Goal: Task Accomplishment & Management: Use online tool/utility

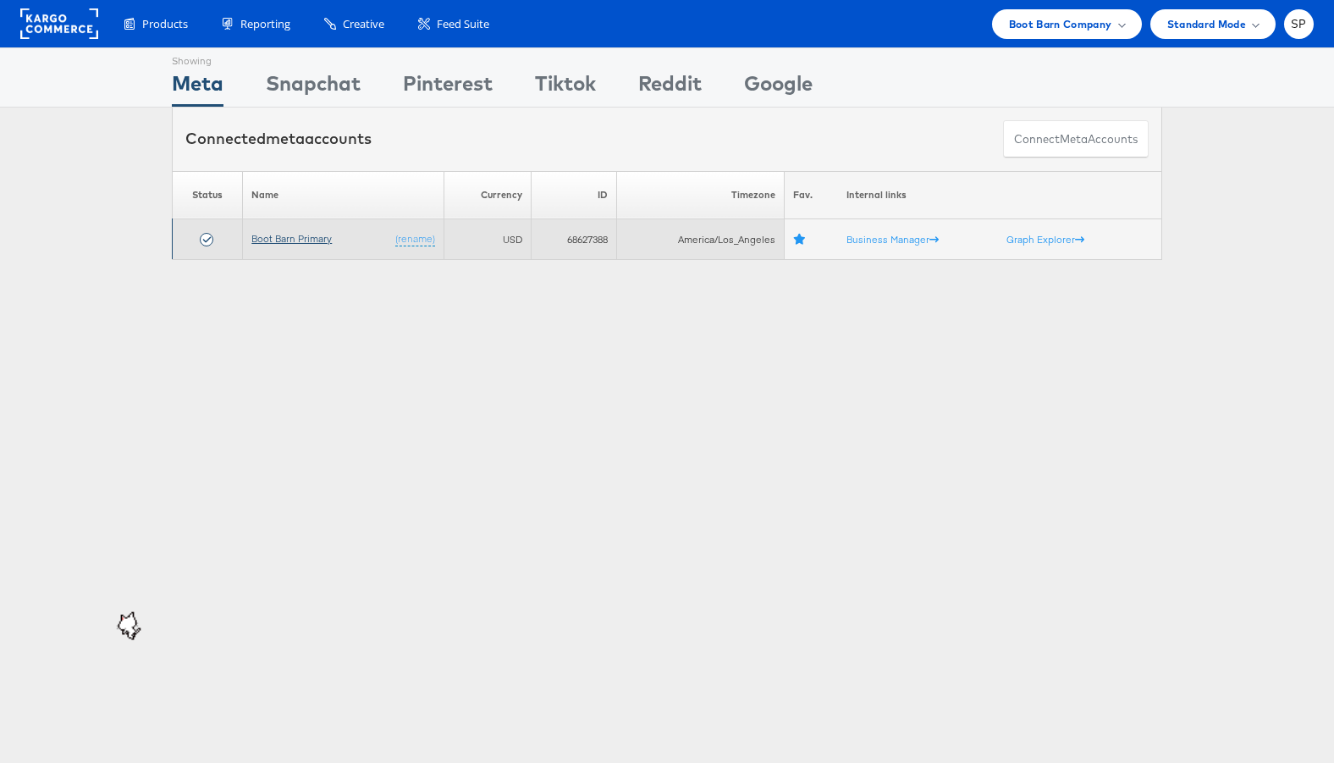
click at [290, 237] on link "Boot Barn Primary" at bounding box center [291, 238] width 80 height 13
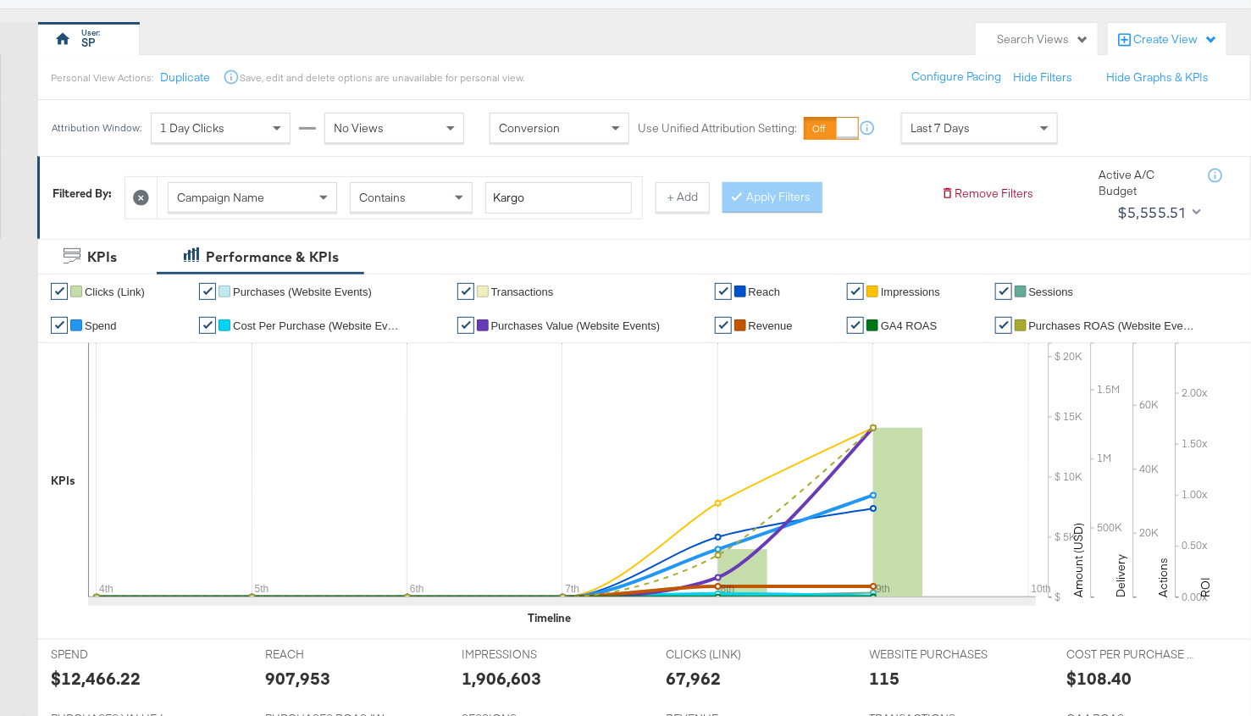
scroll to position [136, 0]
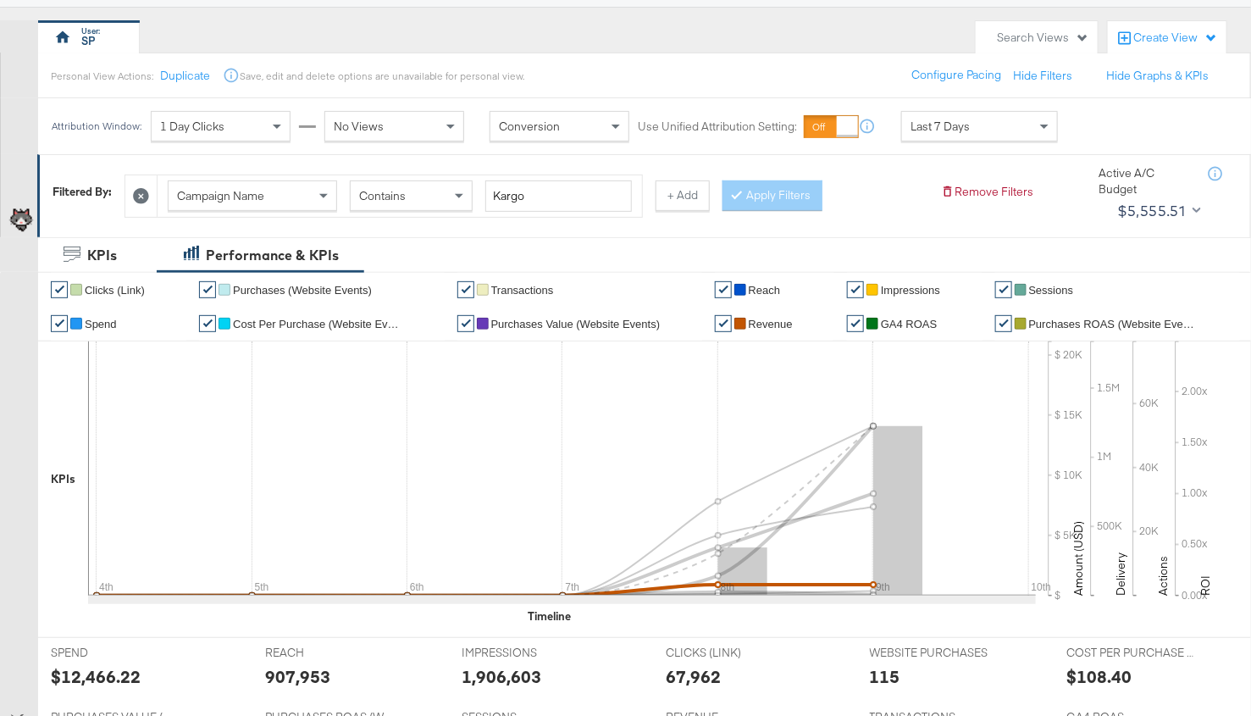
click at [720, 315] on link "✔" at bounding box center [723, 323] width 17 height 17
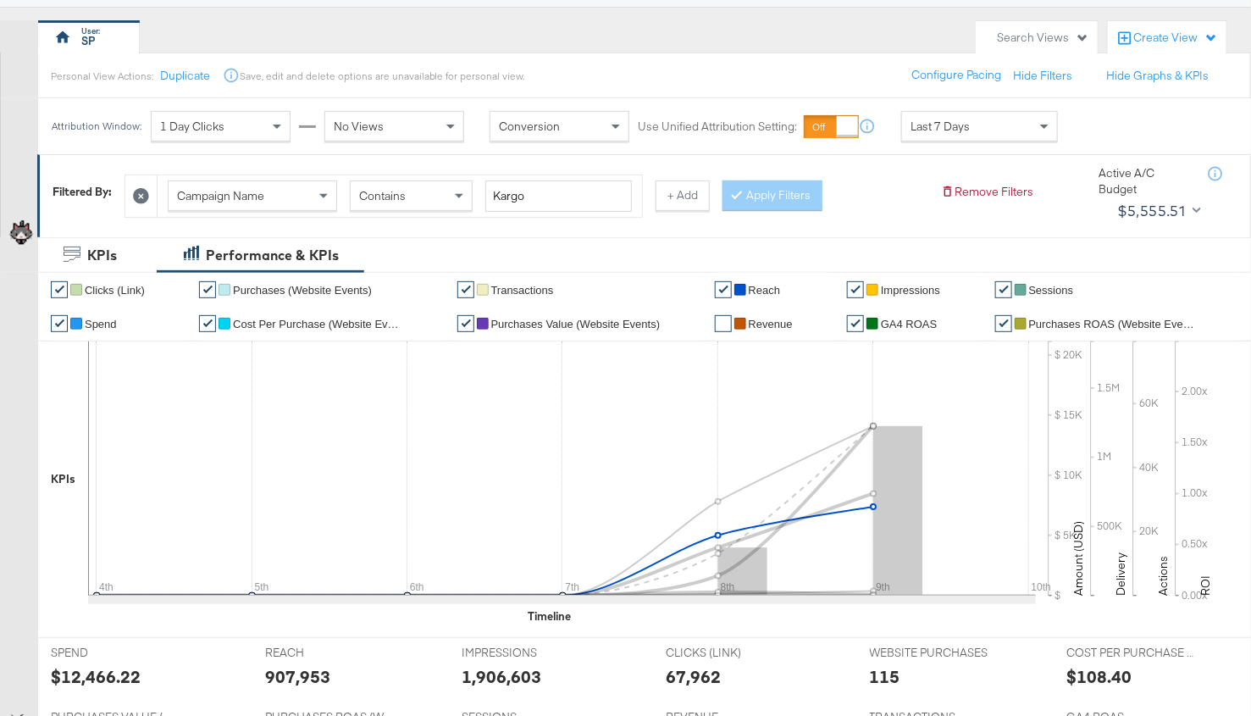
click at [720, 282] on link "✔" at bounding box center [723, 289] width 17 height 17
click at [859, 289] on link "✔" at bounding box center [855, 289] width 17 height 17
click at [1002, 285] on link "✔" at bounding box center [1003, 289] width 17 height 17
click at [1002, 319] on link "✔" at bounding box center [1003, 323] width 17 height 17
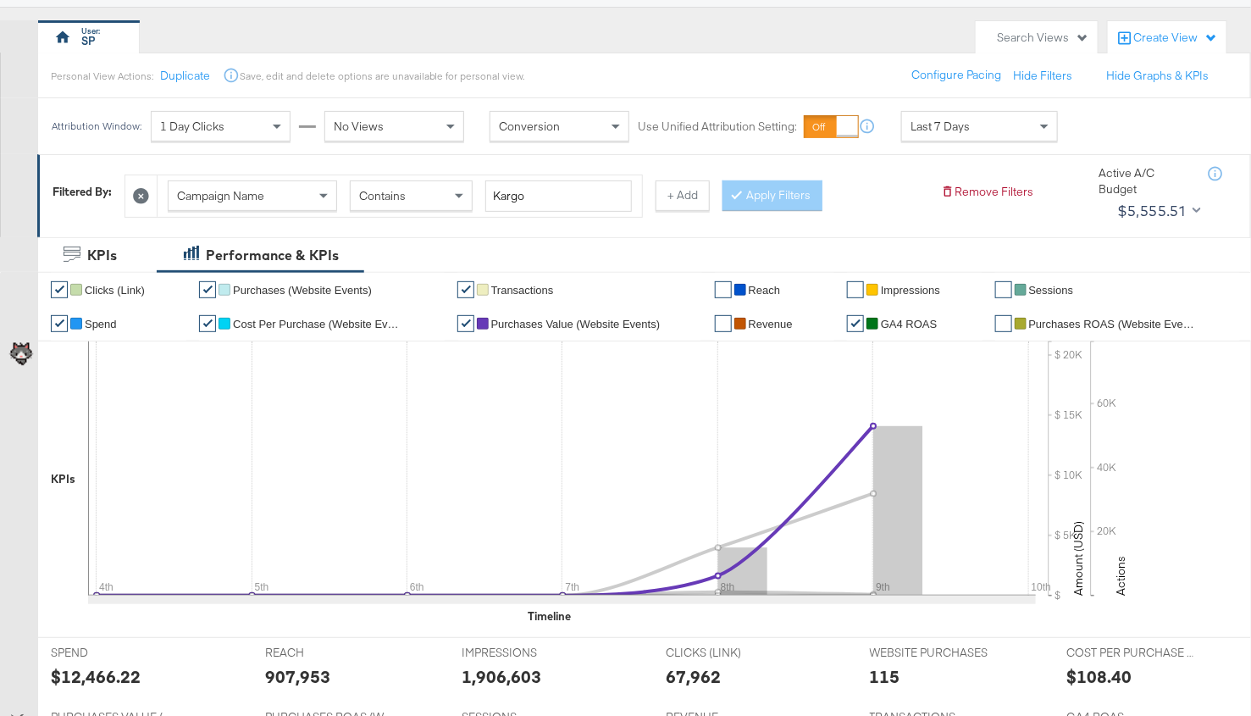
click at [463, 320] on link "✔" at bounding box center [465, 323] width 17 height 17
click at [464, 282] on link "✔" at bounding box center [465, 289] width 17 height 17
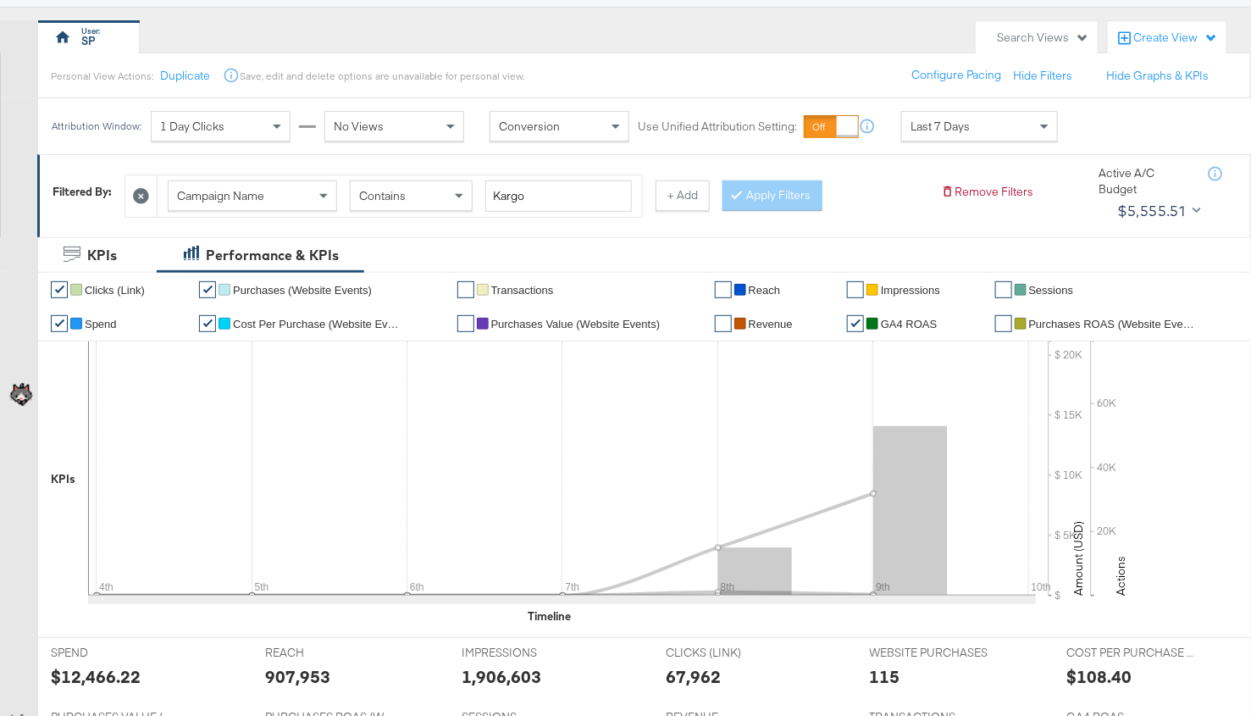
click at [207, 281] on link "✔" at bounding box center [207, 289] width 17 height 17
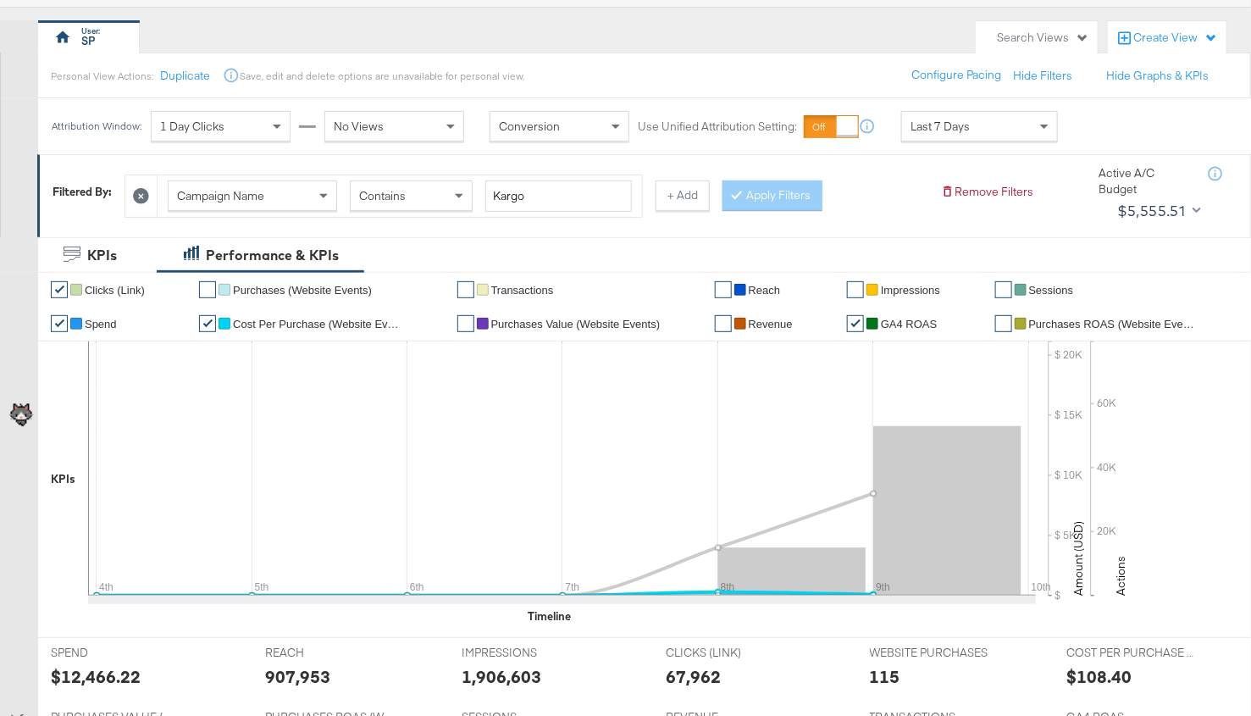
click at [207, 323] on link "✔" at bounding box center [207, 323] width 17 height 17
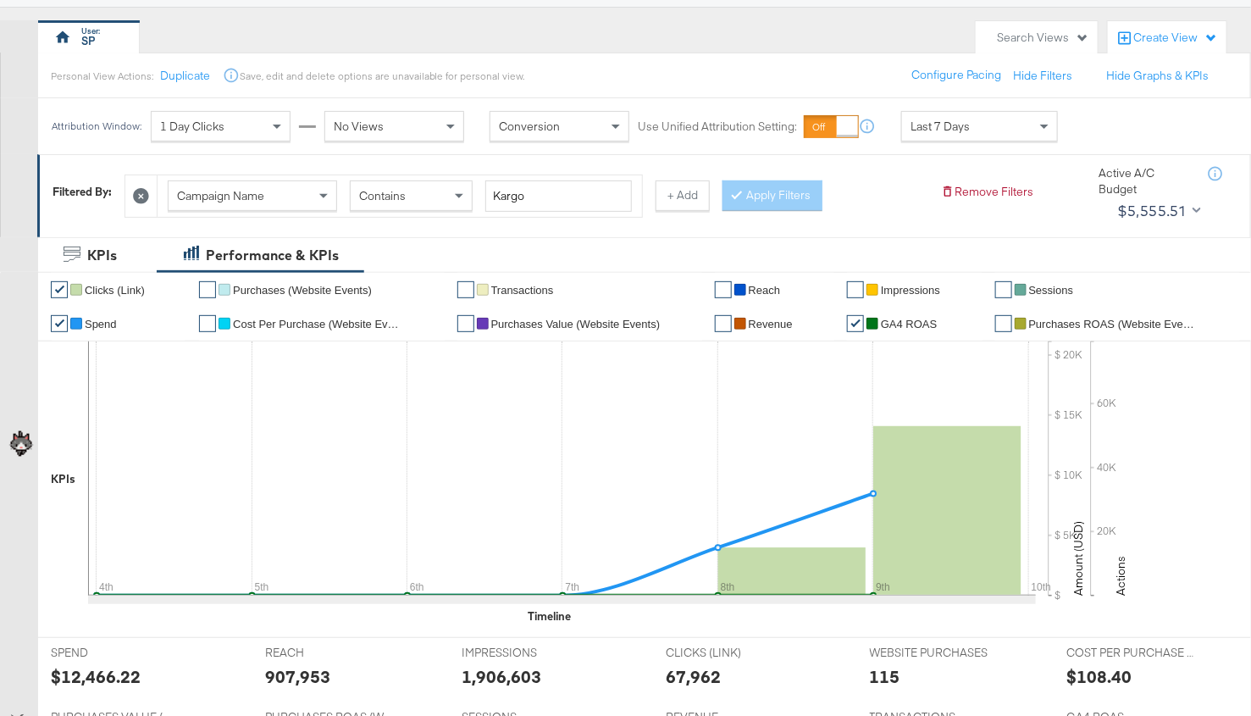
click at [50, 318] on ul "✔ Clicks (Link) ✔ Purchases (Website Events) ✔ Transactions ✔ Reach ✔ Impressio…" at bounding box center [651, 307] width 1227 height 68
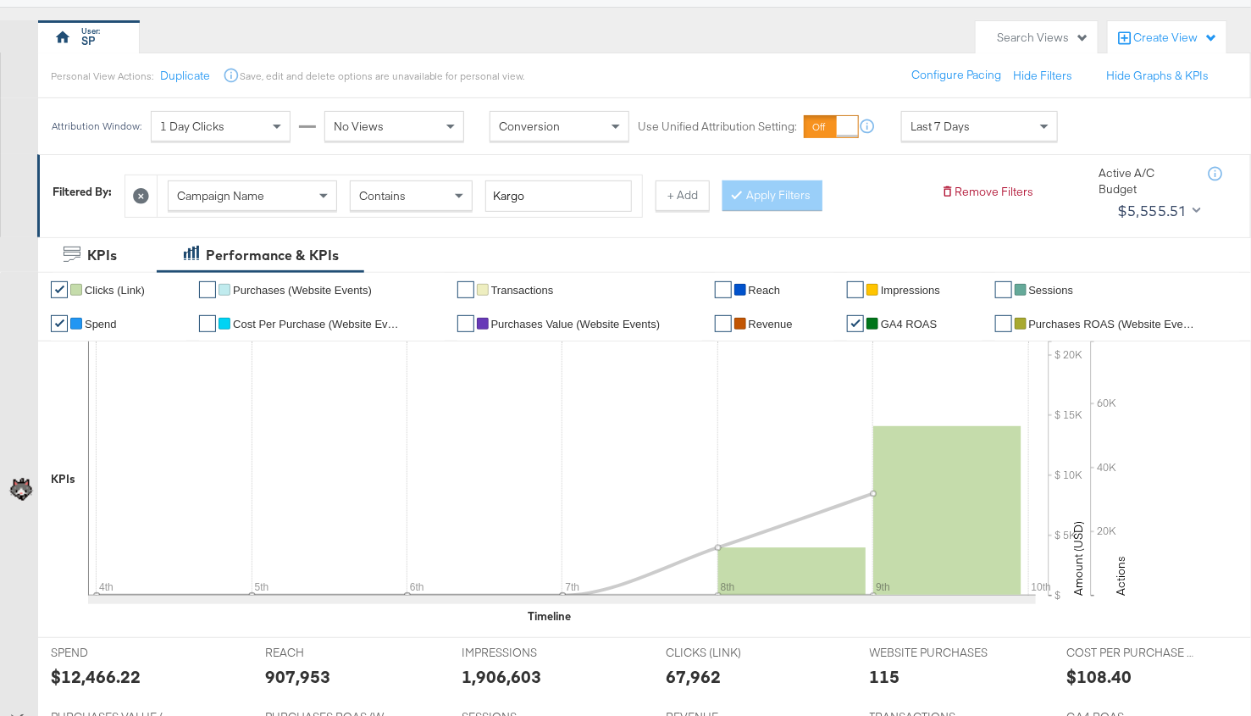
click at [59, 287] on link "✔" at bounding box center [59, 289] width 17 height 17
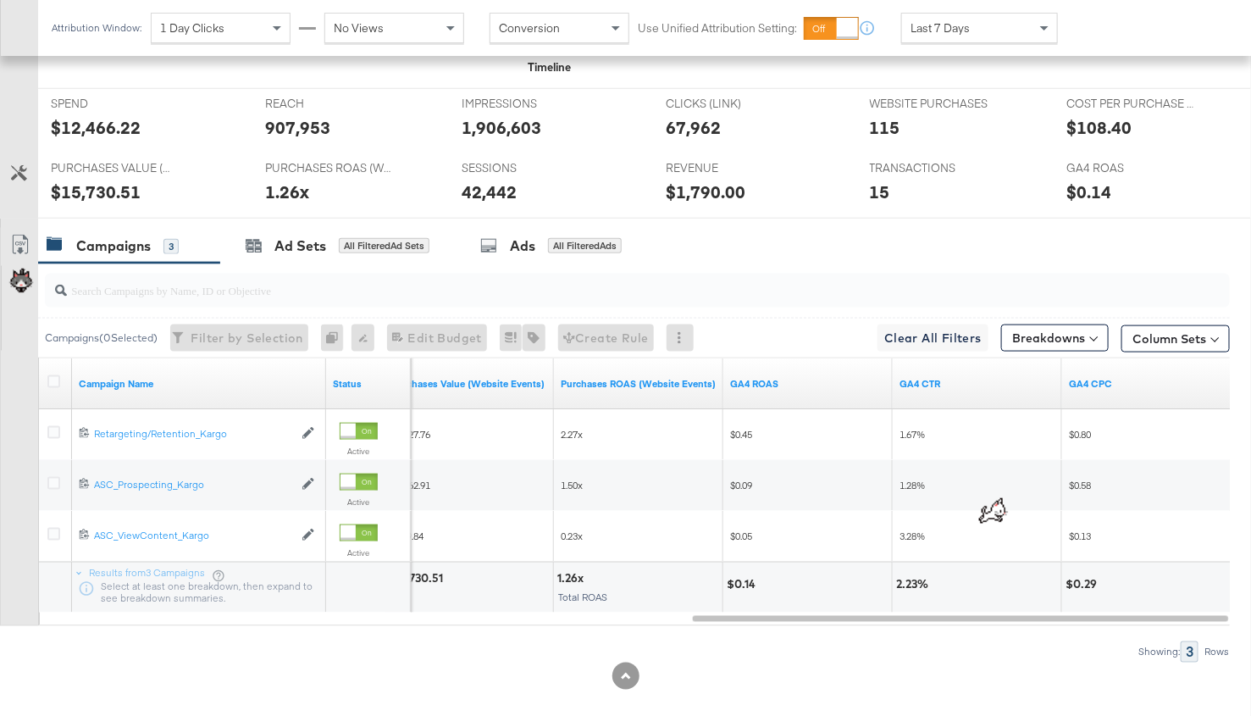
scroll to position [702, 0]
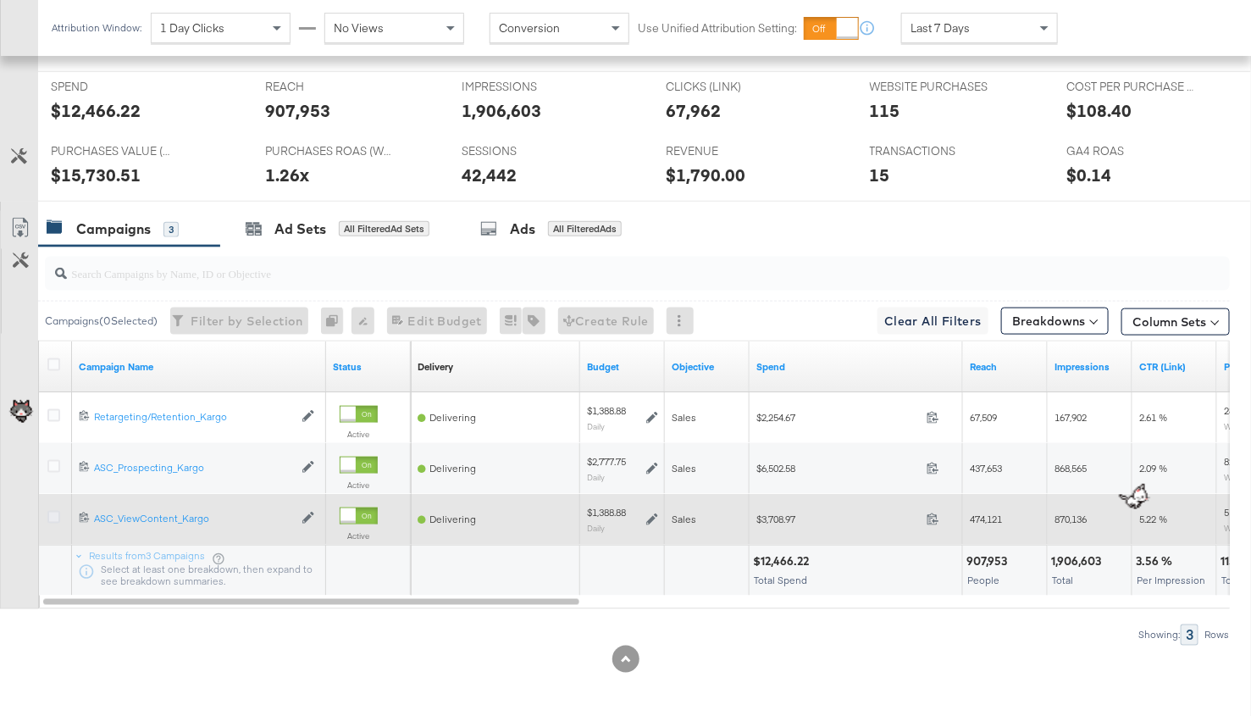
click at [57, 511] on icon at bounding box center [53, 517] width 13 height 13
click at [0, 0] on input "checkbox" at bounding box center [0, 0] width 0 height 0
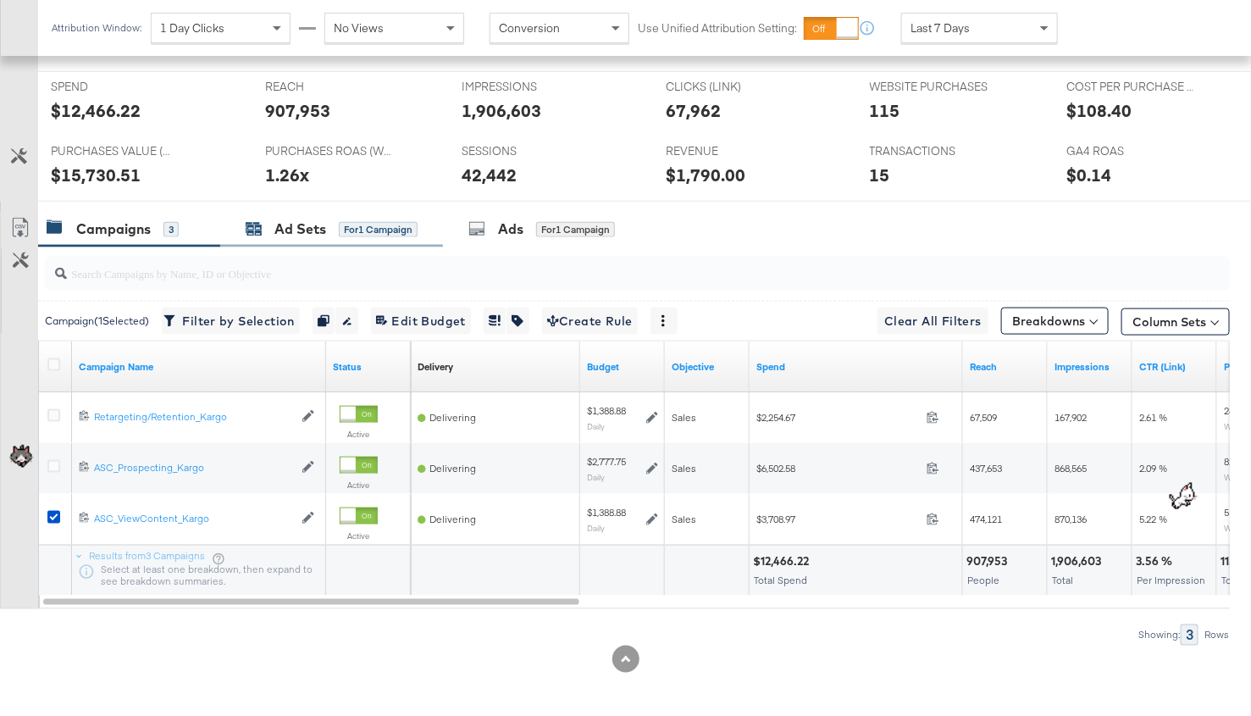
click at [287, 224] on div "Ad Sets" at bounding box center [300, 228] width 52 height 19
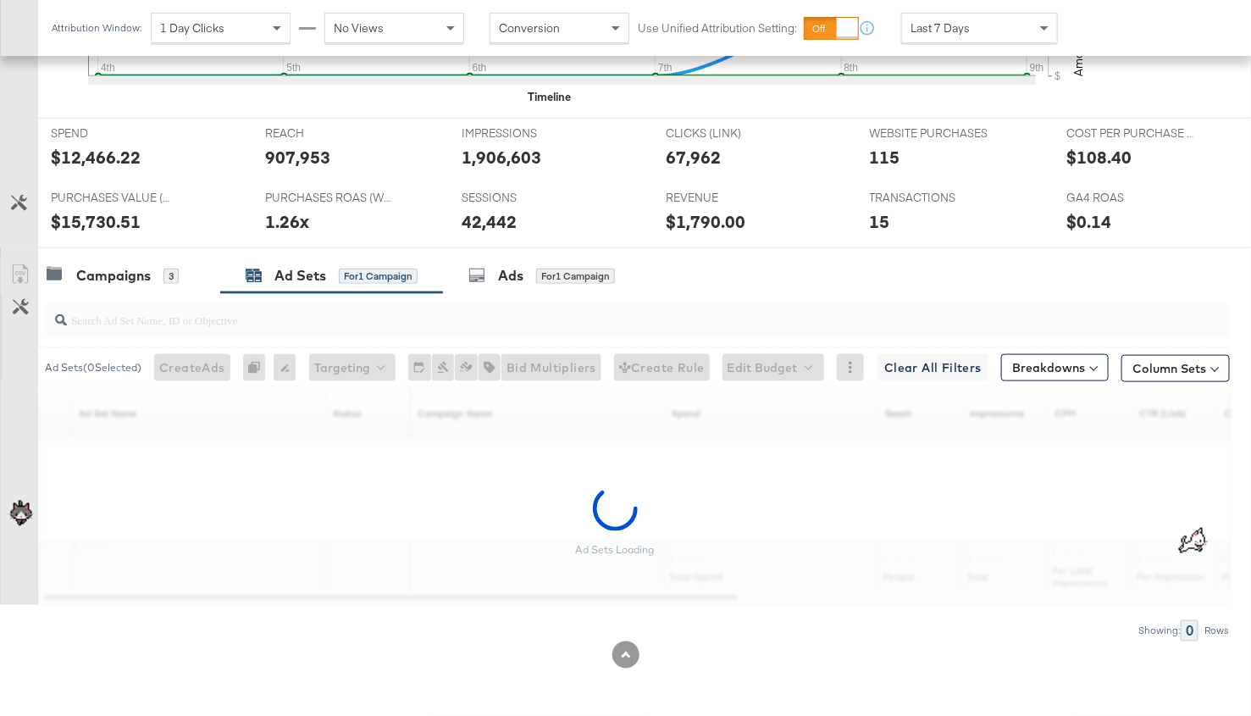
scroll to position [651, 0]
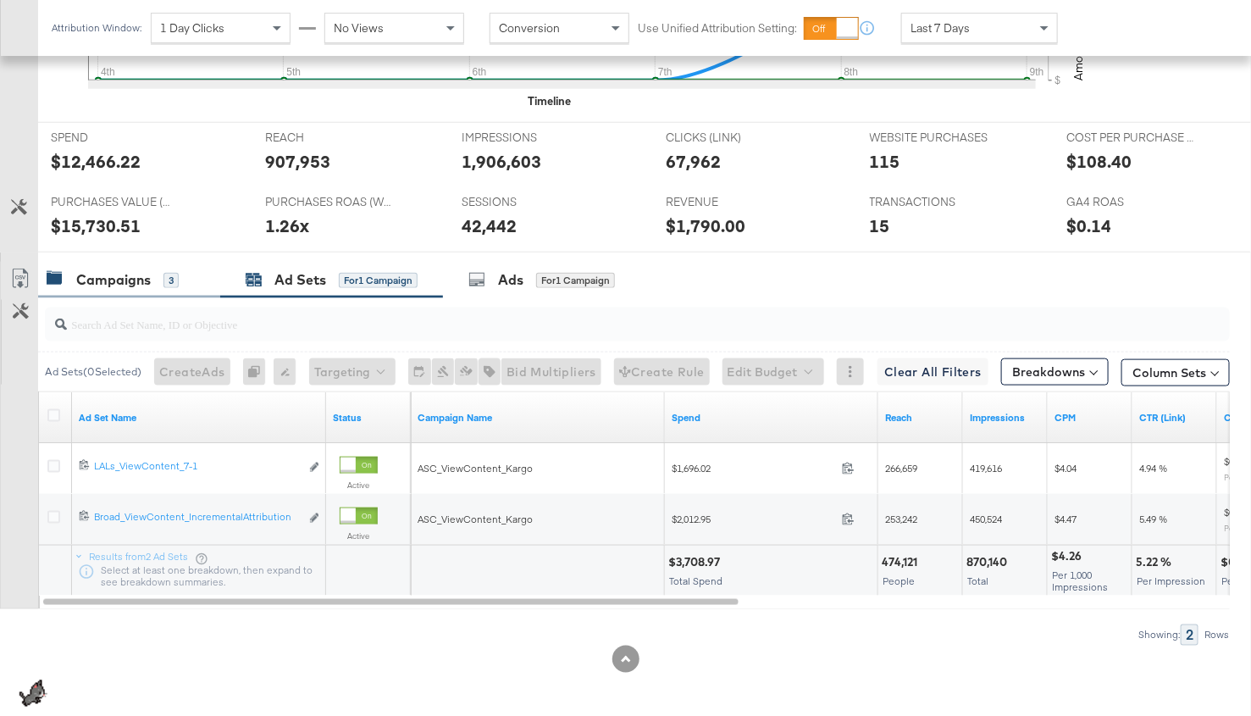
click at [141, 276] on div "Campaigns" at bounding box center [113, 279] width 75 height 19
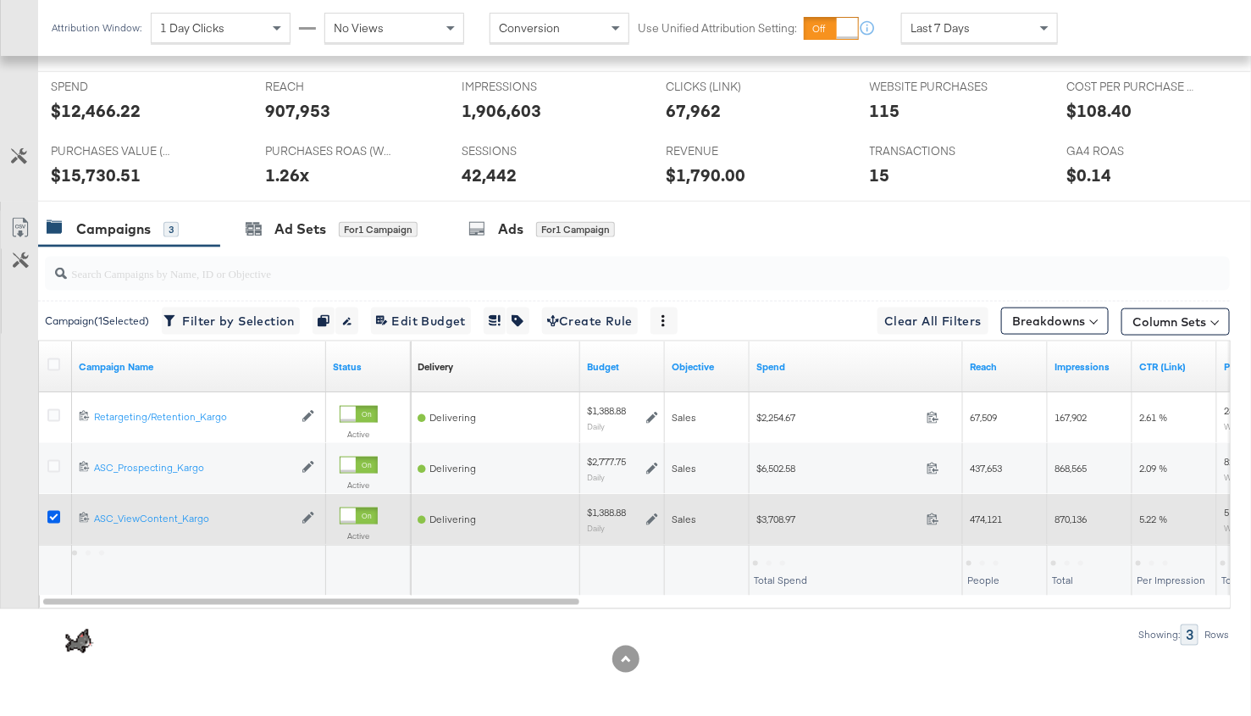
click at [52, 511] on icon at bounding box center [53, 517] width 13 height 13
click at [0, 0] on input "checkbox" at bounding box center [0, 0] width 0 height 0
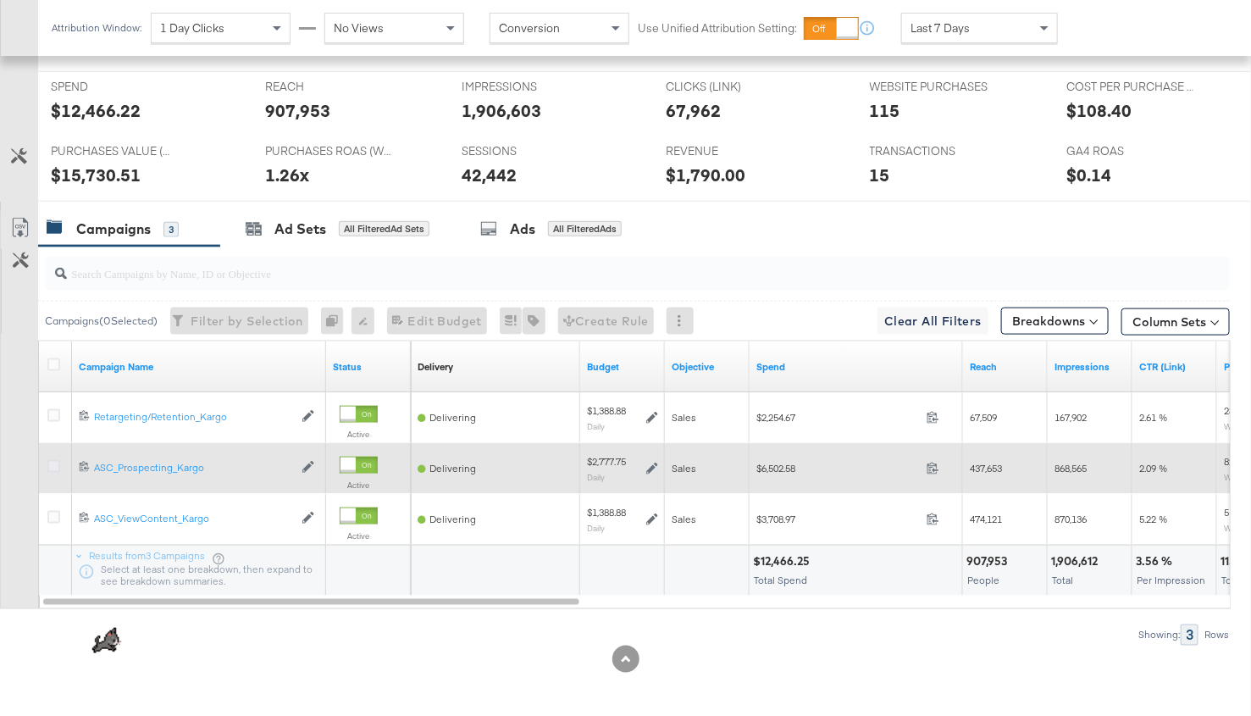
click at [52, 460] on icon at bounding box center [53, 466] width 13 height 13
click at [0, 0] on input "checkbox" at bounding box center [0, 0] width 0 height 0
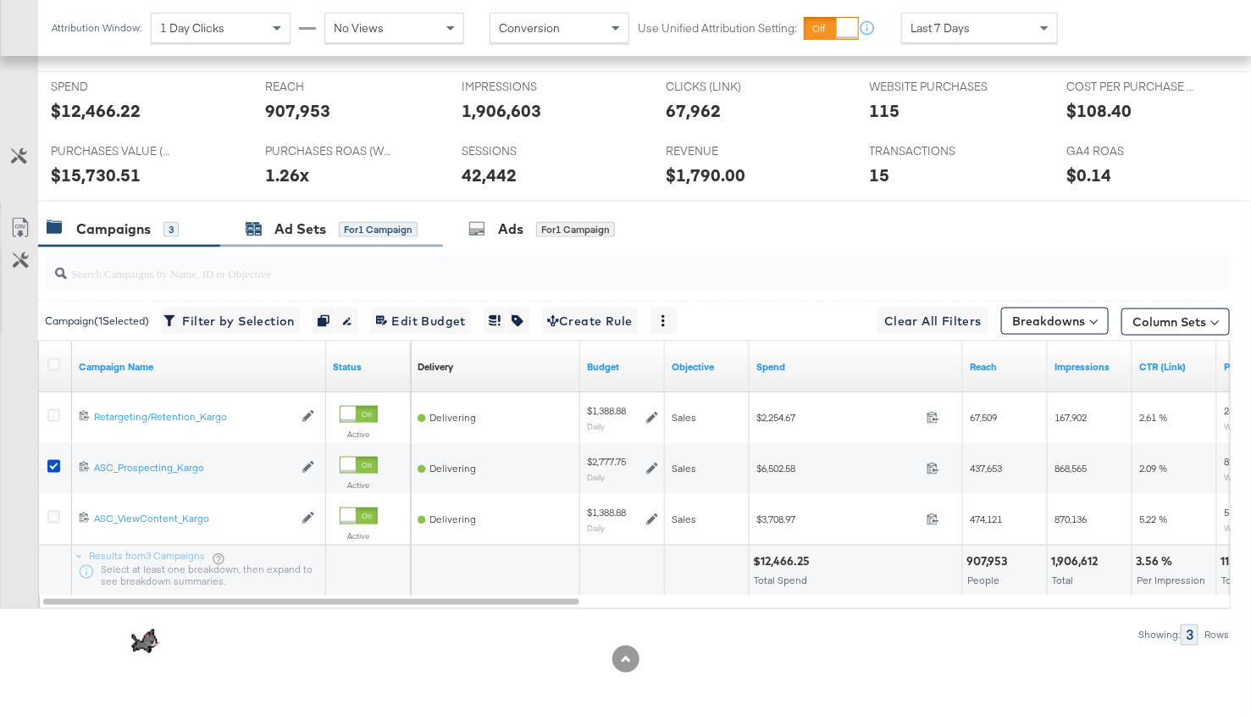
click at [307, 226] on div "Ad Sets" at bounding box center [300, 228] width 52 height 19
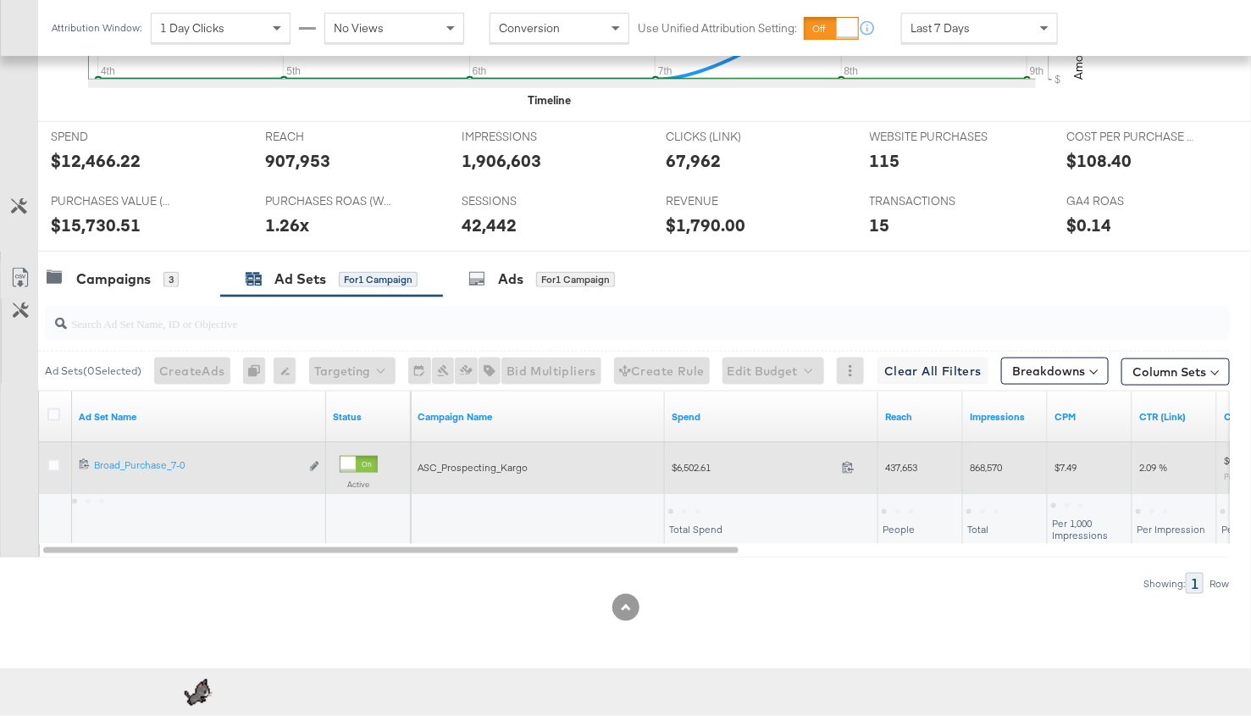
scroll to position [651, 0]
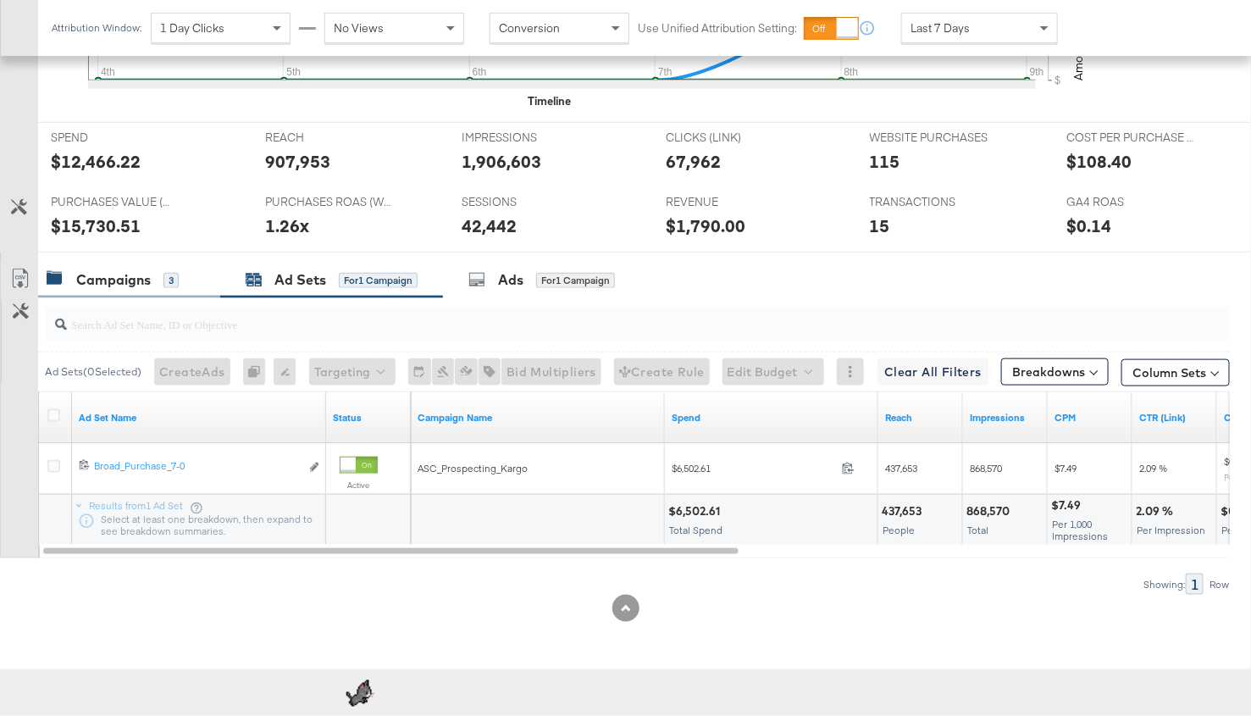
click at [148, 285] on div "Campaigns" at bounding box center [113, 279] width 75 height 19
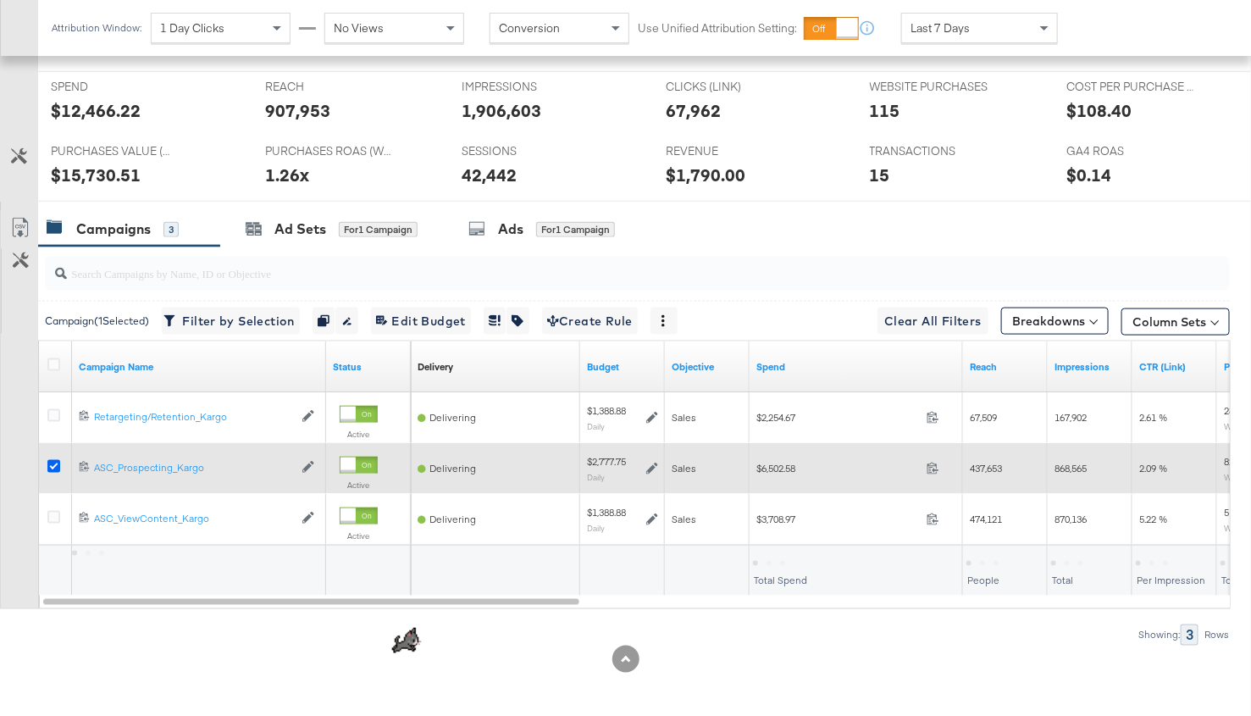
click at [56, 461] on icon at bounding box center [53, 466] width 13 height 13
click at [0, 0] on input "checkbox" at bounding box center [0, 0] width 0 height 0
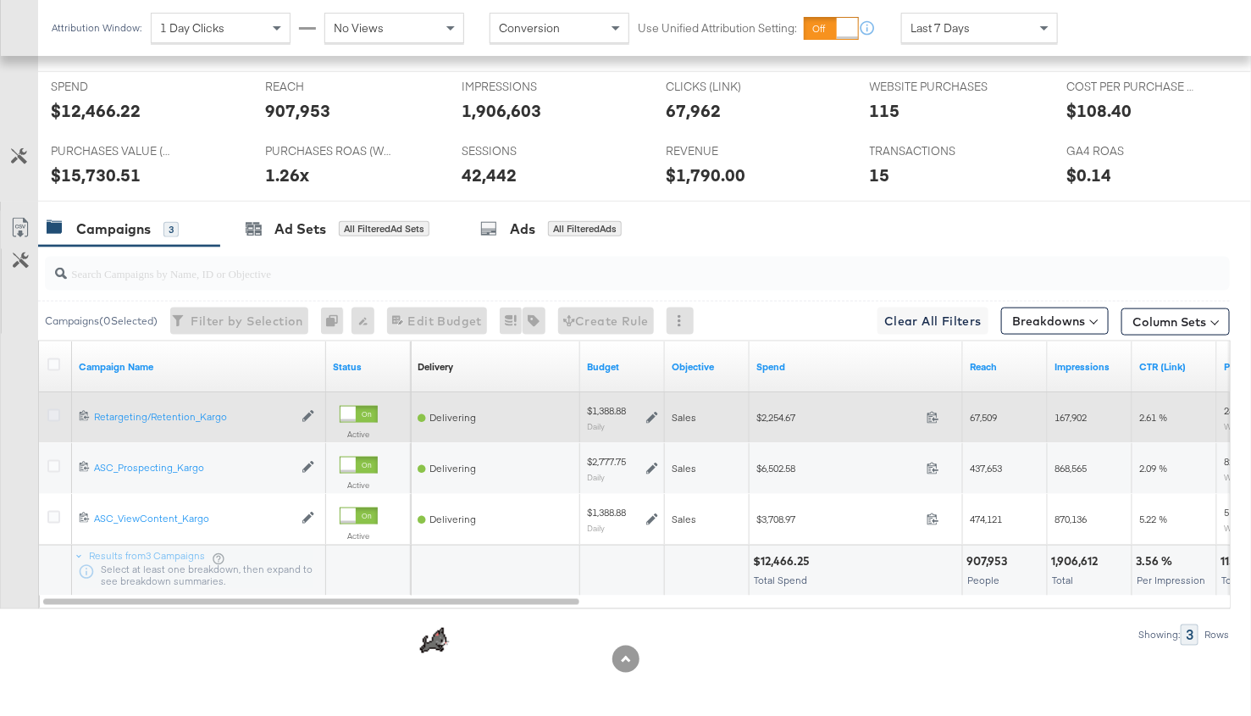
click at [52, 411] on icon at bounding box center [53, 415] width 13 height 13
click at [0, 0] on input "checkbox" at bounding box center [0, 0] width 0 height 0
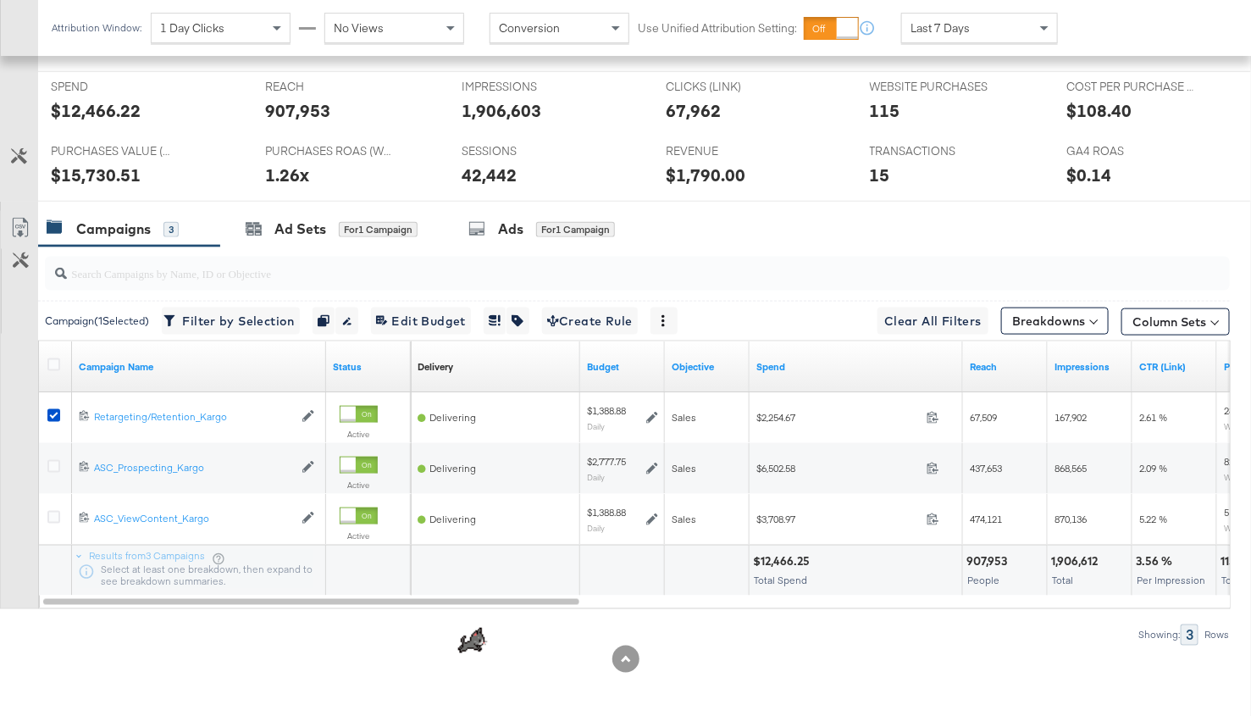
click at [274, 258] on input "search" at bounding box center [595, 266] width 1057 height 33
click at [270, 224] on div "Ad Sets for 1 Campaign" at bounding box center [332, 228] width 172 height 19
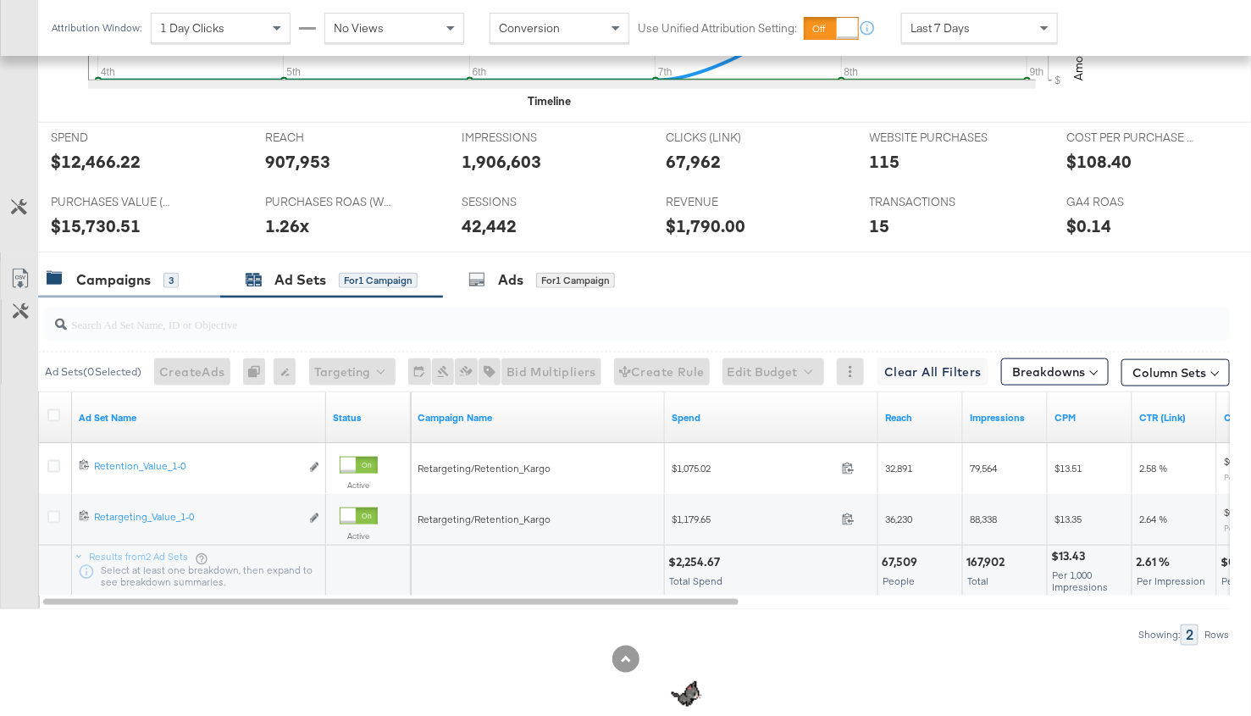
click at [133, 279] on div "Campaigns" at bounding box center [113, 279] width 75 height 19
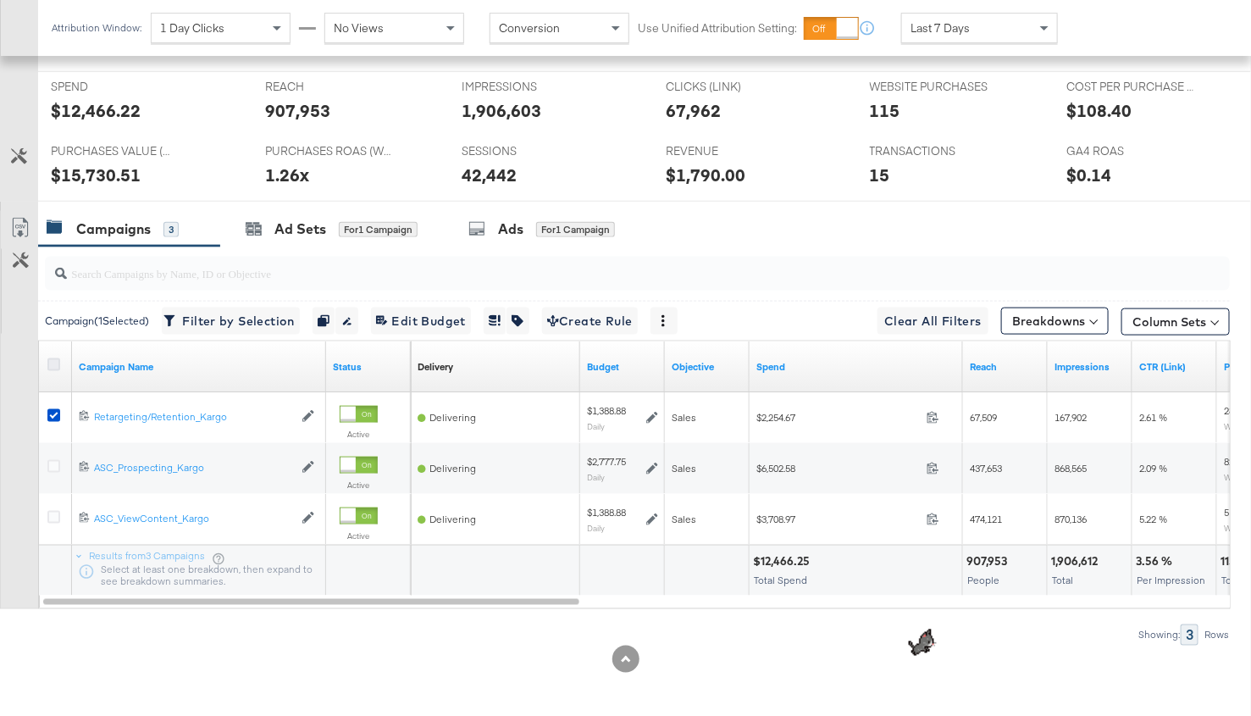
click at [55, 361] on icon at bounding box center [53, 364] width 13 height 13
click at [0, 0] on input "checkbox" at bounding box center [0, 0] width 0 height 0
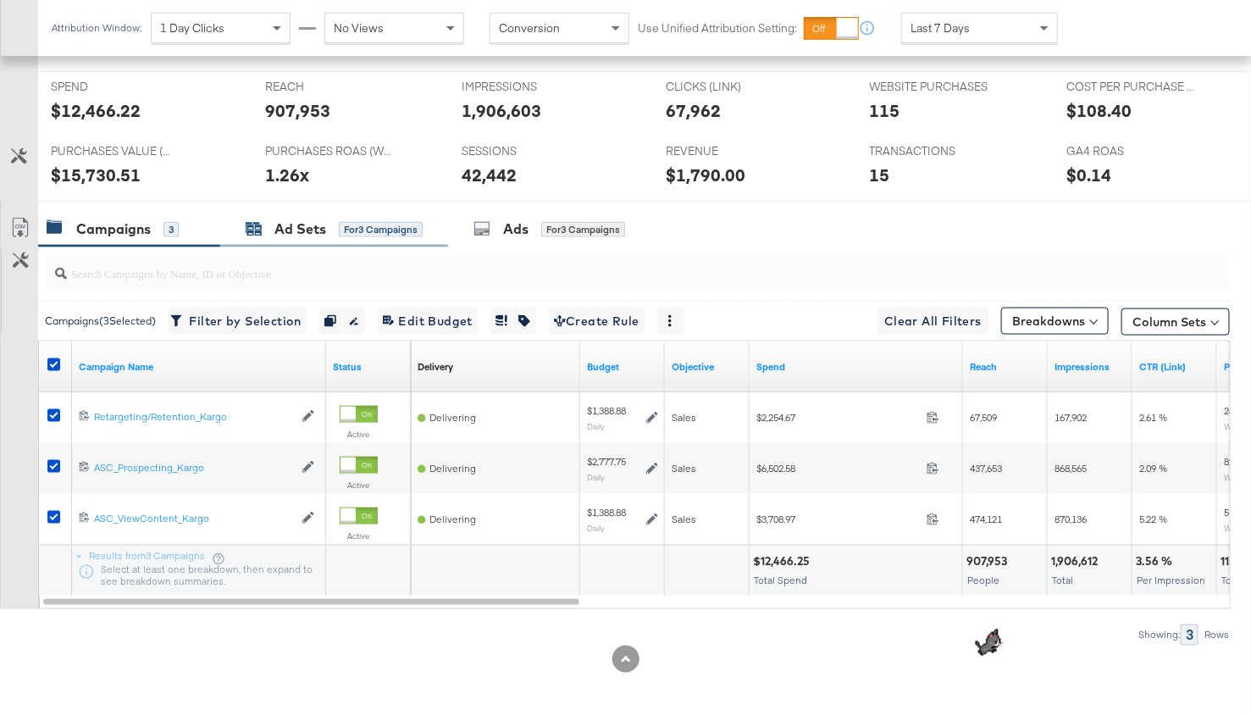
click at [302, 220] on div "Ad Sets" at bounding box center [300, 228] width 52 height 19
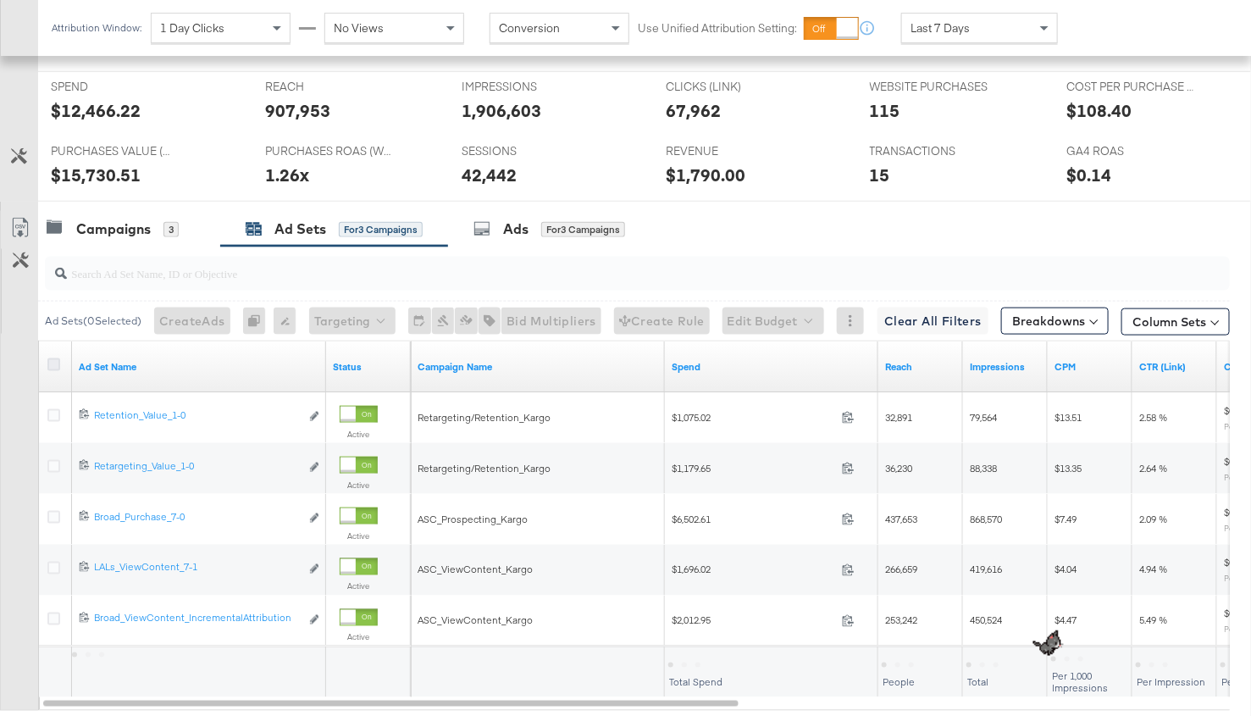
click at [53, 358] on icon at bounding box center [53, 364] width 13 height 13
click at [0, 0] on input "checkbox" at bounding box center [0, 0] width 0 height 0
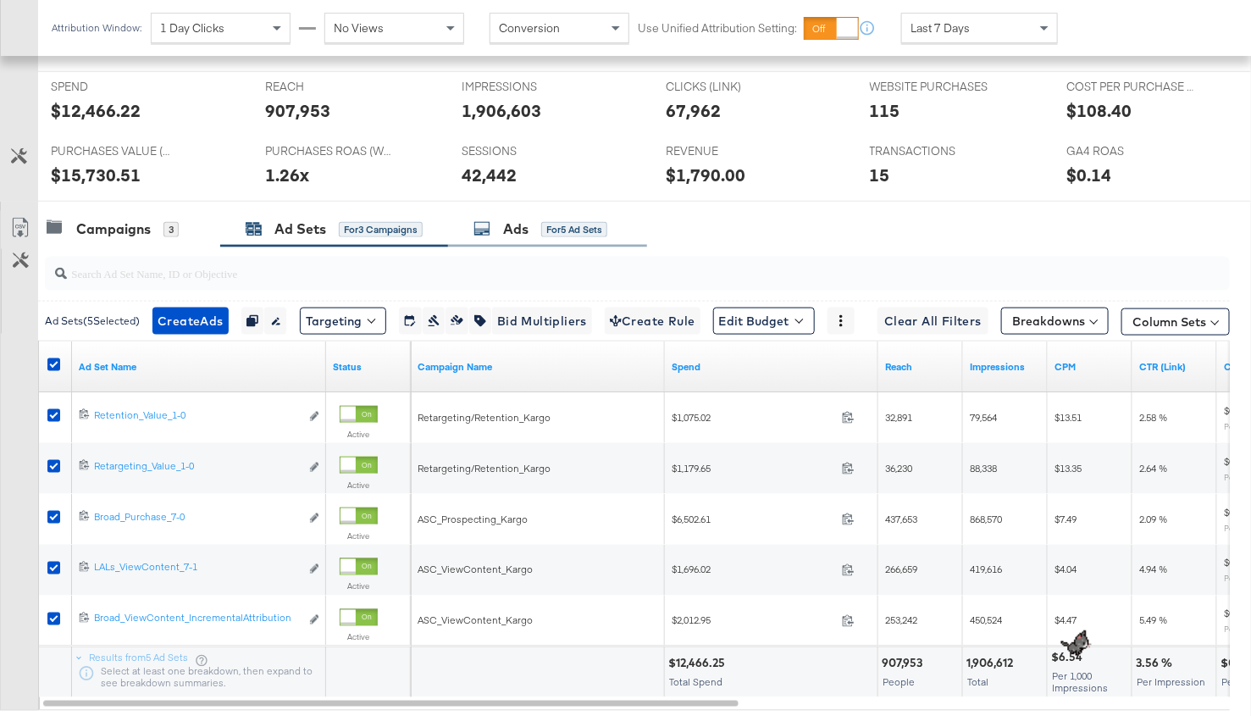
click at [506, 224] on div "Ads" at bounding box center [515, 228] width 25 height 19
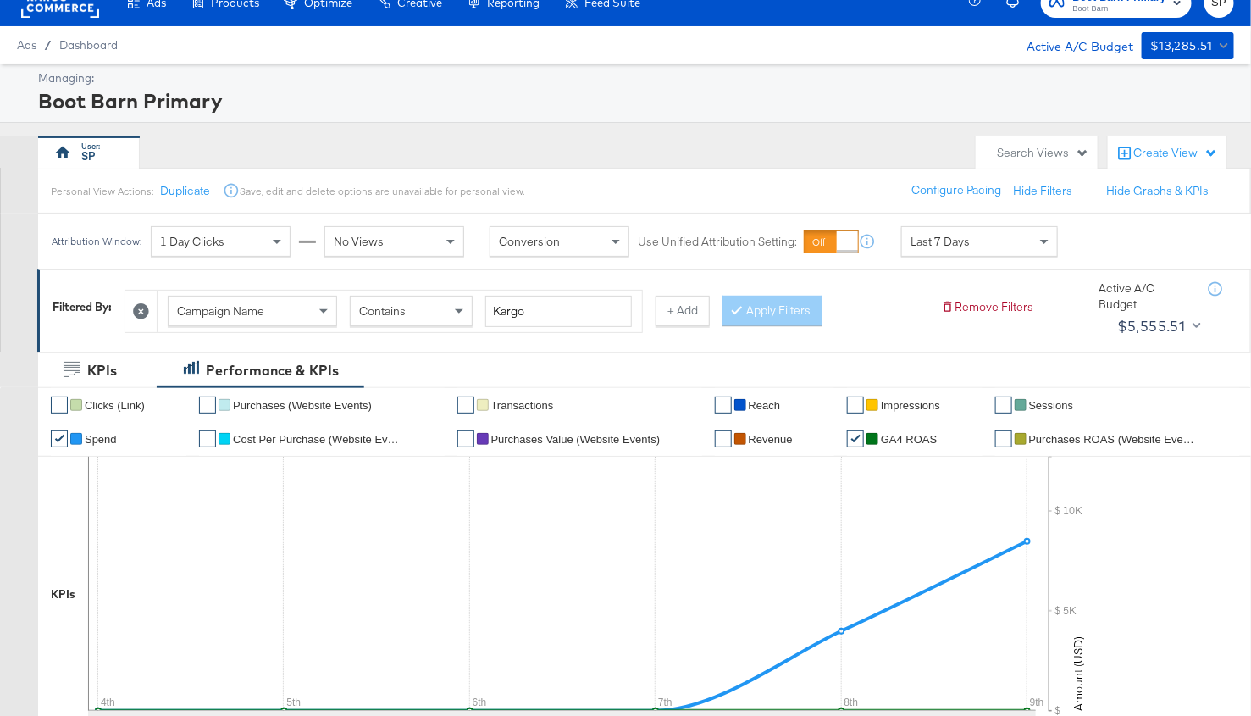
scroll to position [18, 0]
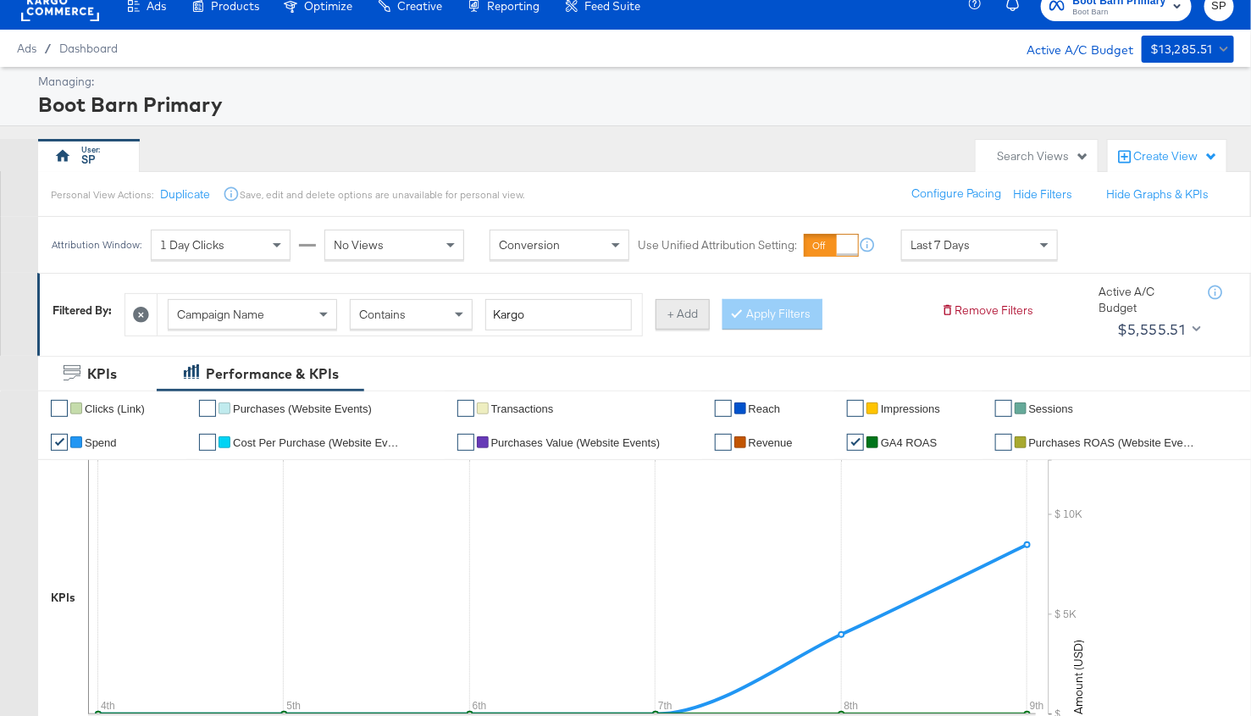
click at [665, 309] on button "+ Add" at bounding box center [682, 314] width 54 height 30
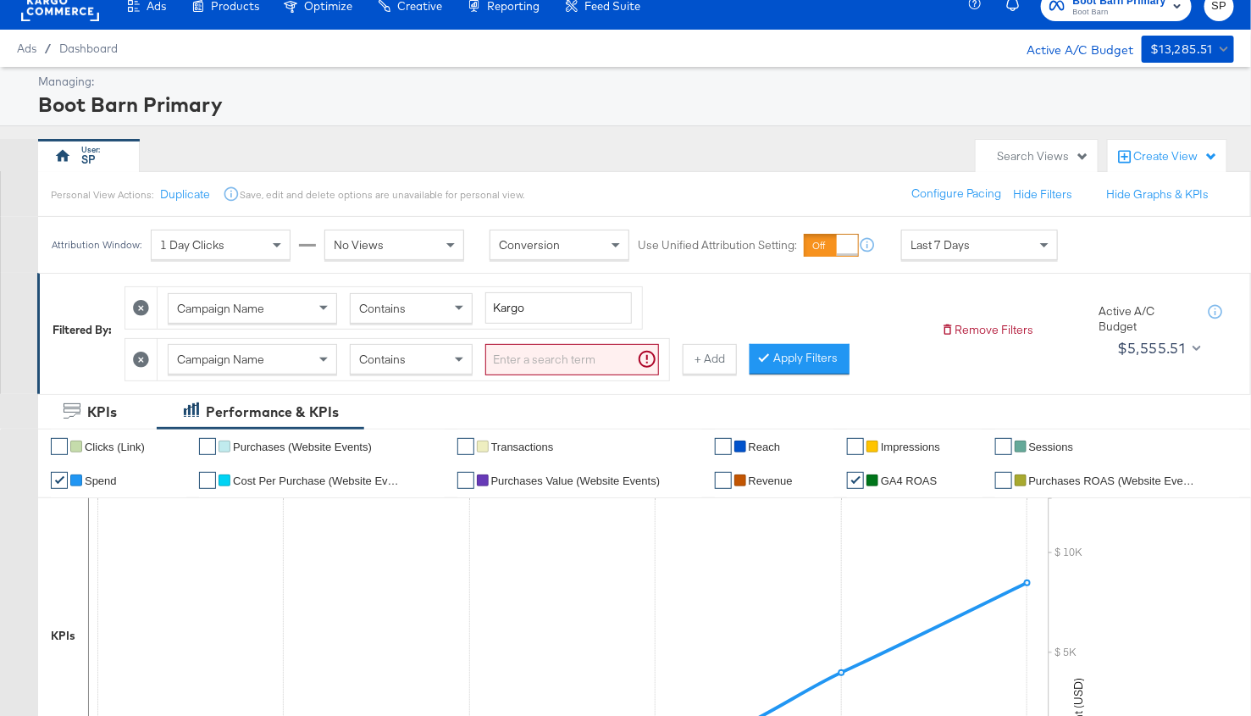
click at [252, 366] on div "Campaign Name" at bounding box center [253, 359] width 168 height 29
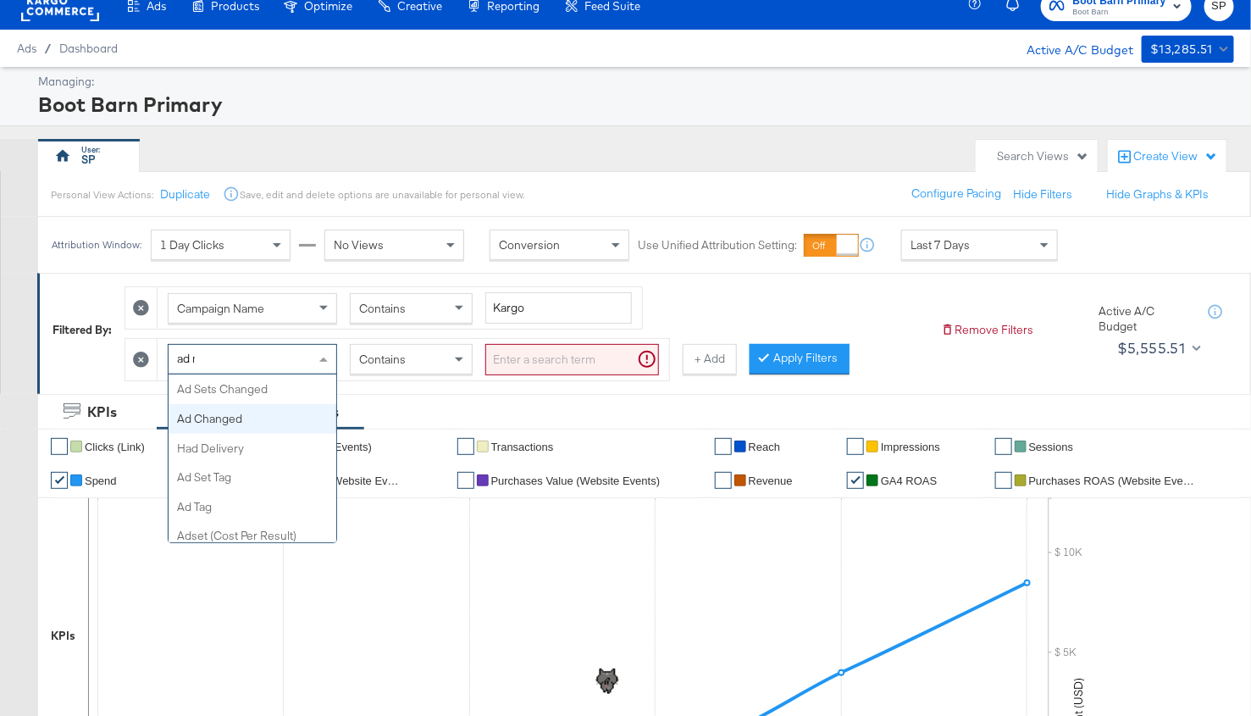
scroll to position [0, 0]
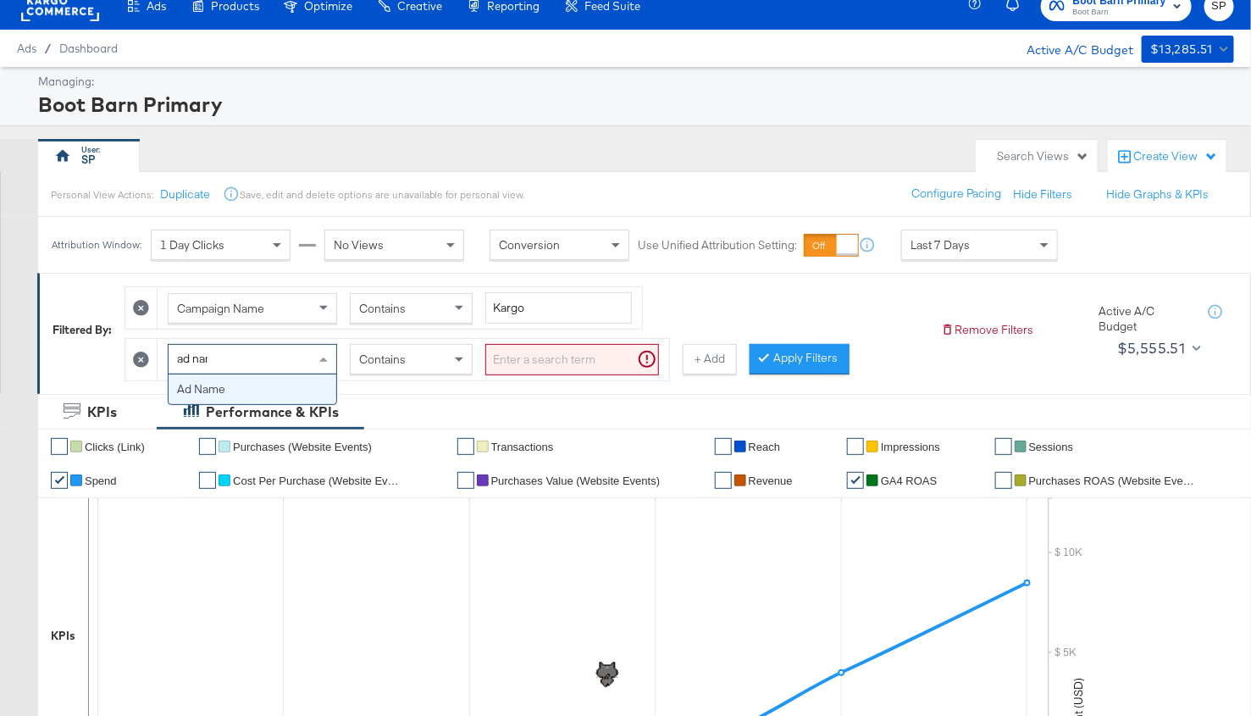
type input "ad name"
click at [514, 361] on input "search" at bounding box center [572, 359] width 174 height 31
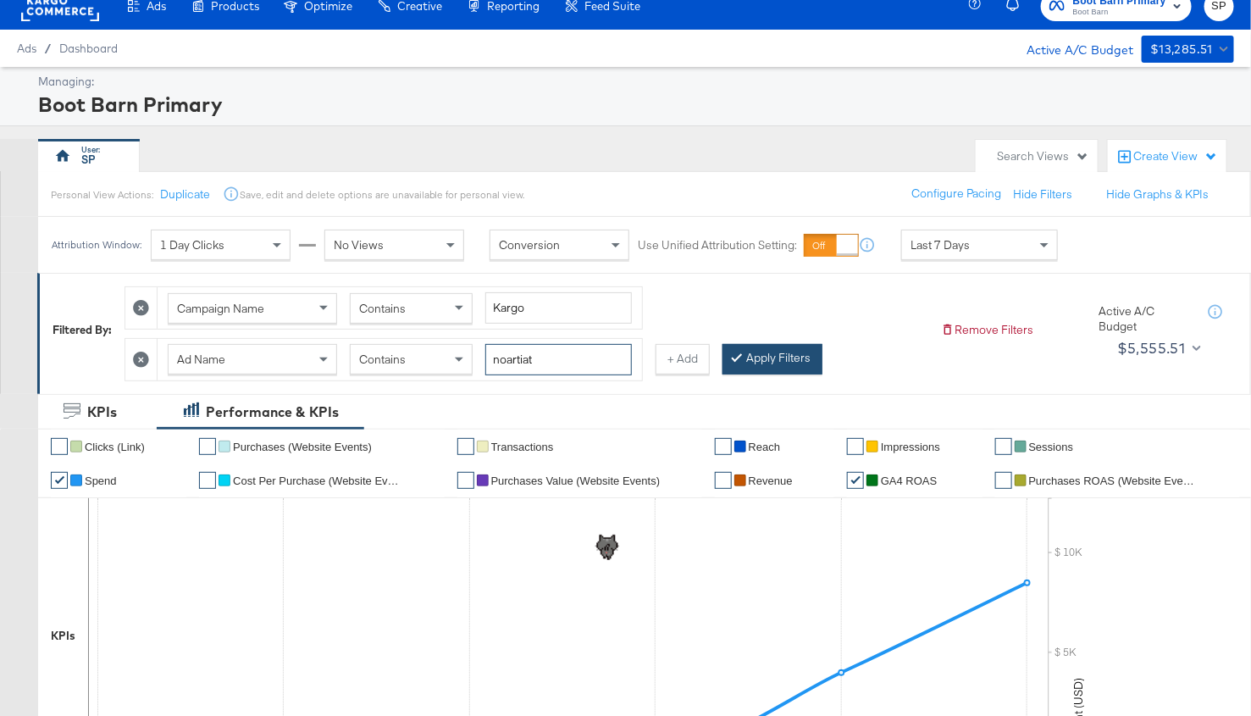
type input "noartiat"
click at [764, 351] on button "Apply Filters" at bounding box center [772, 359] width 100 height 30
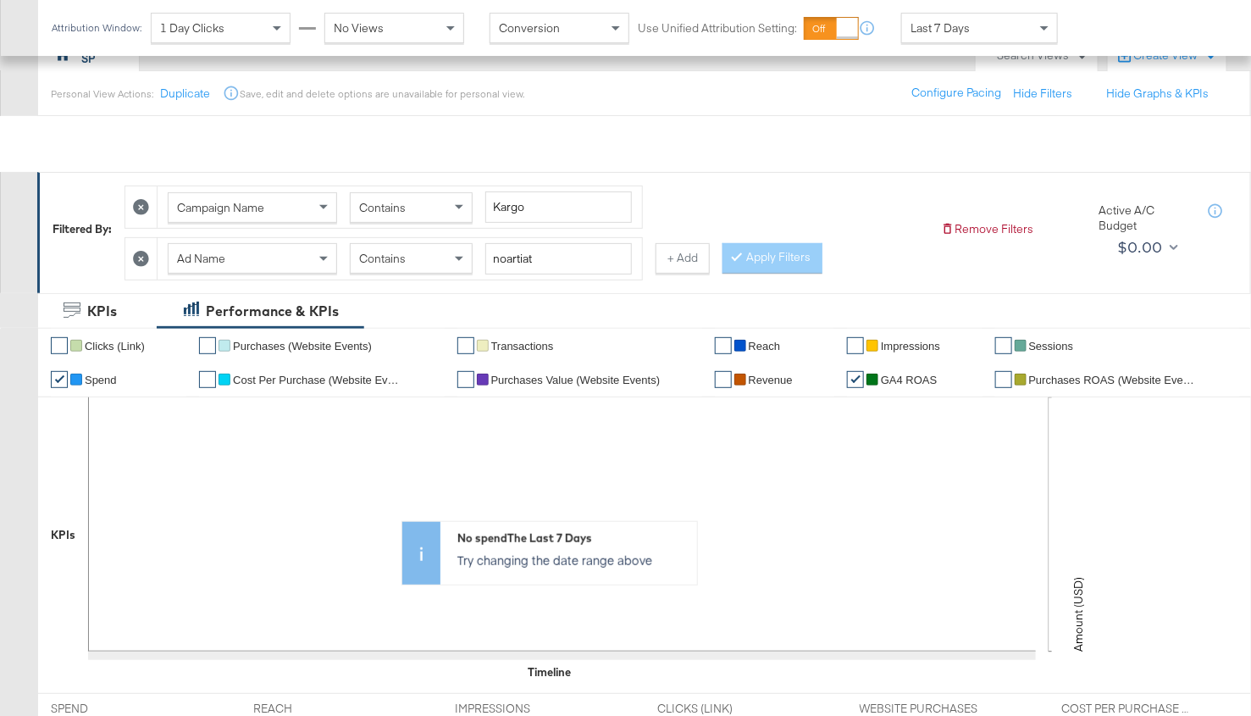
scroll to position [69, 0]
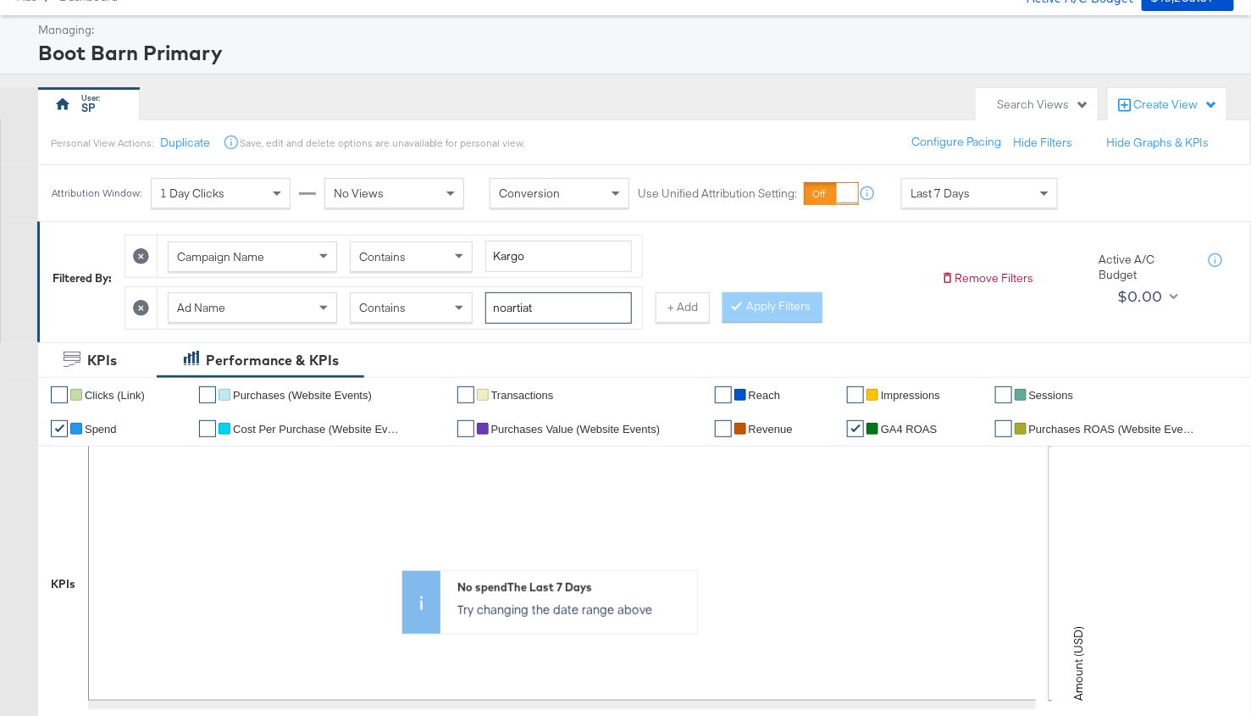
click at [544, 304] on input "noartiat" at bounding box center [558, 307] width 146 height 31
click at [551, 300] on input "noartiat" at bounding box center [558, 307] width 146 height 31
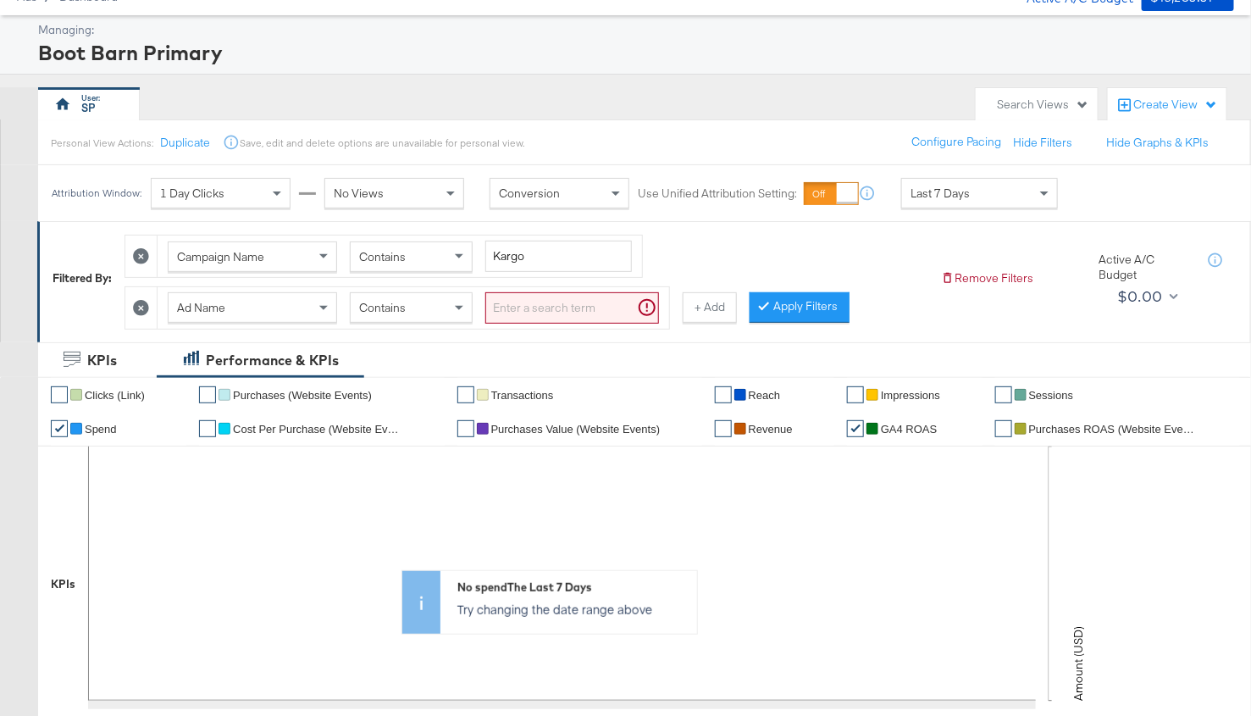
click at [139, 307] on icon at bounding box center [141, 308] width 16 height 16
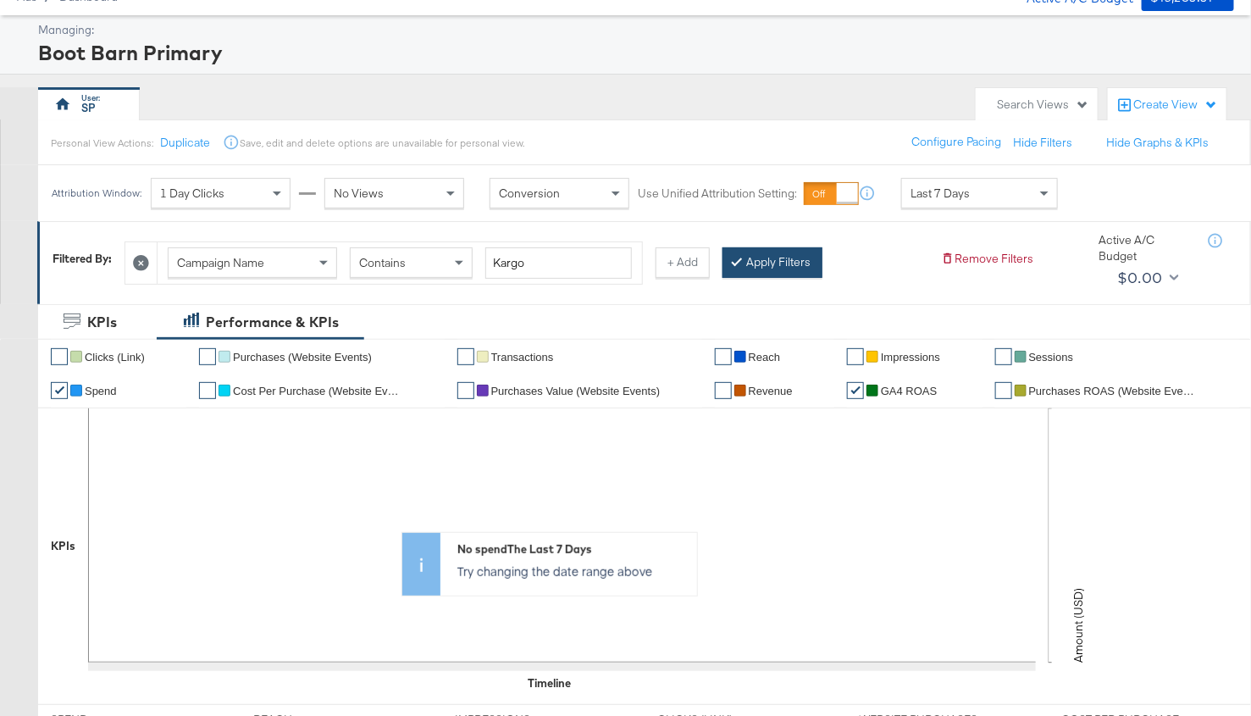
click at [757, 257] on button "Apply Filters" at bounding box center [772, 262] width 100 height 30
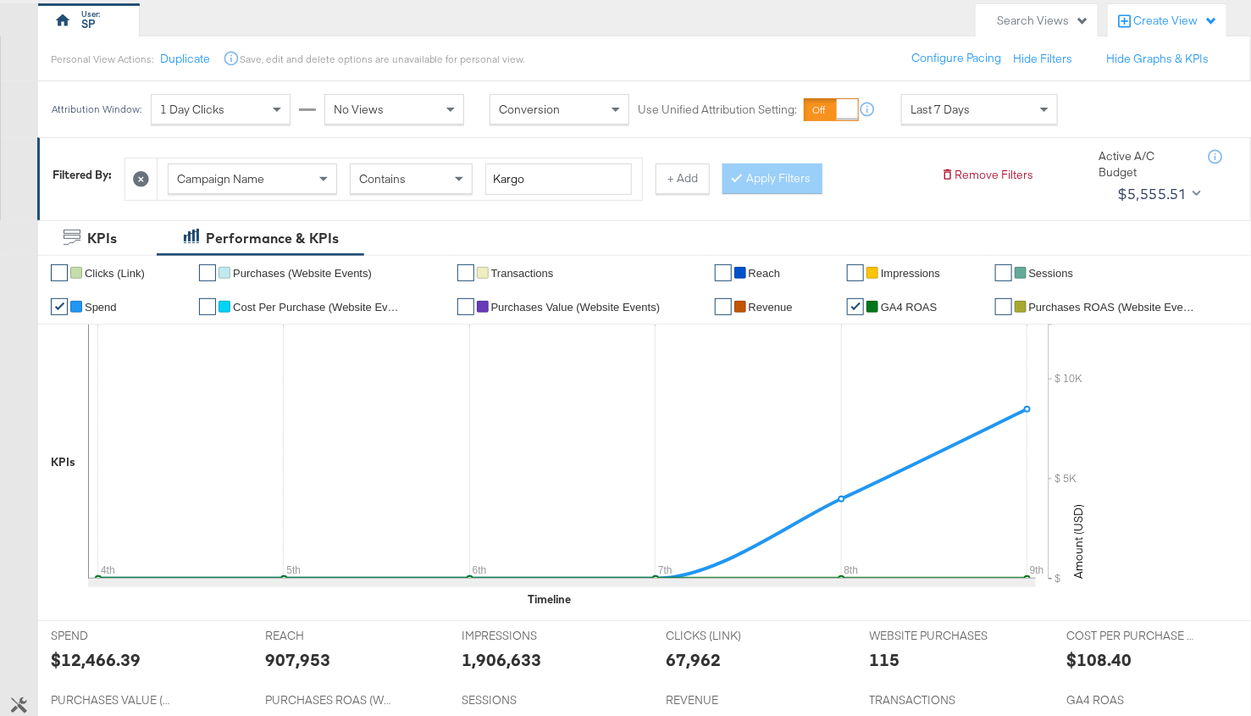
scroll to position [141, 0]
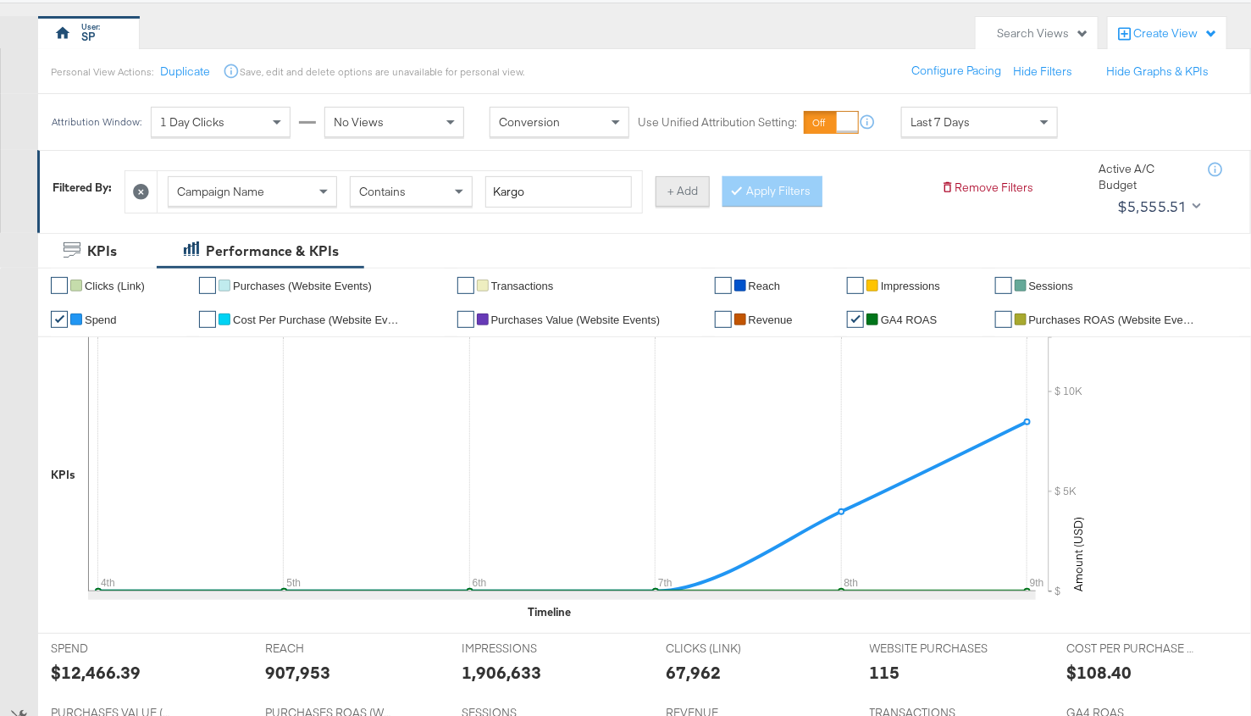
click at [681, 201] on button "+ Add" at bounding box center [682, 191] width 54 height 30
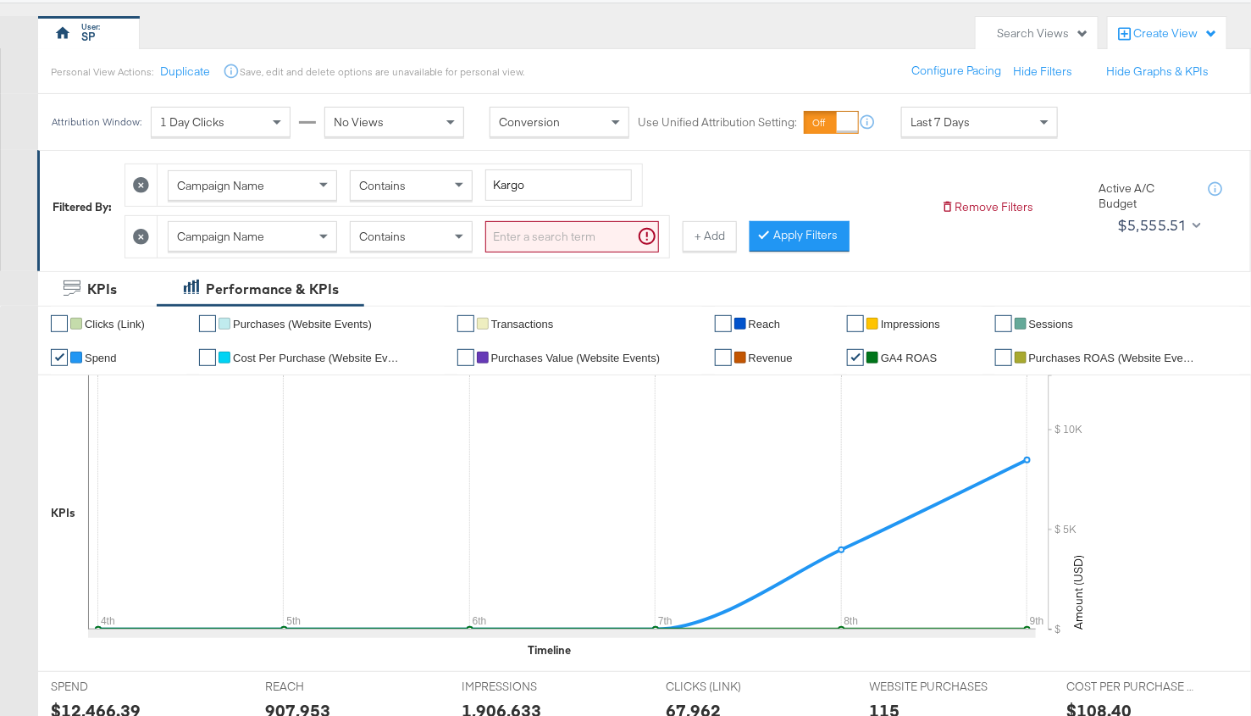
click at [219, 229] on span "Campaign Name" at bounding box center [220, 236] width 87 height 15
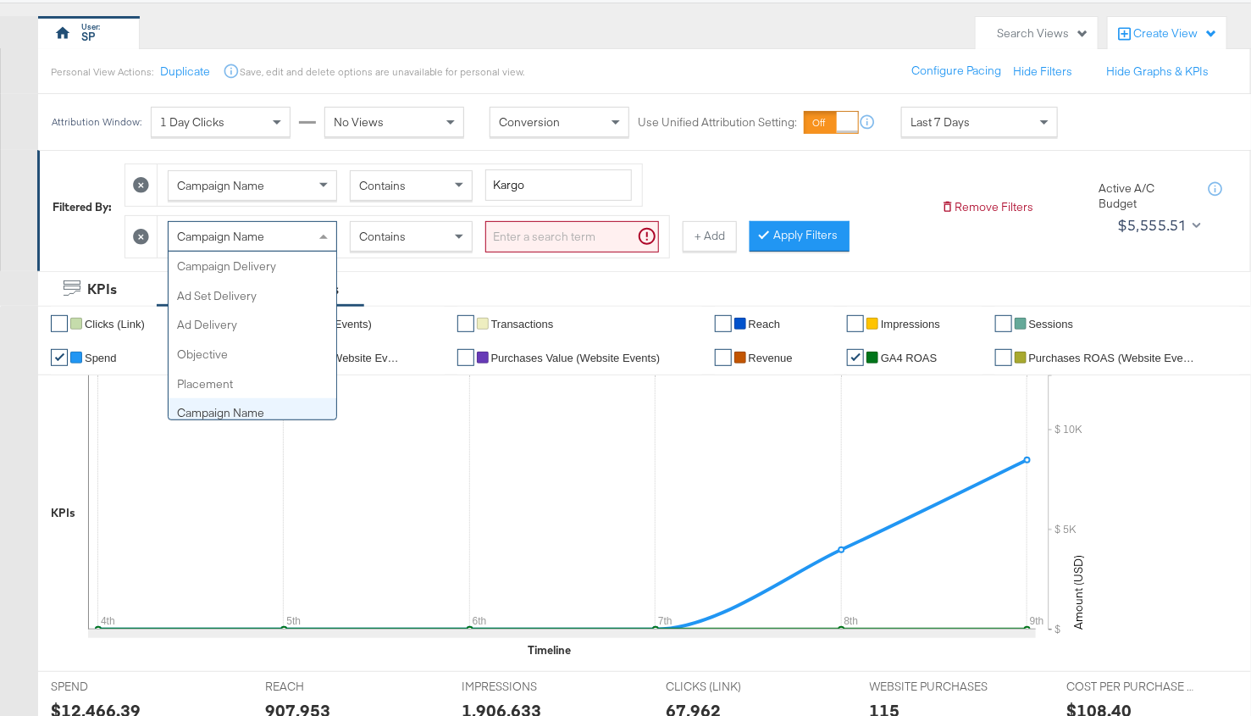
scroll to position [146, 0]
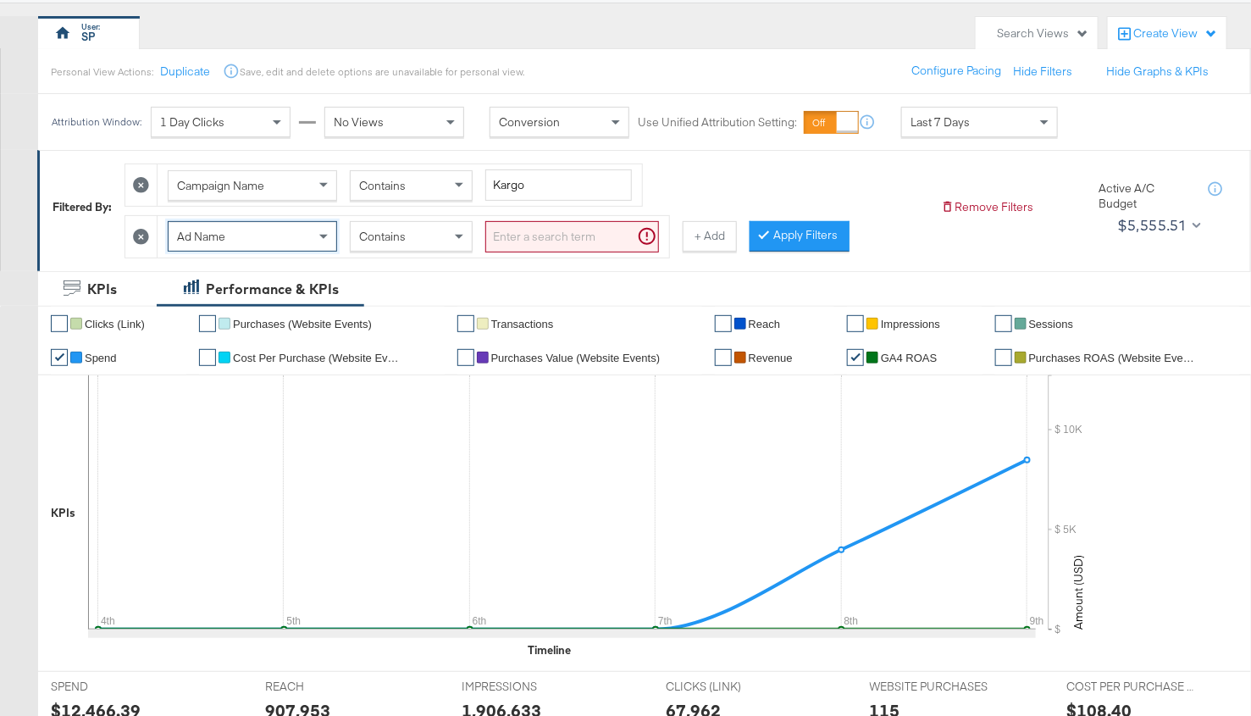
click at [518, 235] on input "search" at bounding box center [572, 236] width 174 height 31
paste input "noartiat"
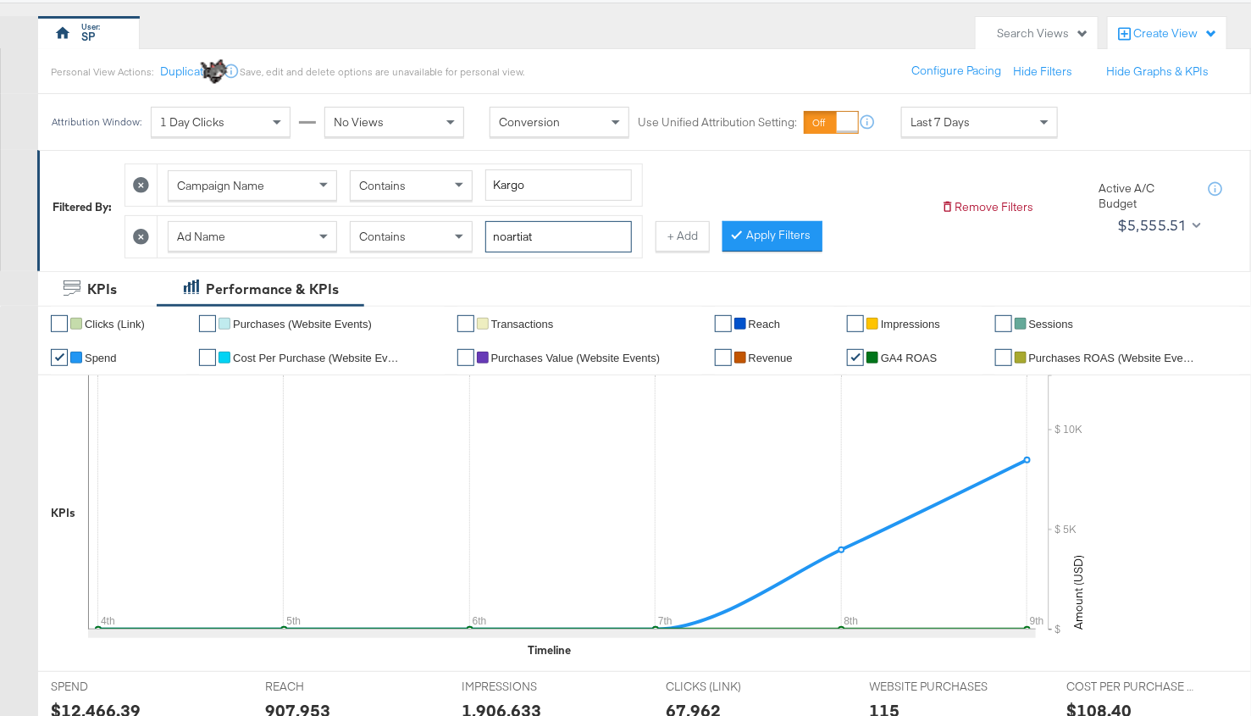
drag, startPoint x: 546, startPoint y: 230, endPoint x: 520, endPoint y: 229, distance: 26.3
click at [520, 229] on input "noartiat" at bounding box center [558, 236] width 146 height 31
type input "noariat"
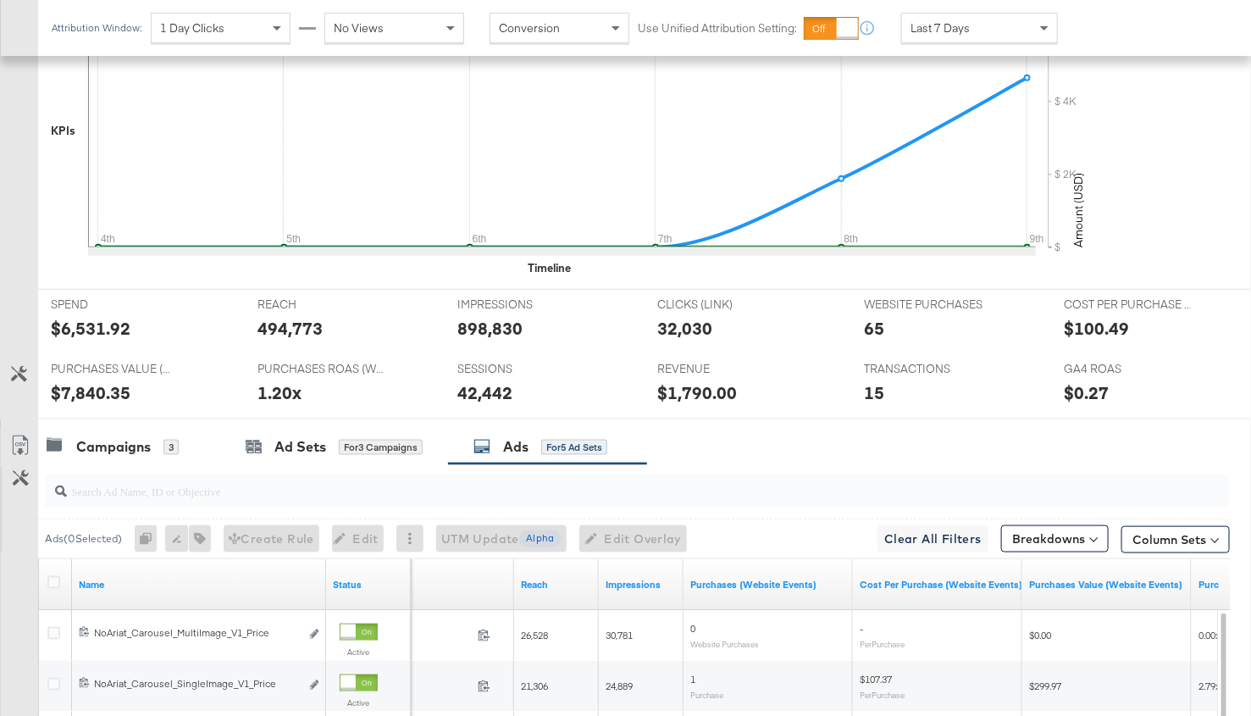
scroll to position [521, 0]
click at [104, 319] on div "$6,531.92" at bounding box center [91, 330] width 80 height 25
click at [116, 439] on div "Campaigns" at bounding box center [113, 448] width 75 height 19
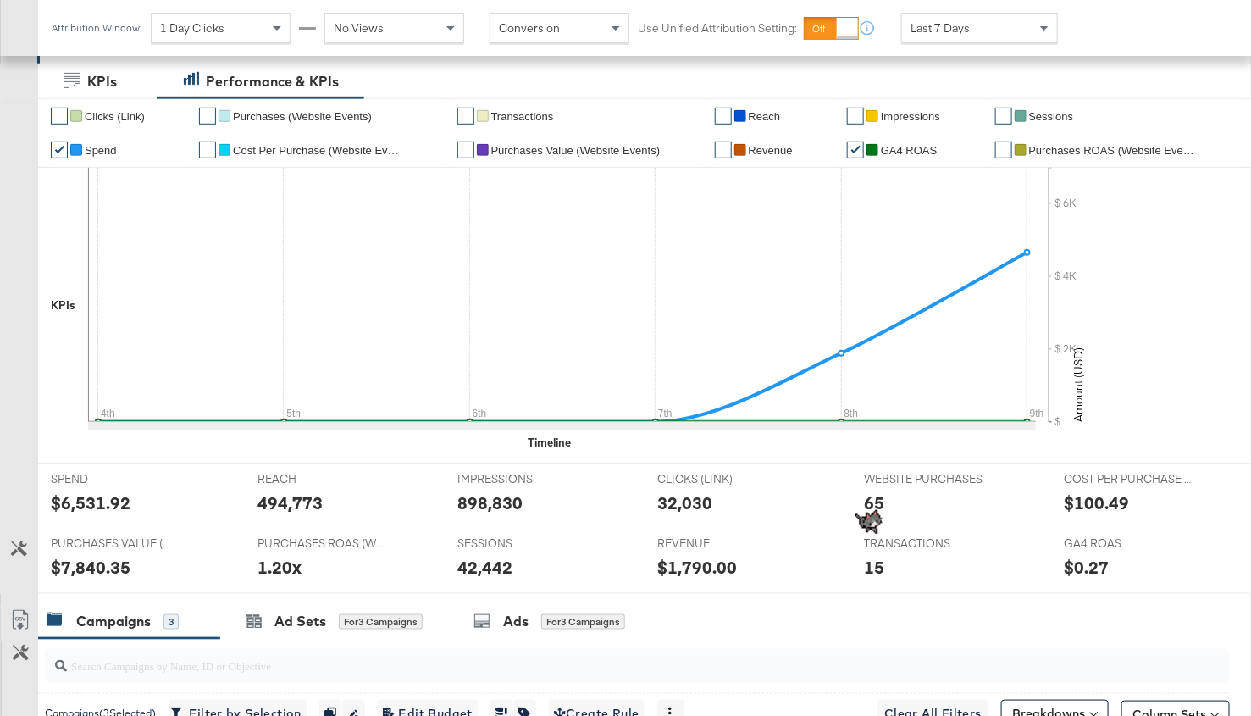
scroll to position [270, 0]
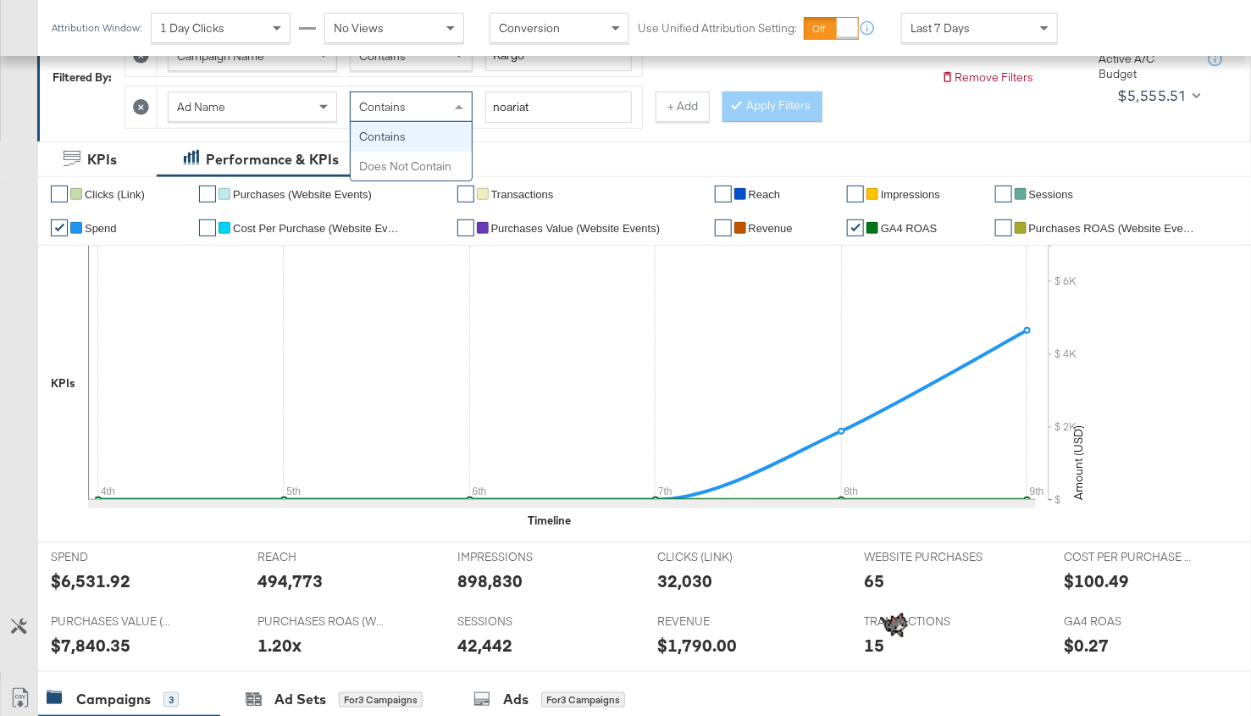
click at [419, 101] on div "Contains" at bounding box center [411, 106] width 121 height 29
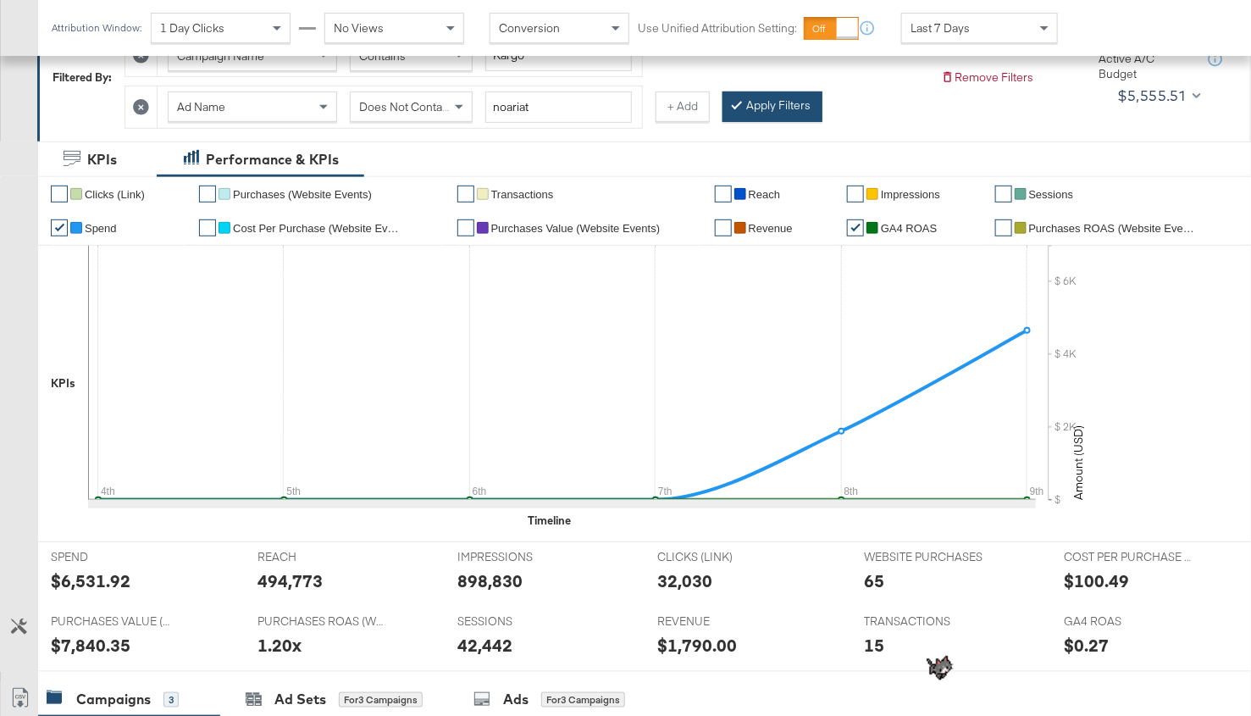
click at [768, 104] on button "Apply Filters" at bounding box center [772, 106] width 100 height 30
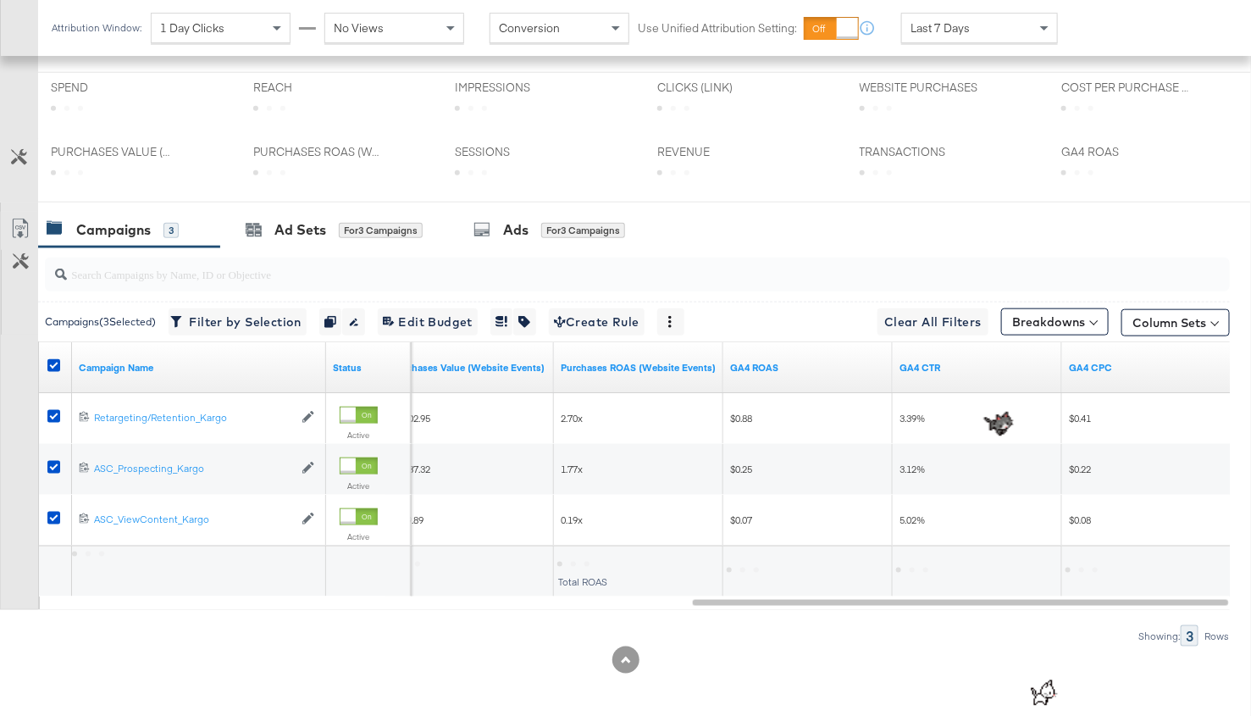
scroll to position [738, 0]
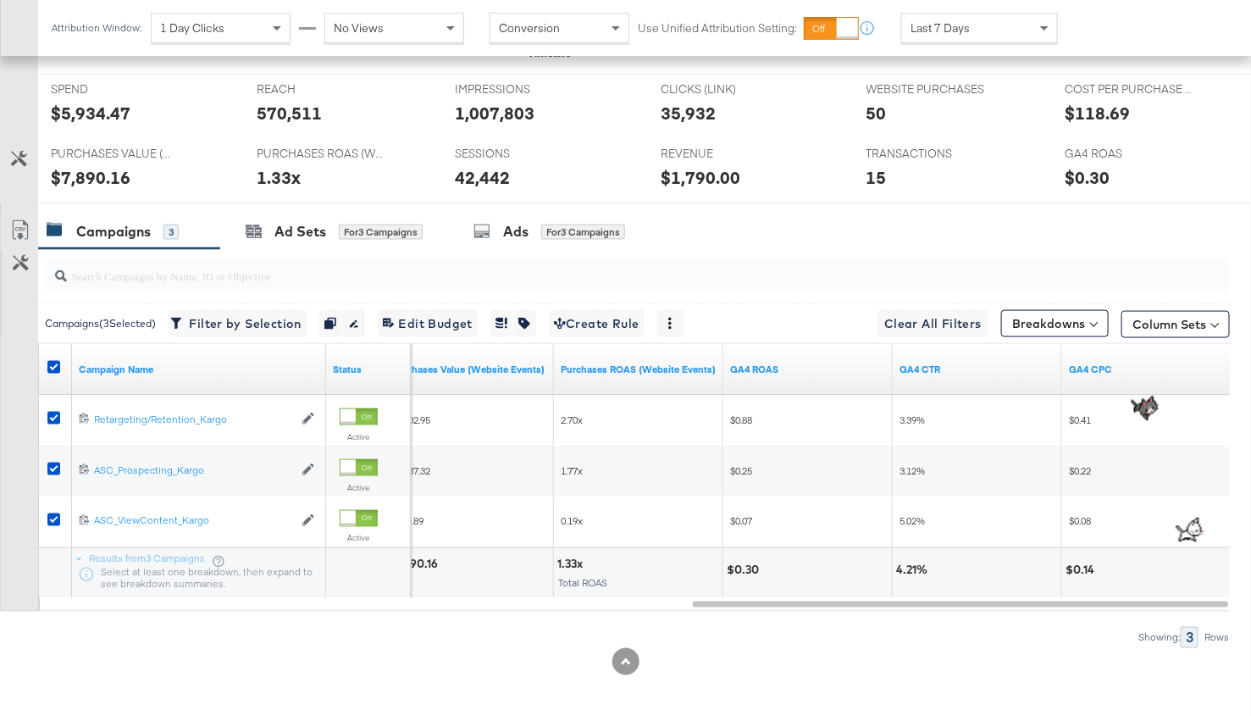
click at [125, 105] on div "$5,934.47" at bounding box center [91, 113] width 80 height 25
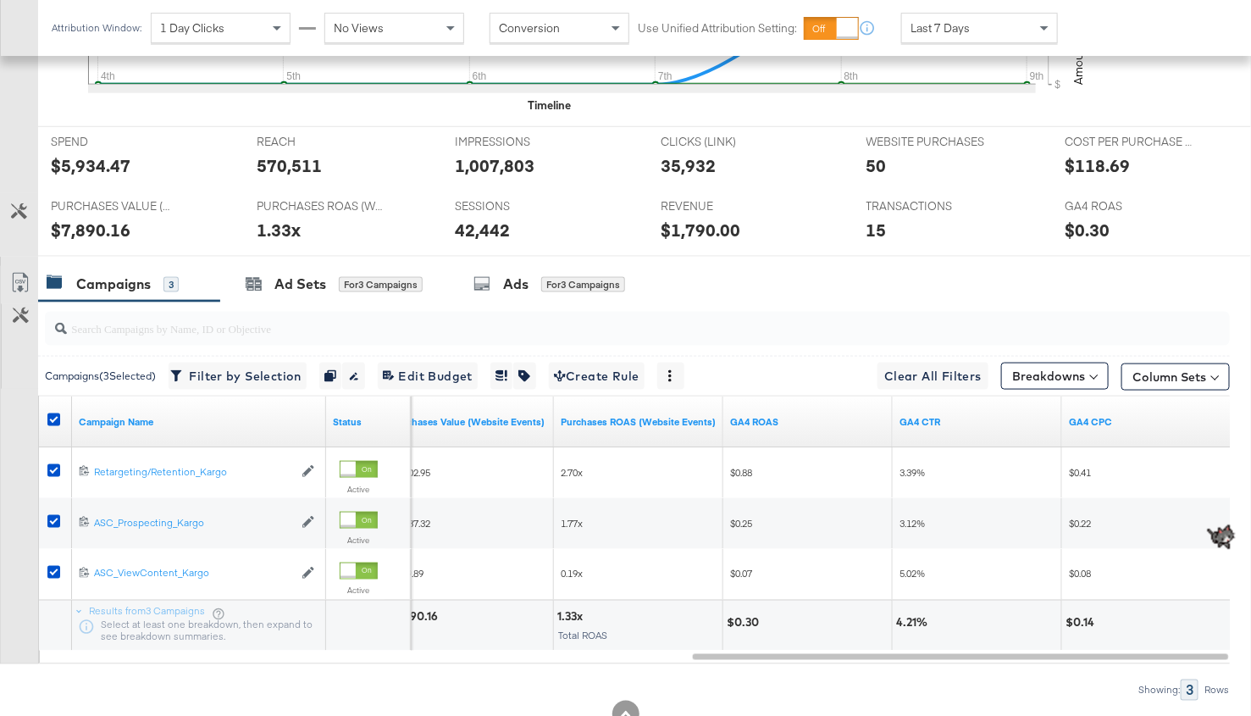
scroll to position [681, 0]
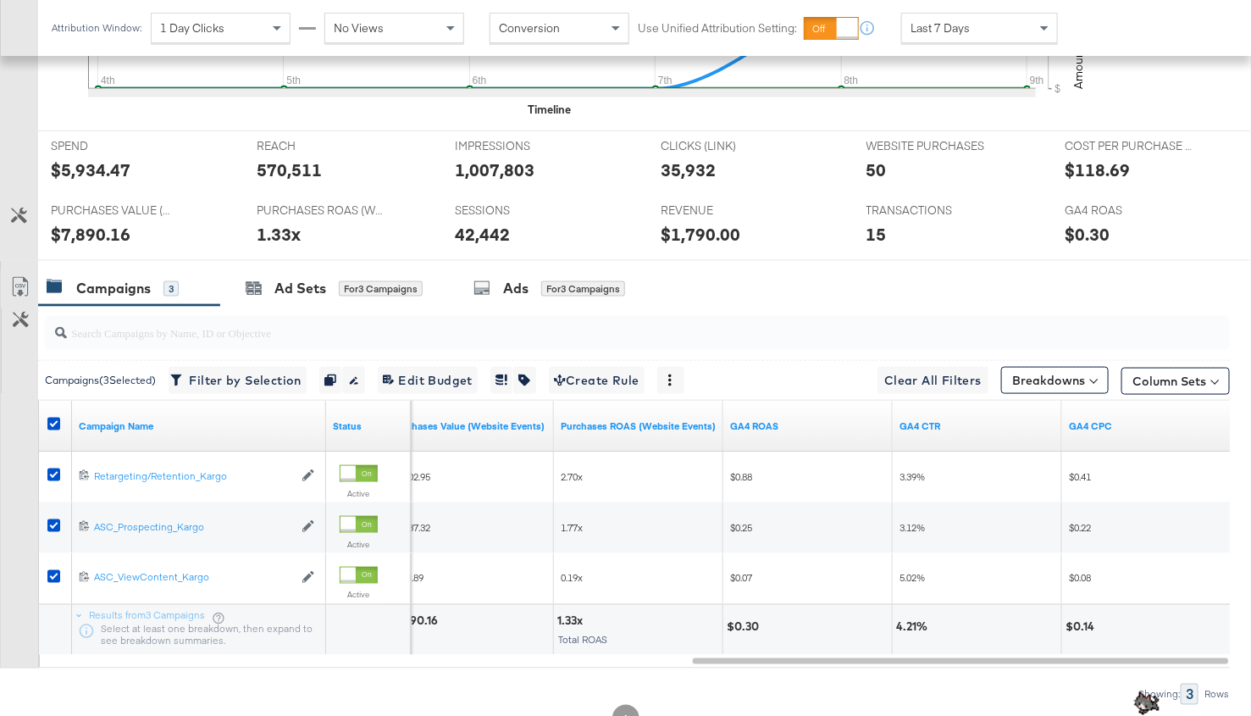
click at [1090, 232] on div "$0.30" at bounding box center [1086, 234] width 45 height 25
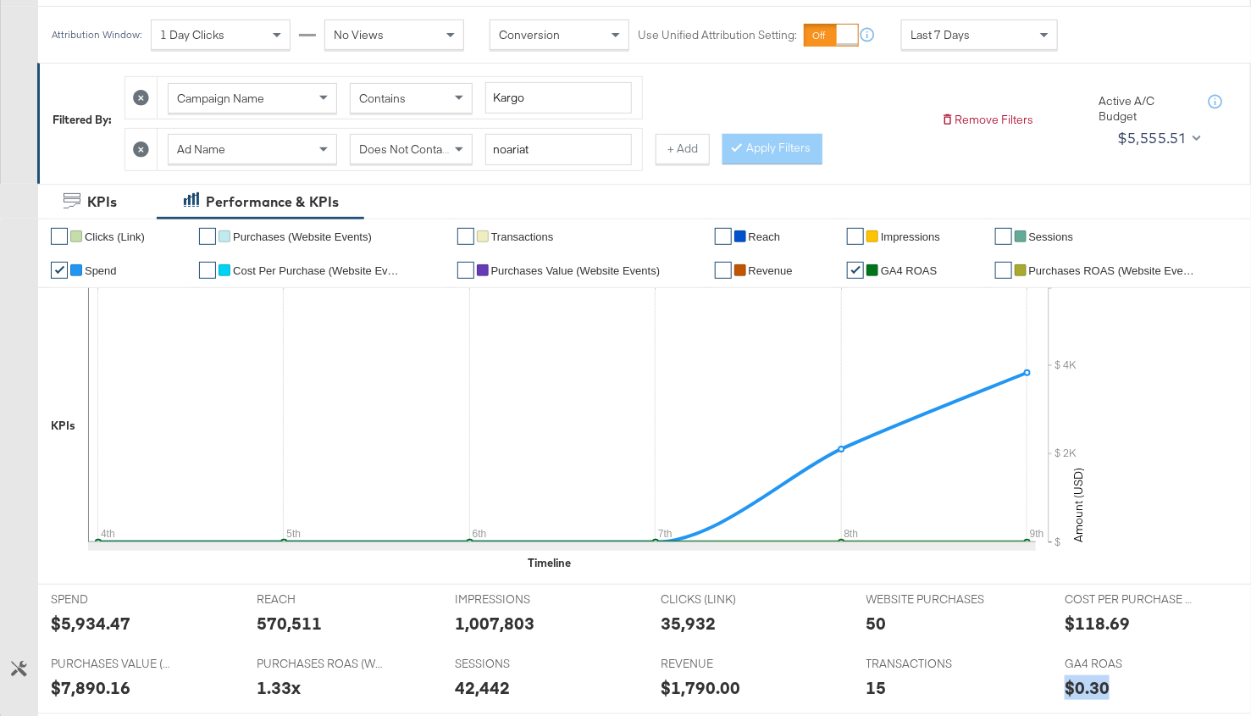
scroll to position [203, 0]
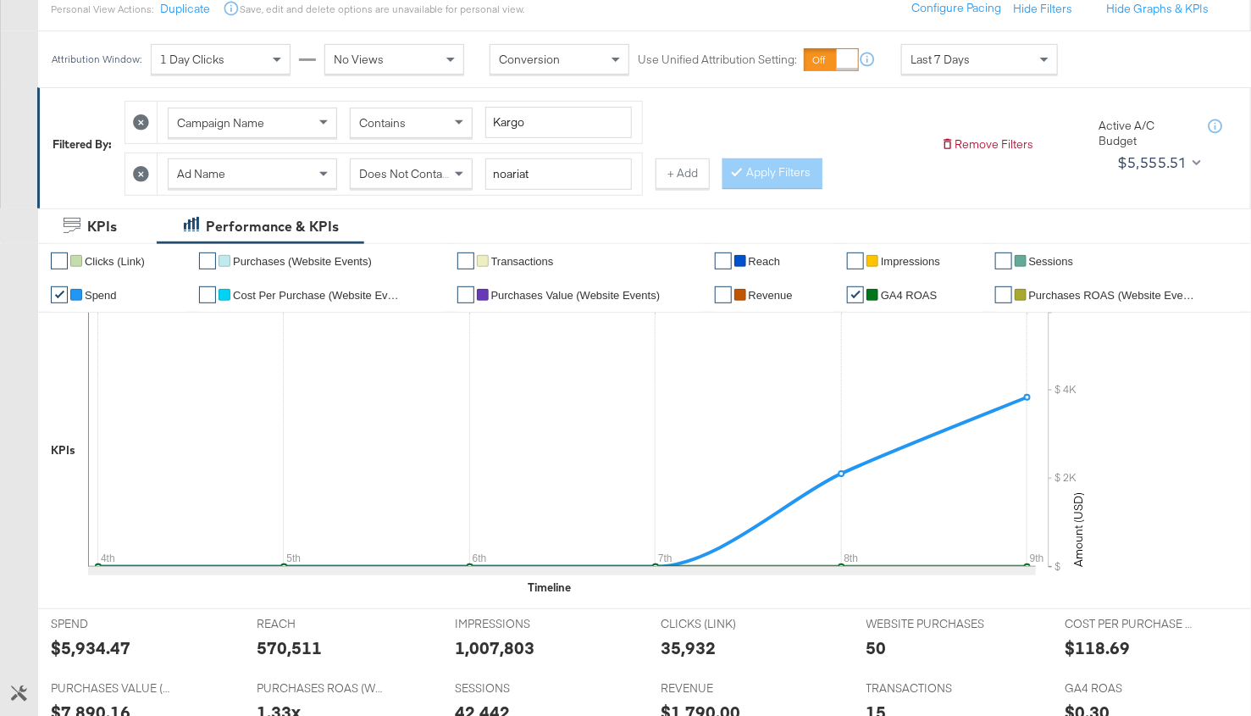
click at [406, 169] on span "Does Not Contain" at bounding box center [405, 173] width 92 height 15
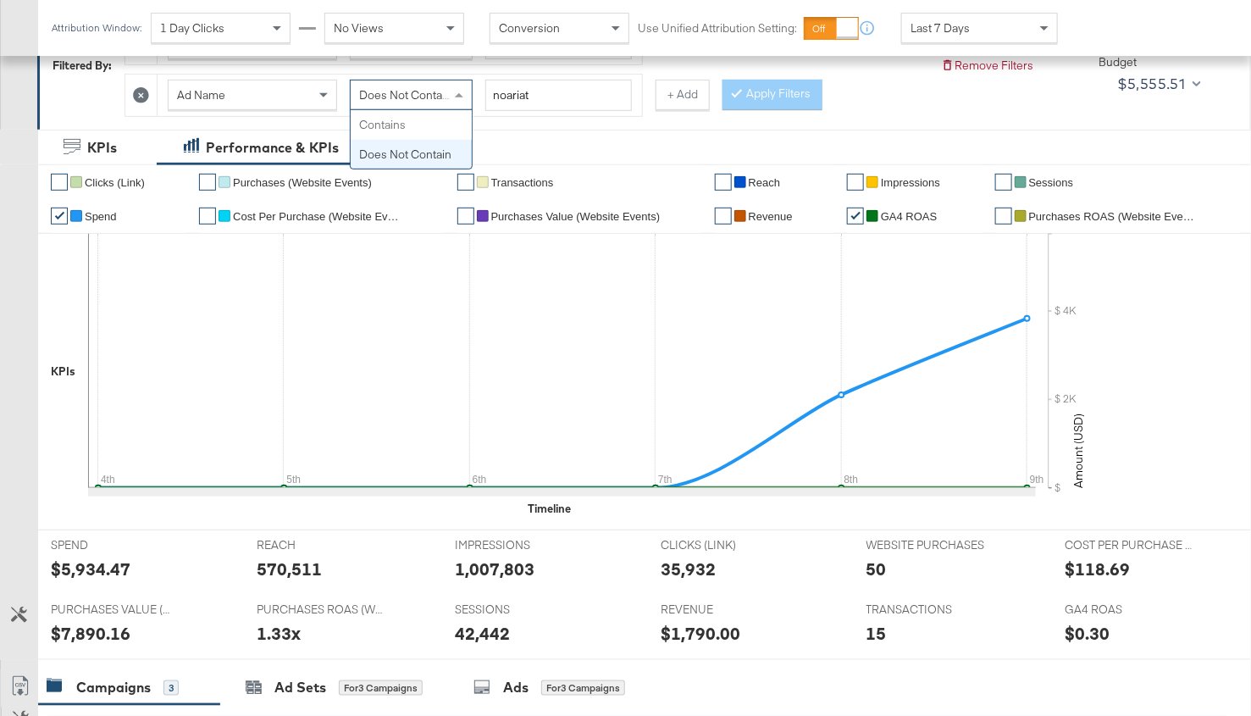
scroll to position [276, 0]
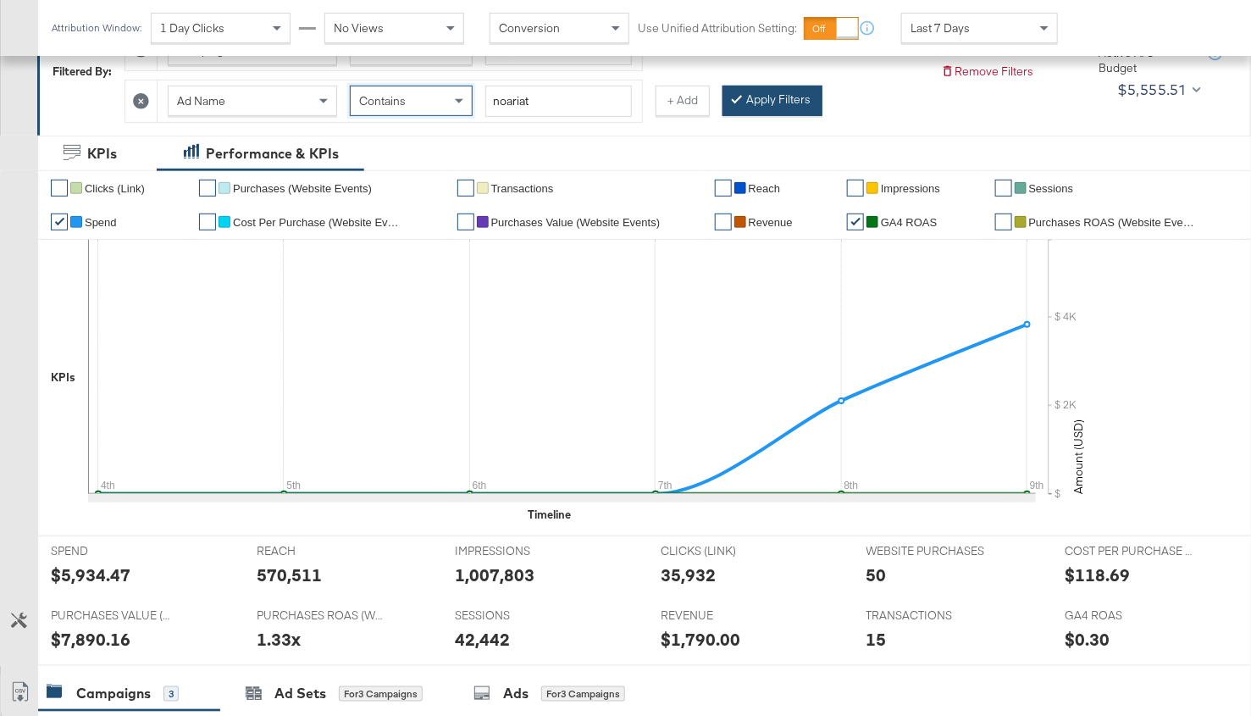
click at [798, 91] on button "Apply Filters" at bounding box center [772, 101] width 100 height 30
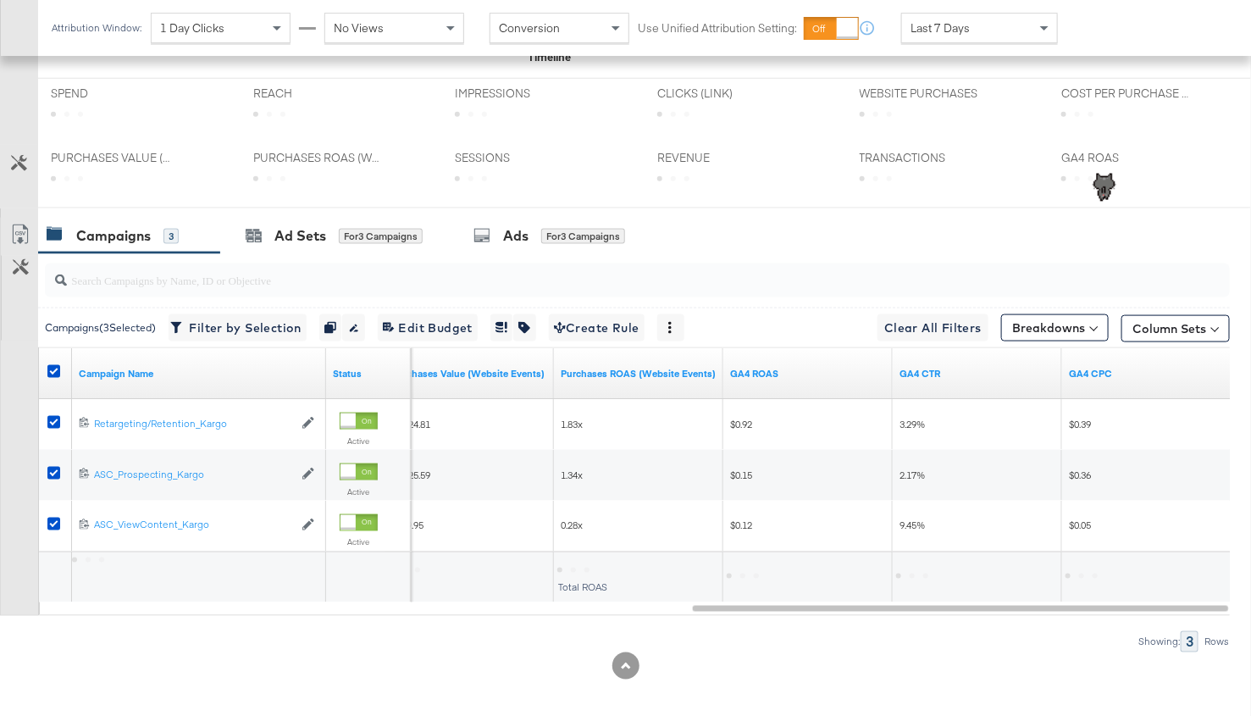
scroll to position [738, 0]
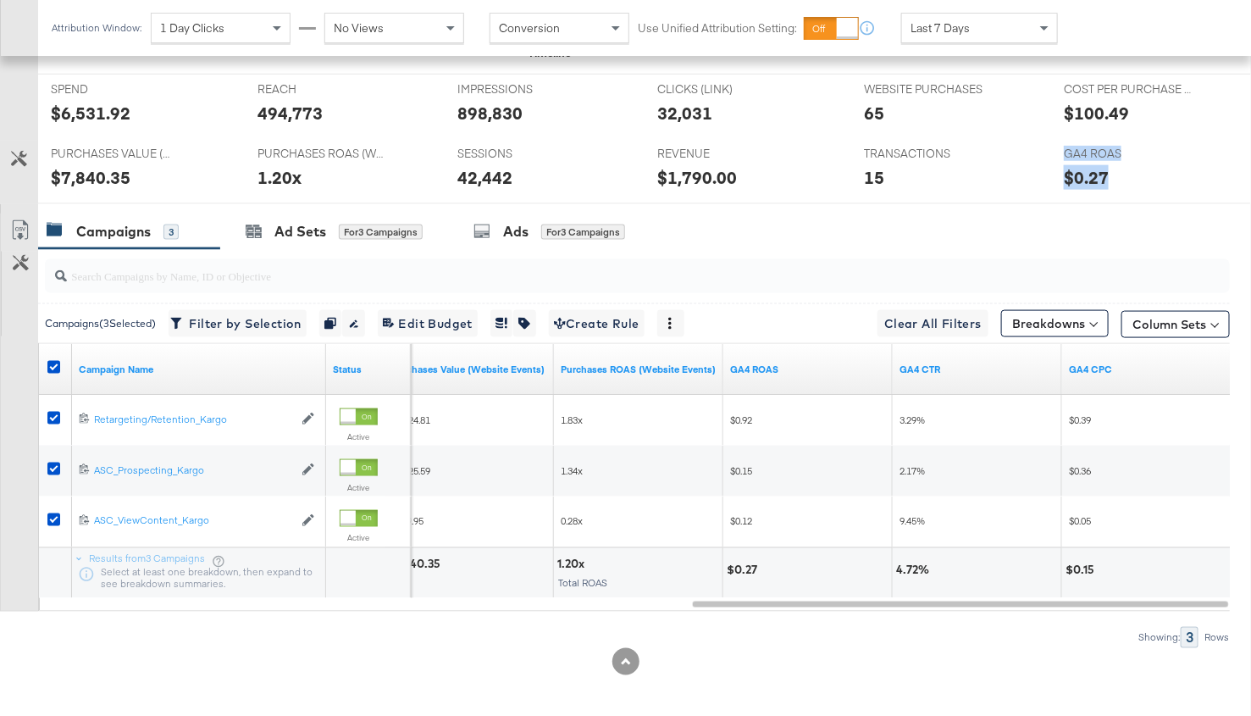
drag, startPoint x: 1124, startPoint y: 173, endPoint x: 1000, endPoint y: 168, distance: 123.7
click at [1000, 168] on div "SPEND SPEND $6,531.92 REACH REACH 494,773 IMPRESSIONS IMPRESSIONS 898,830 CLICK…" at bounding box center [644, 139] width 1213 height 130
click at [1000, 168] on div "15" at bounding box center [951, 177] width 174 height 25
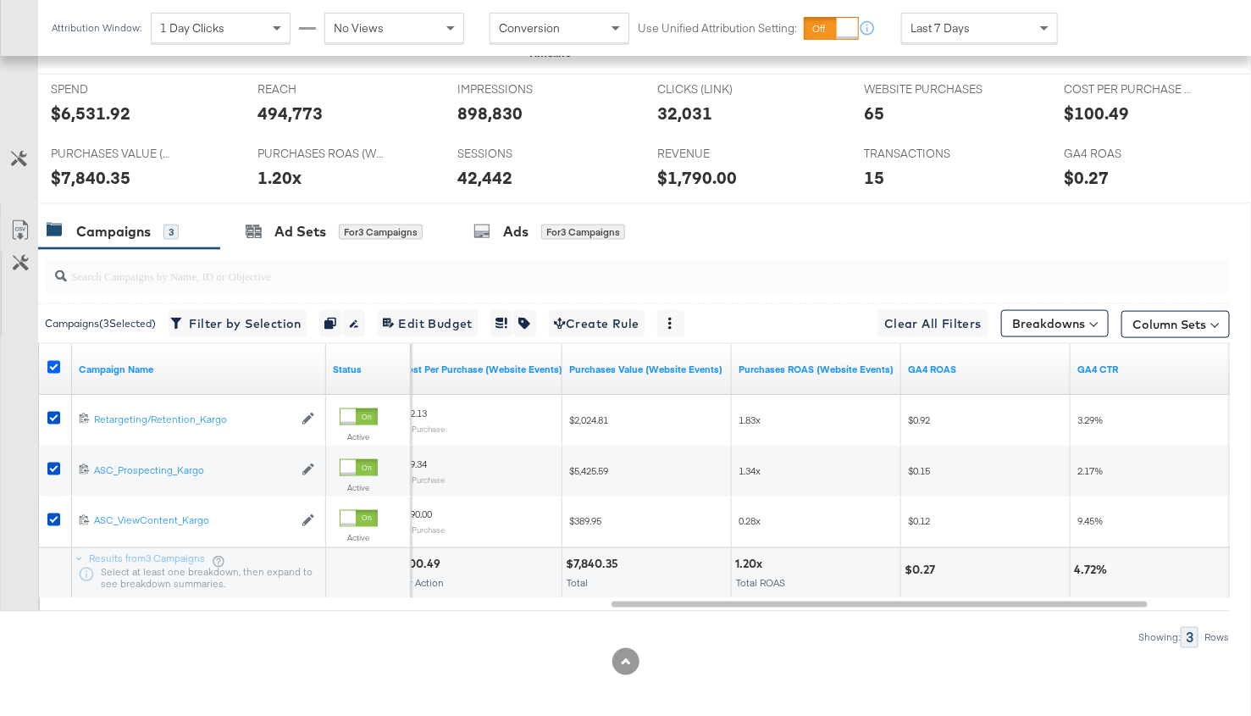
click at [50, 361] on icon at bounding box center [53, 367] width 13 height 13
click at [0, 0] on input "checkbox" at bounding box center [0, 0] width 0 height 0
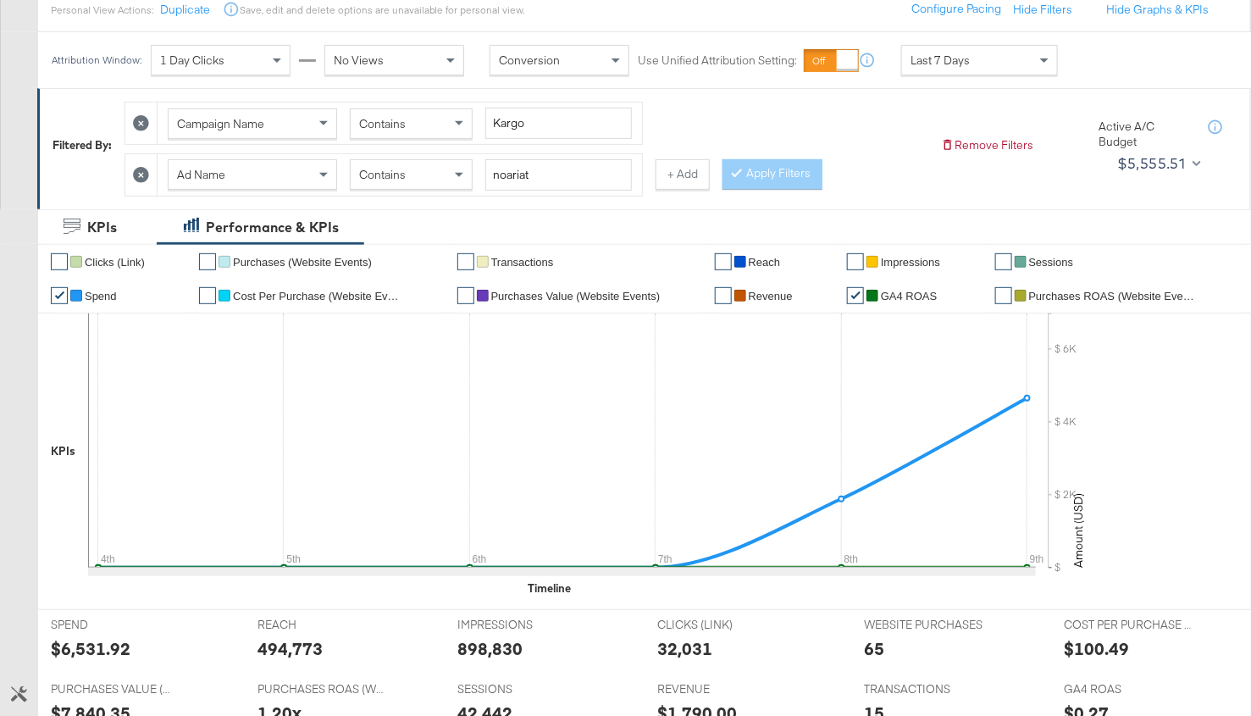
scroll to position [182, 0]
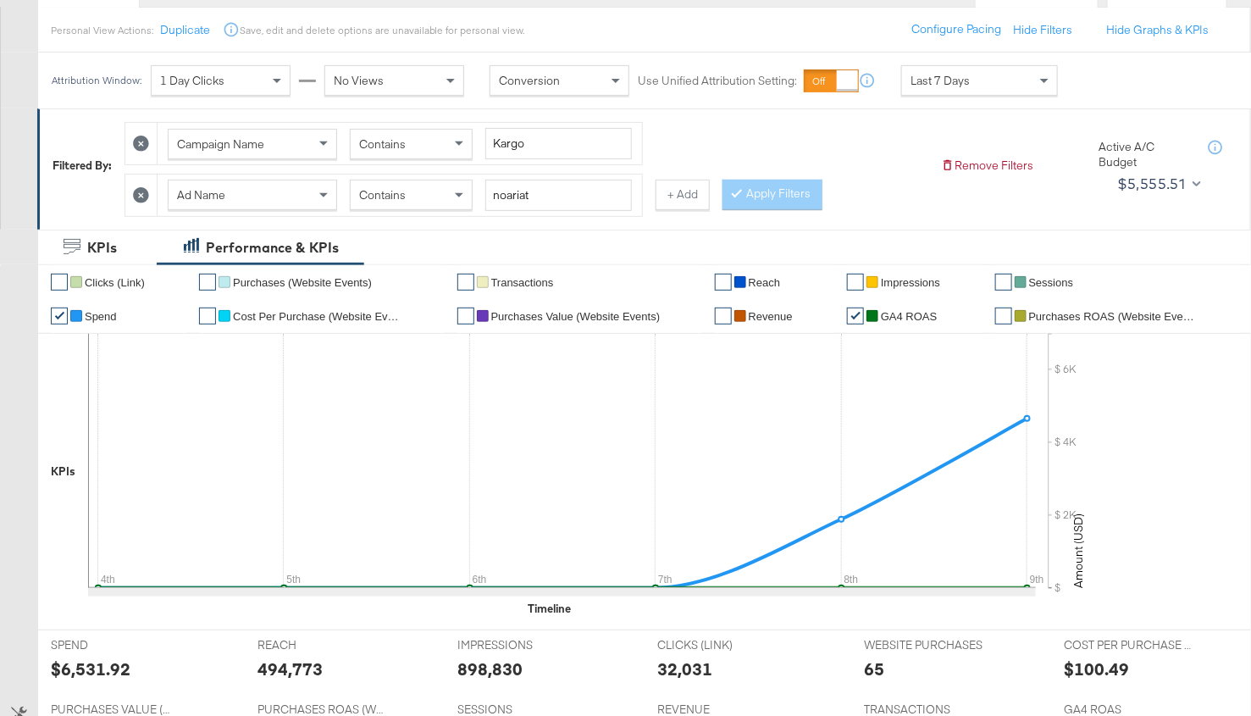
click at [429, 191] on div "Contains" at bounding box center [411, 194] width 121 height 29
click at [794, 184] on button "Apply Filters" at bounding box center [772, 195] width 100 height 30
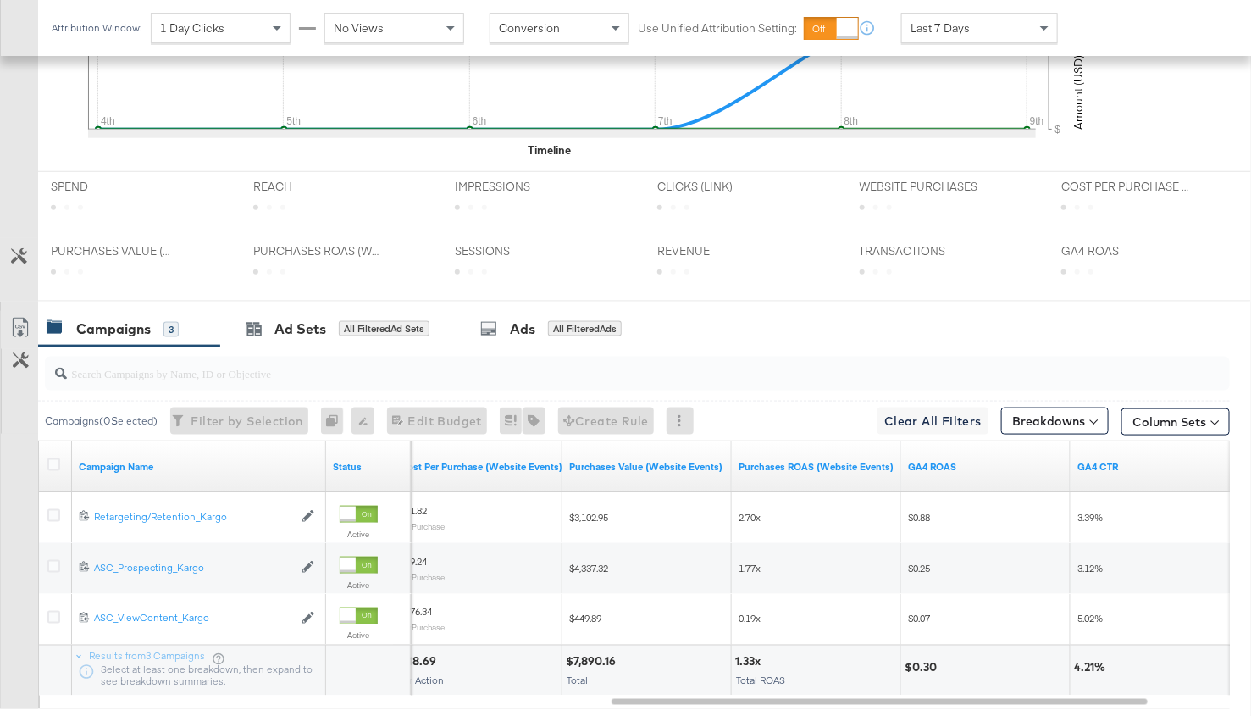
scroll to position [727, 0]
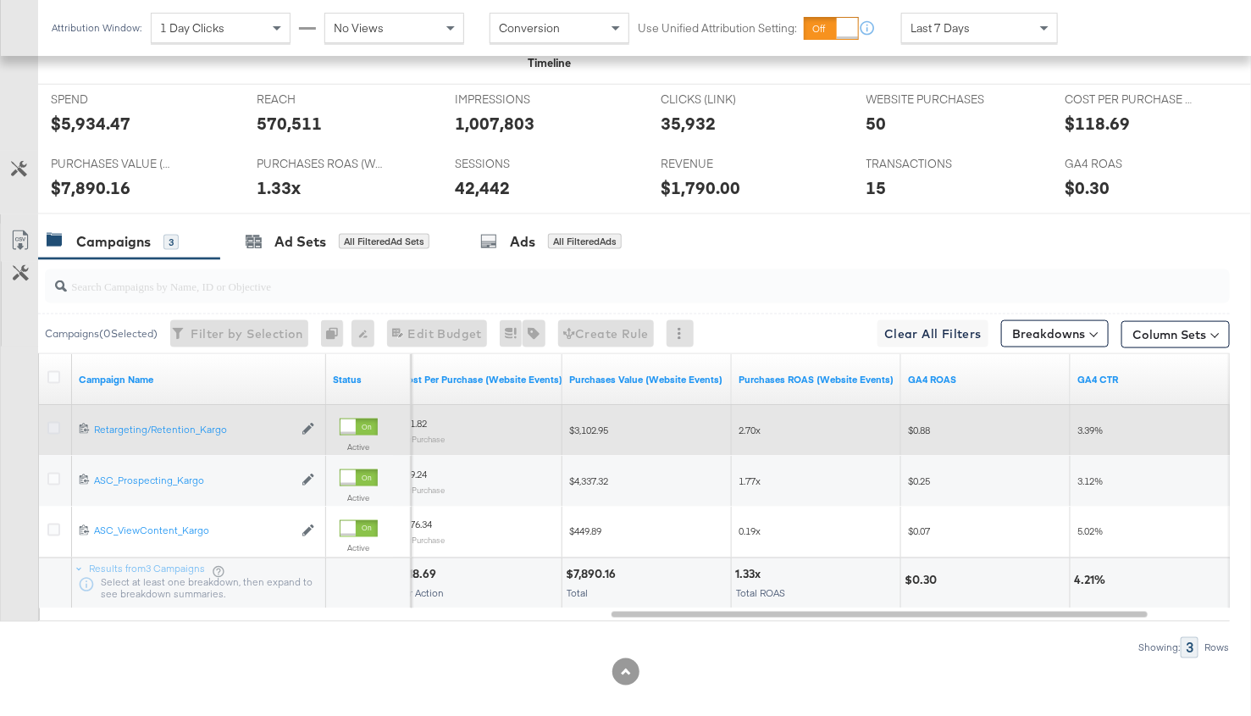
click at [50, 423] on icon at bounding box center [53, 428] width 13 height 13
click at [0, 0] on input "checkbox" at bounding box center [0, 0] width 0 height 0
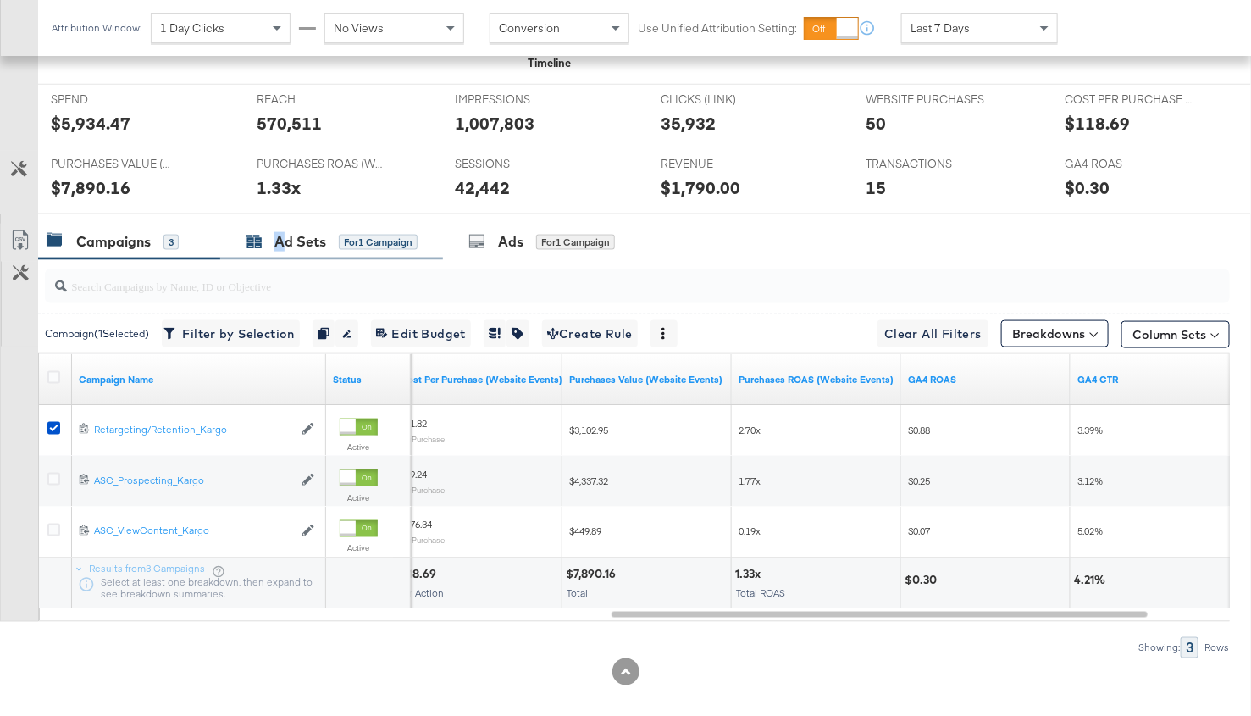
click at [279, 239] on div "Ad Sets" at bounding box center [300, 241] width 52 height 19
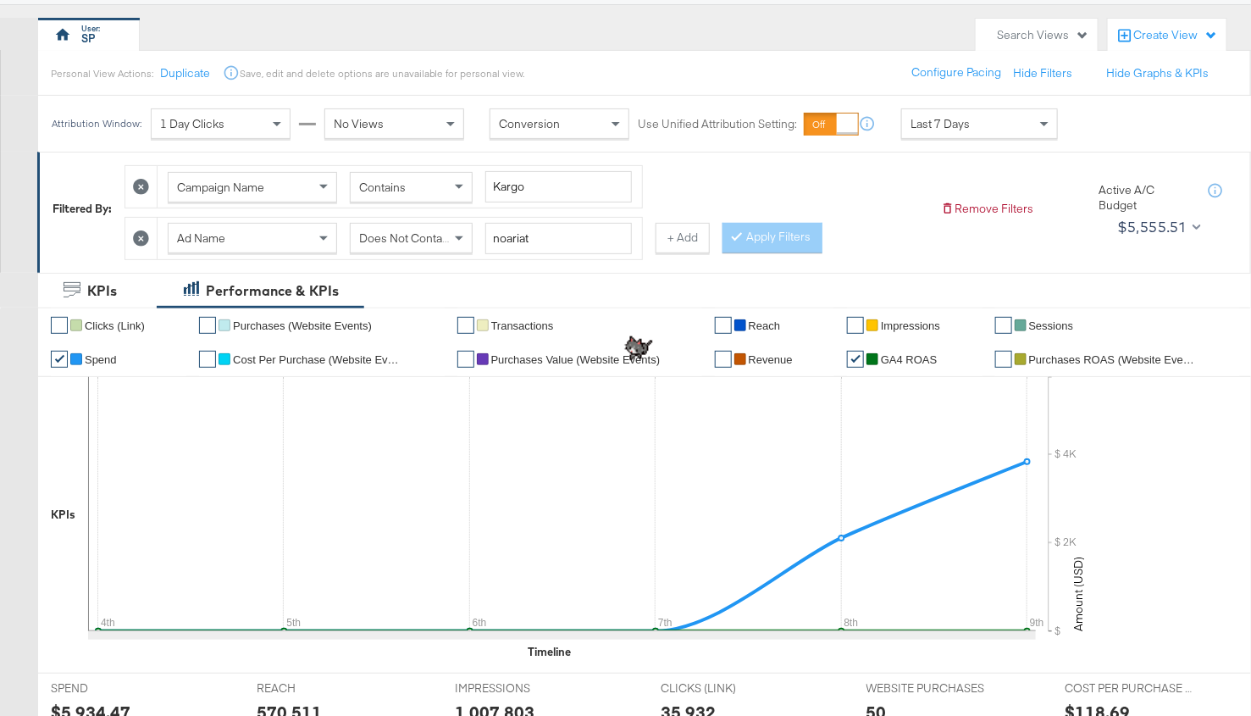
scroll to position [121, 0]
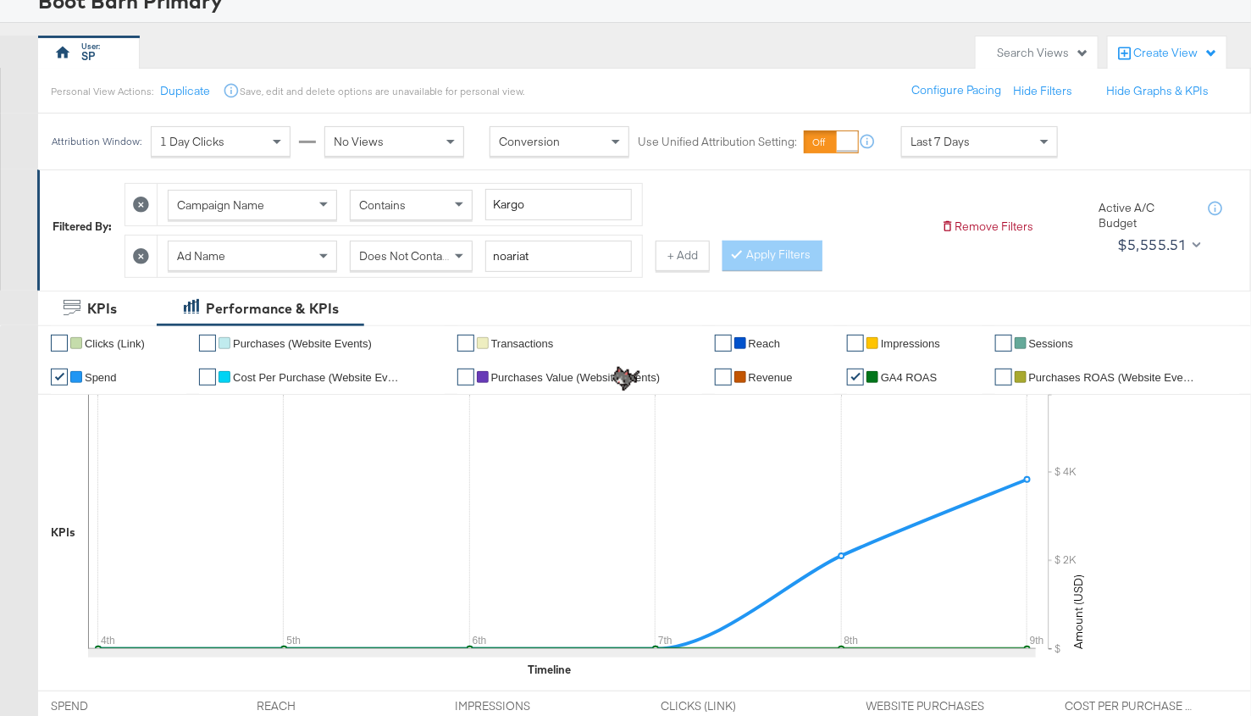
click at [439, 257] on span "Does Not Contain" at bounding box center [405, 255] width 92 height 15
click at [790, 254] on button "Apply Filters" at bounding box center [772, 255] width 100 height 30
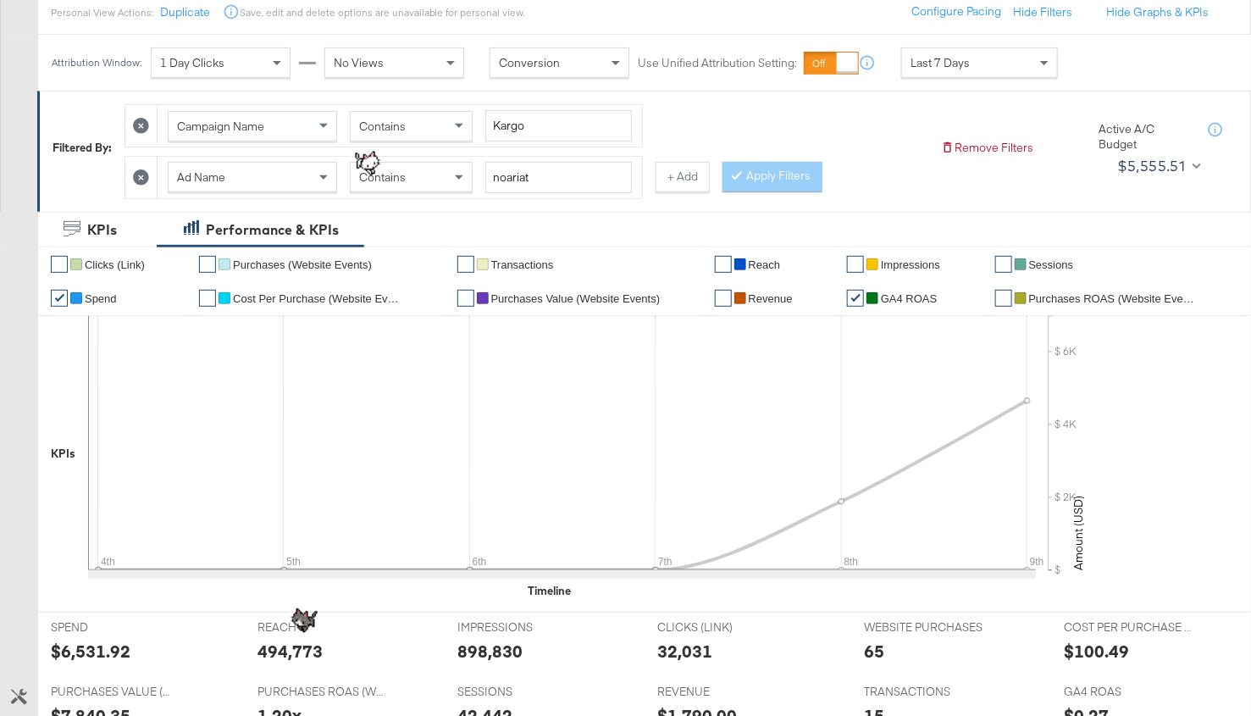
scroll to position [191, 0]
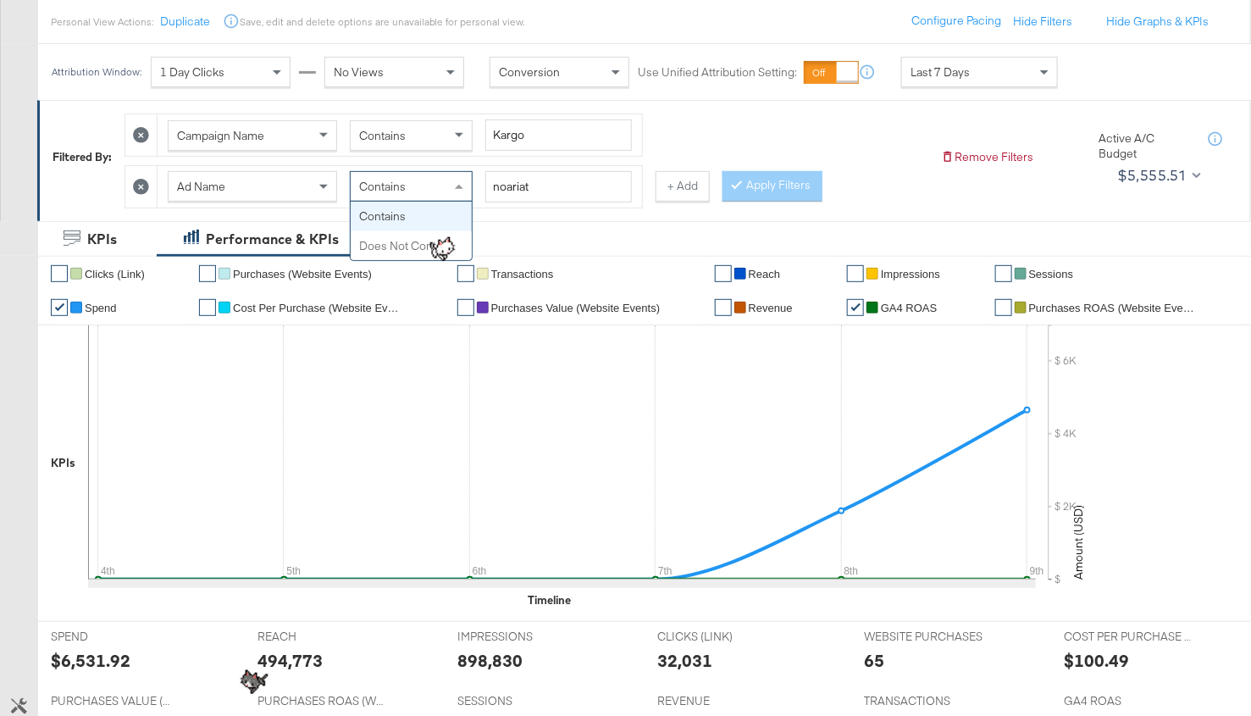
click at [429, 177] on div "Contains" at bounding box center [411, 186] width 121 height 29
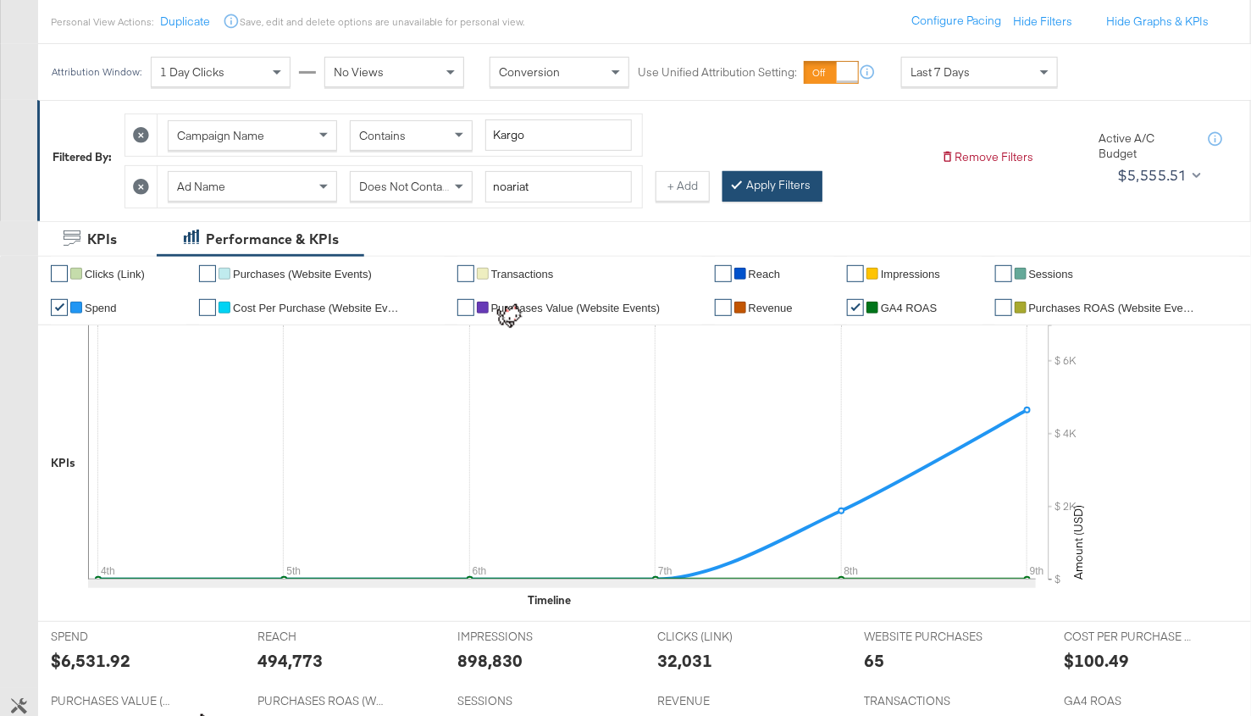
click at [771, 180] on button "Apply Filters" at bounding box center [772, 186] width 100 height 30
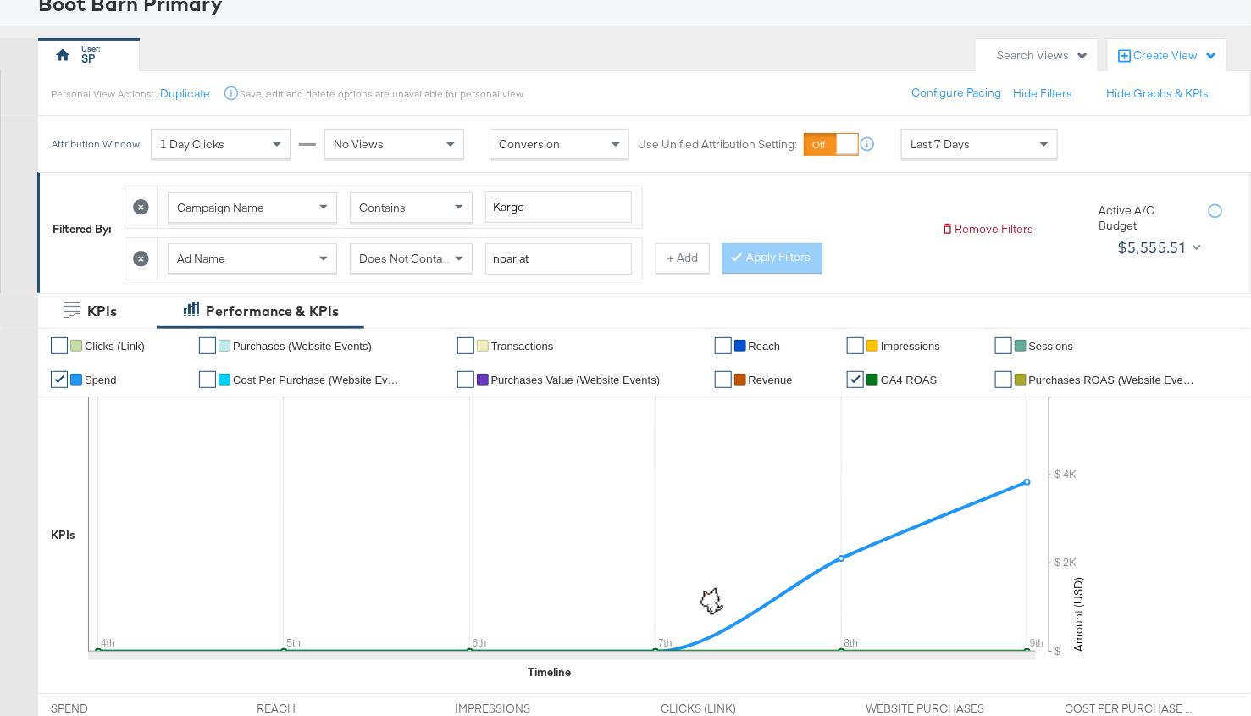
scroll to position [96, 0]
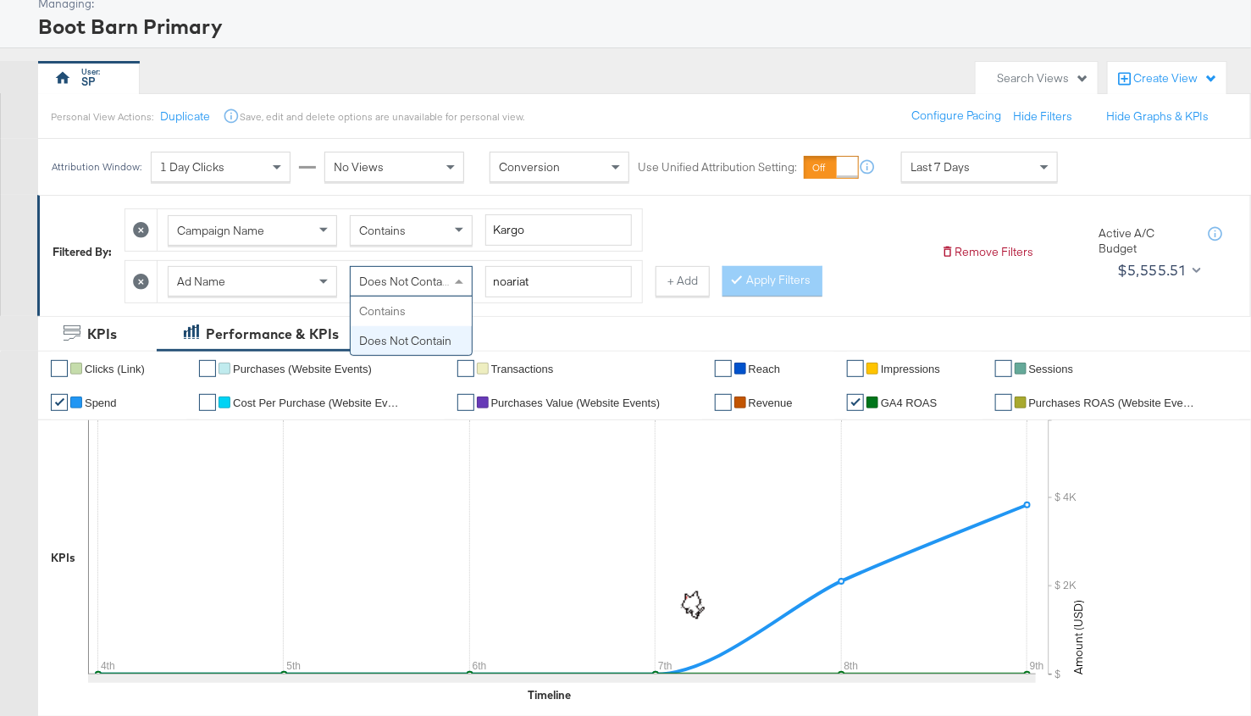
click at [427, 274] on span "Does Not Contain" at bounding box center [405, 281] width 92 height 15
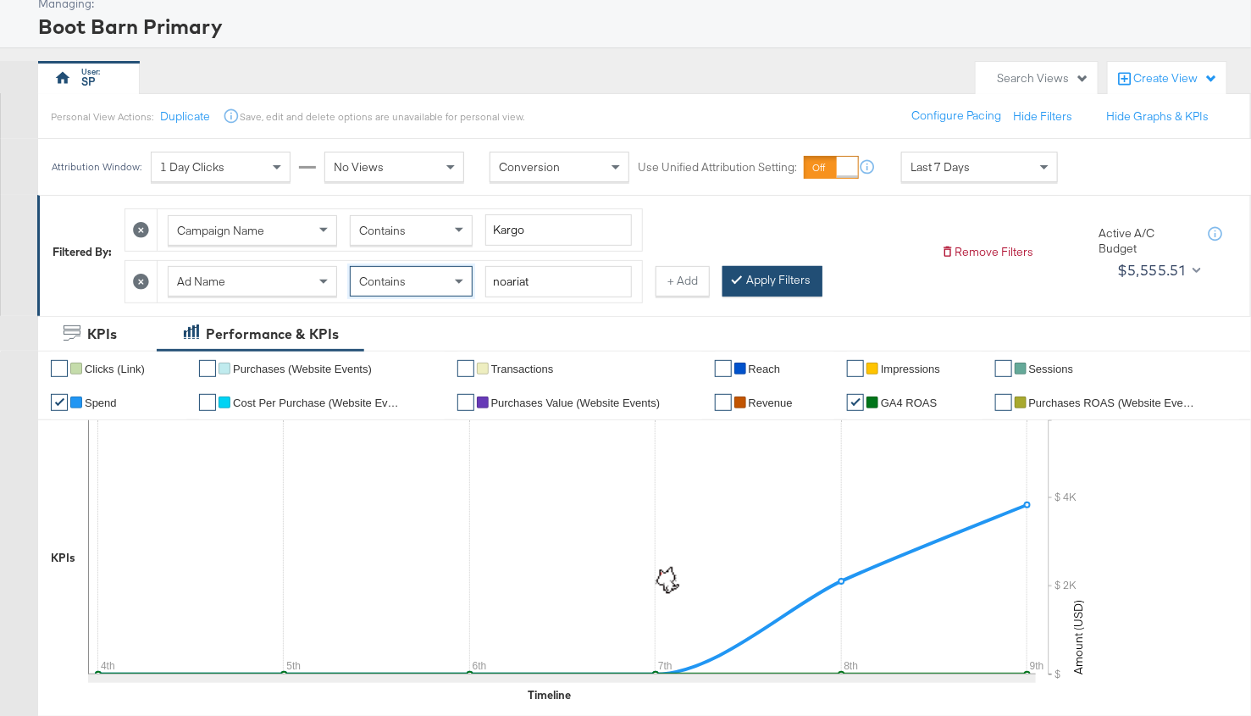
click at [773, 268] on button "Apply Filters" at bounding box center [772, 281] width 100 height 30
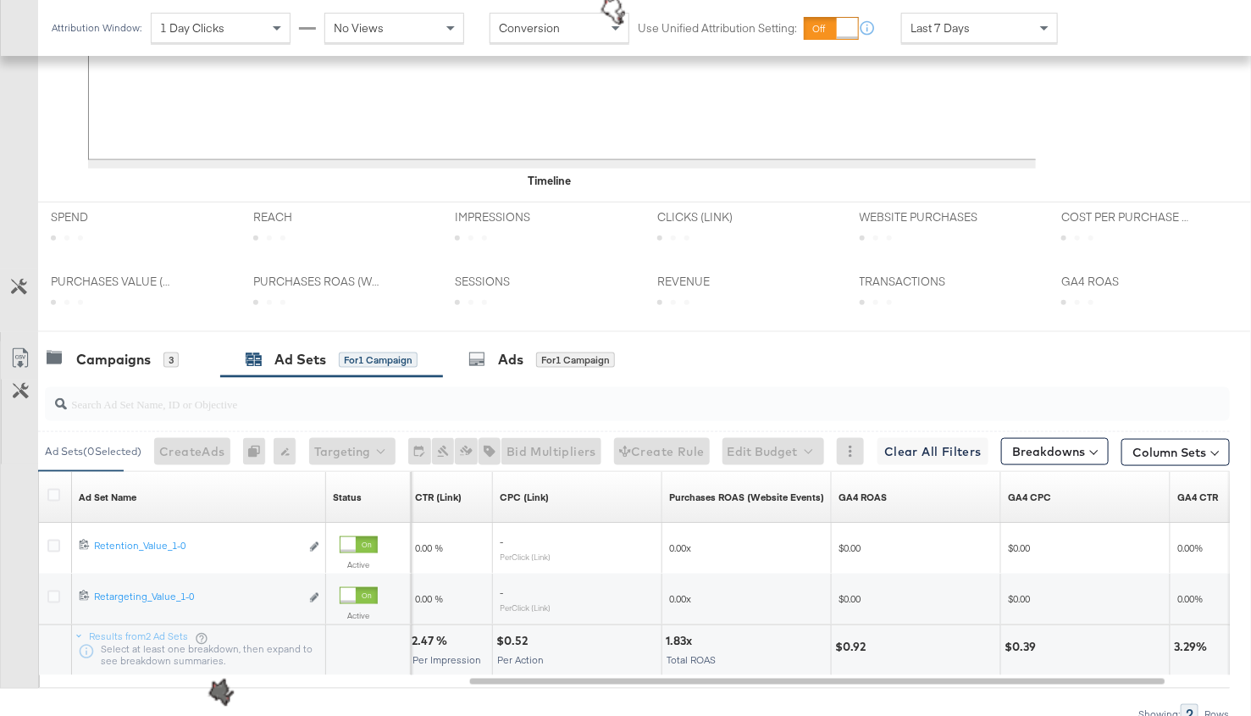
scroll to position [687, 0]
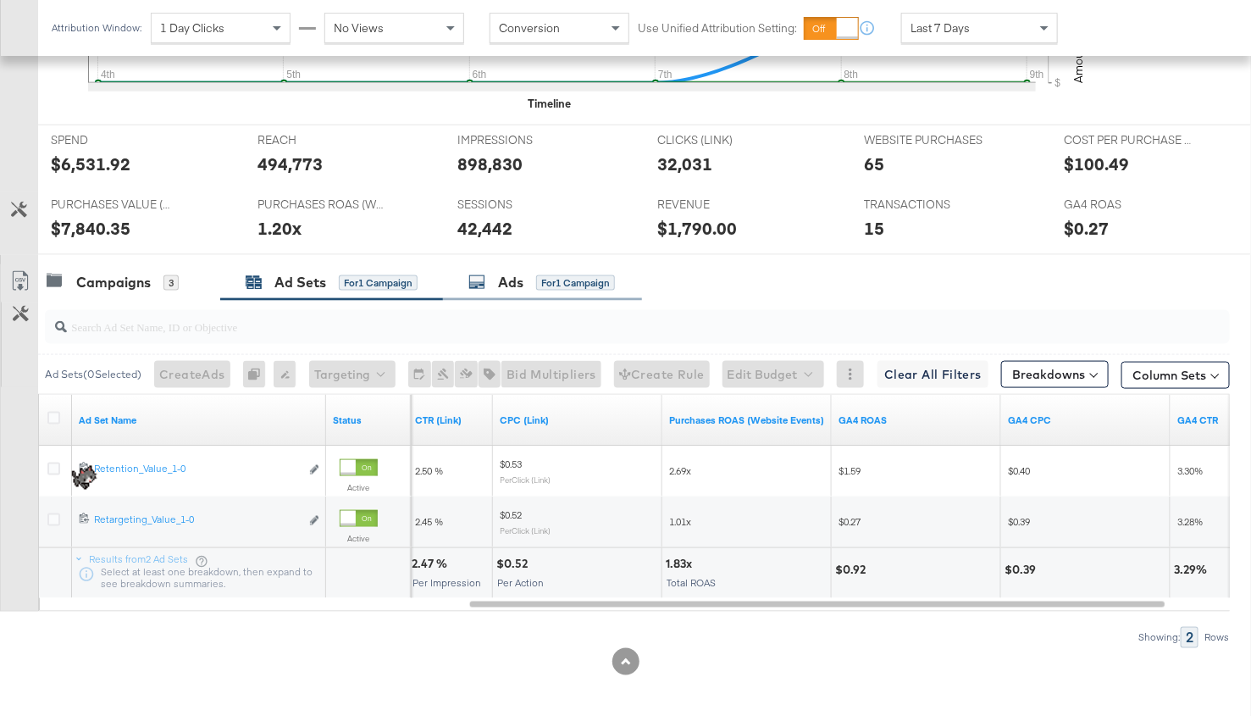
click at [500, 276] on div "Ads" at bounding box center [510, 282] width 25 height 19
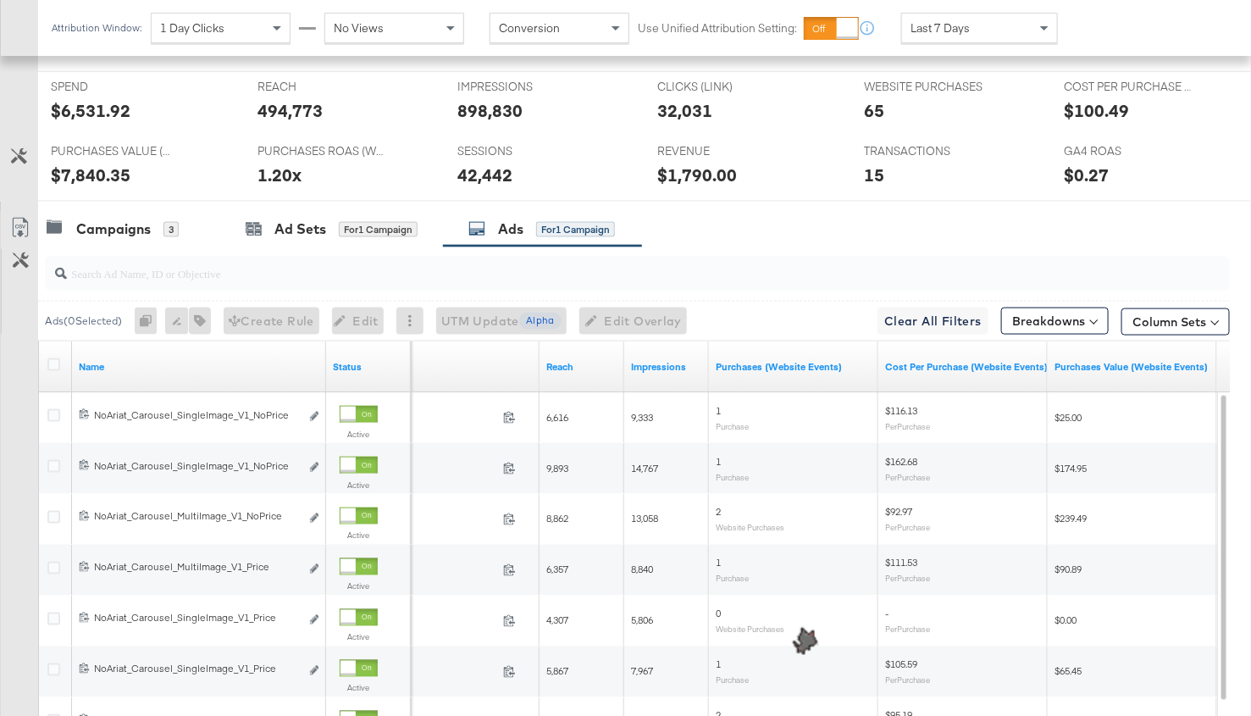
scroll to position [739, 0]
click at [104, 222] on div "Campaigns" at bounding box center [113, 229] width 75 height 19
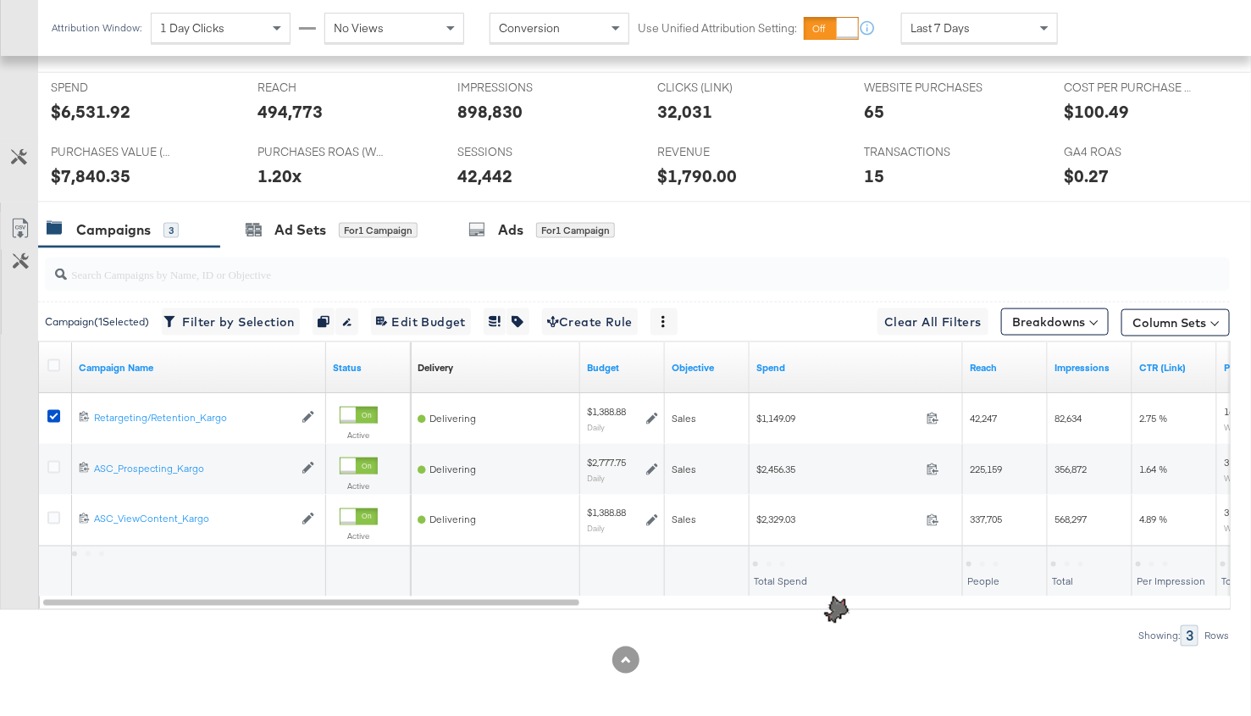
scroll to position [738, 0]
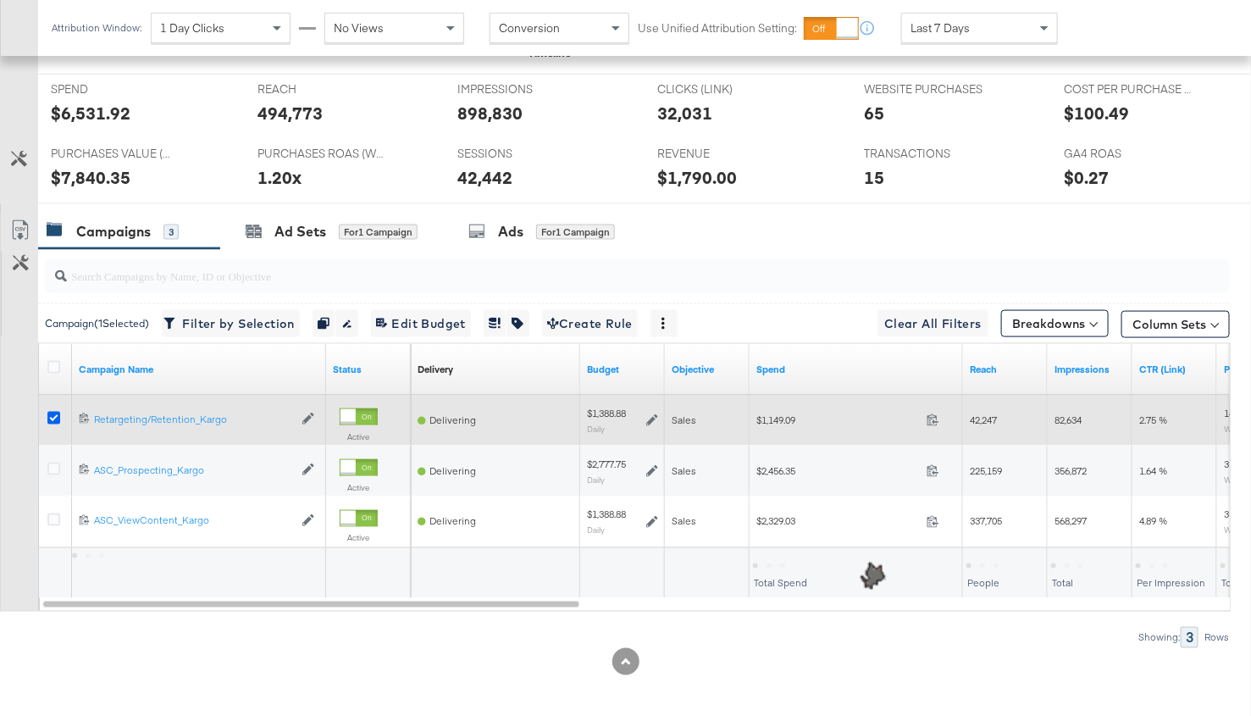
click at [52, 412] on icon at bounding box center [53, 418] width 13 height 13
click at [0, 0] on input "checkbox" at bounding box center [0, 0] width 0 height 0
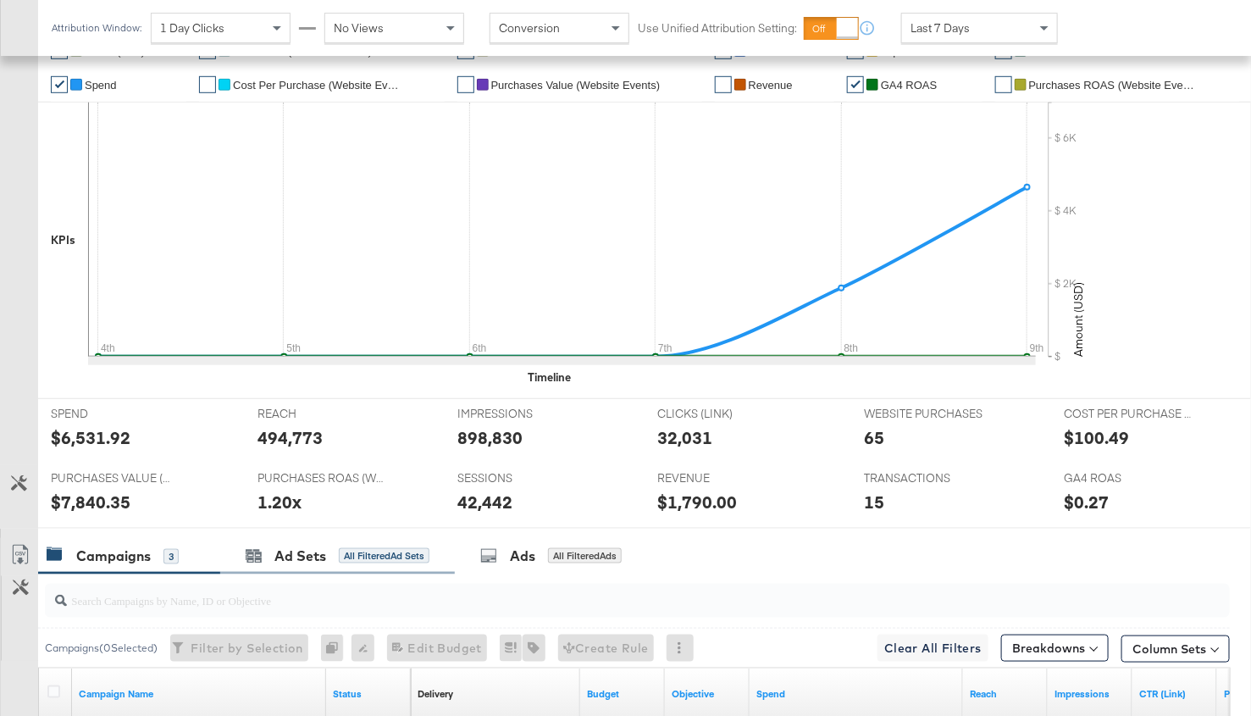
scroll to position [0, 0]
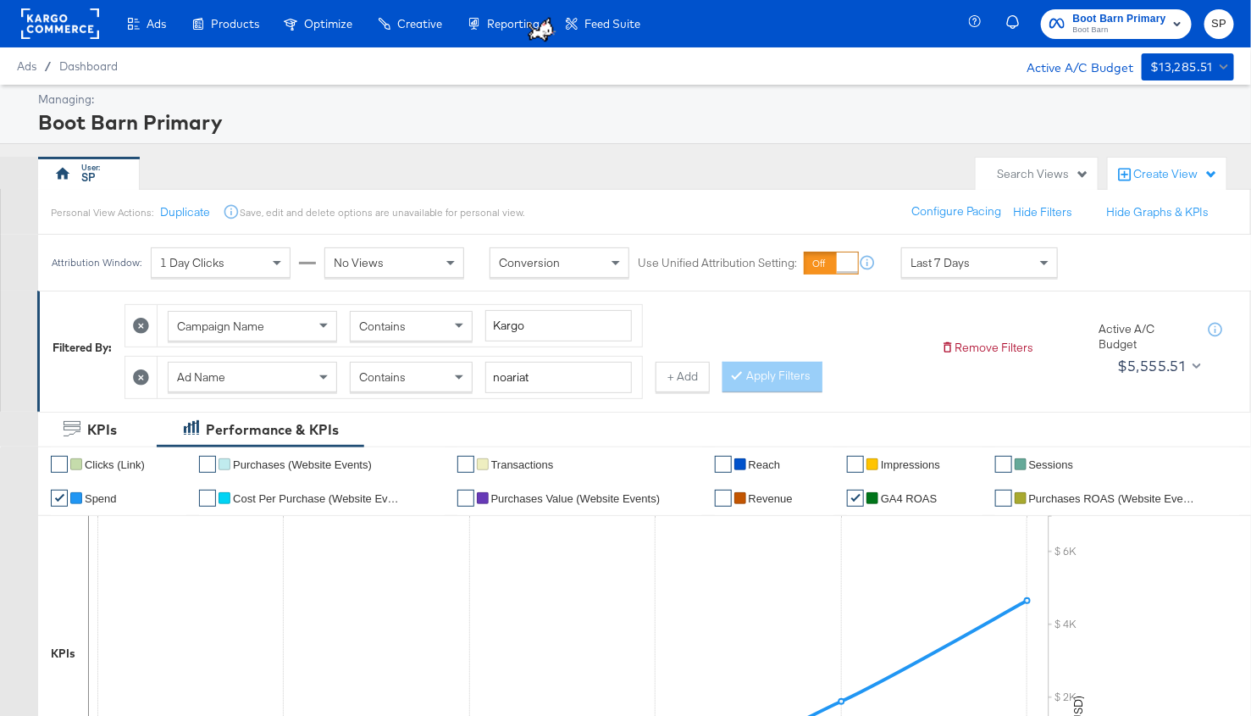
click at [135, 383] on div at bounding box center [141, 376] width 32 height 41
click at [139, 374] on icon at bounding box center [141, 377] width 16 height 16
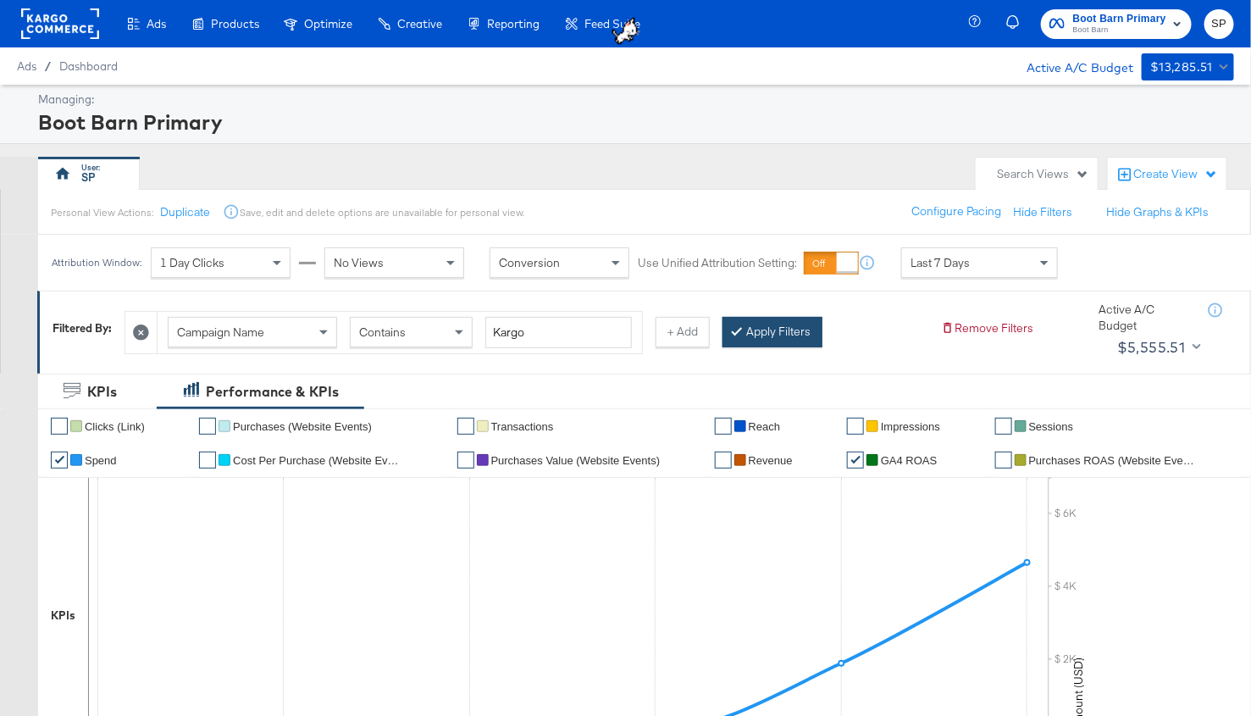
click at [765, 334] on button "Apply Filters" at bounding box center [772, 332] width 100 height 30
